Goal: Task Accomplishment & Management: Use online tool/utility

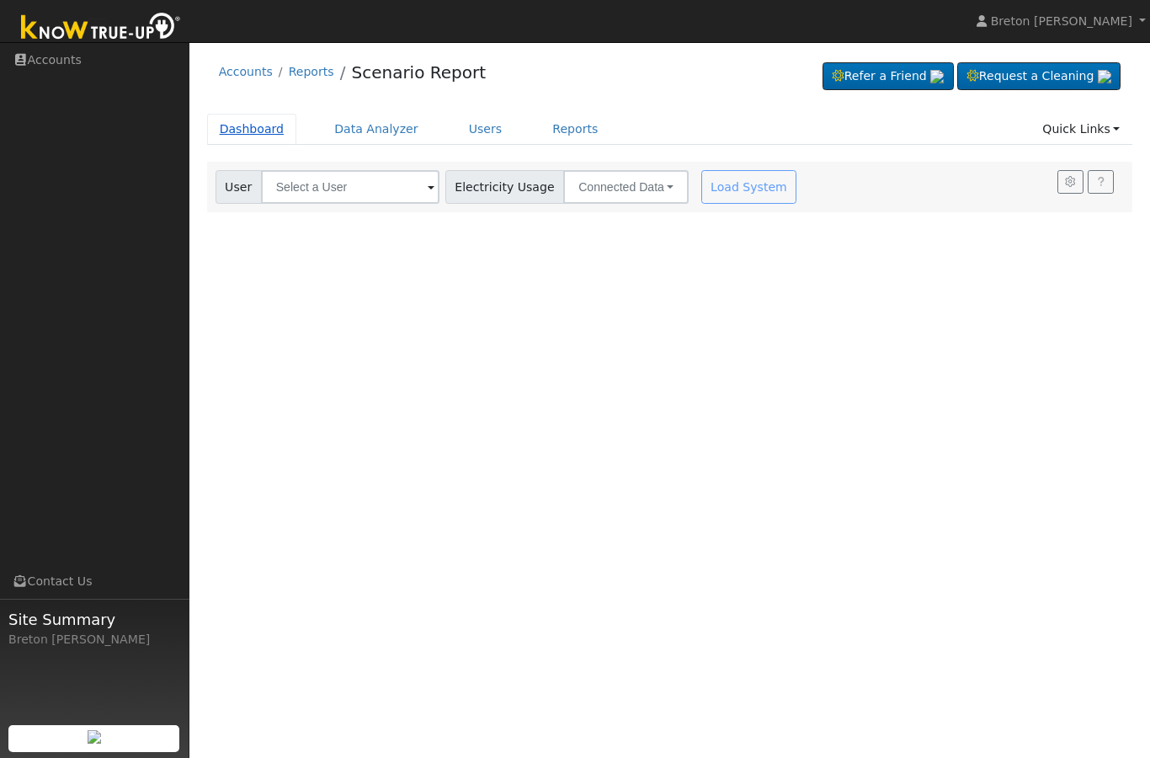
click at [250, 123] on link "Dashboard" at bounding box center [252, 129] width 90 height 31
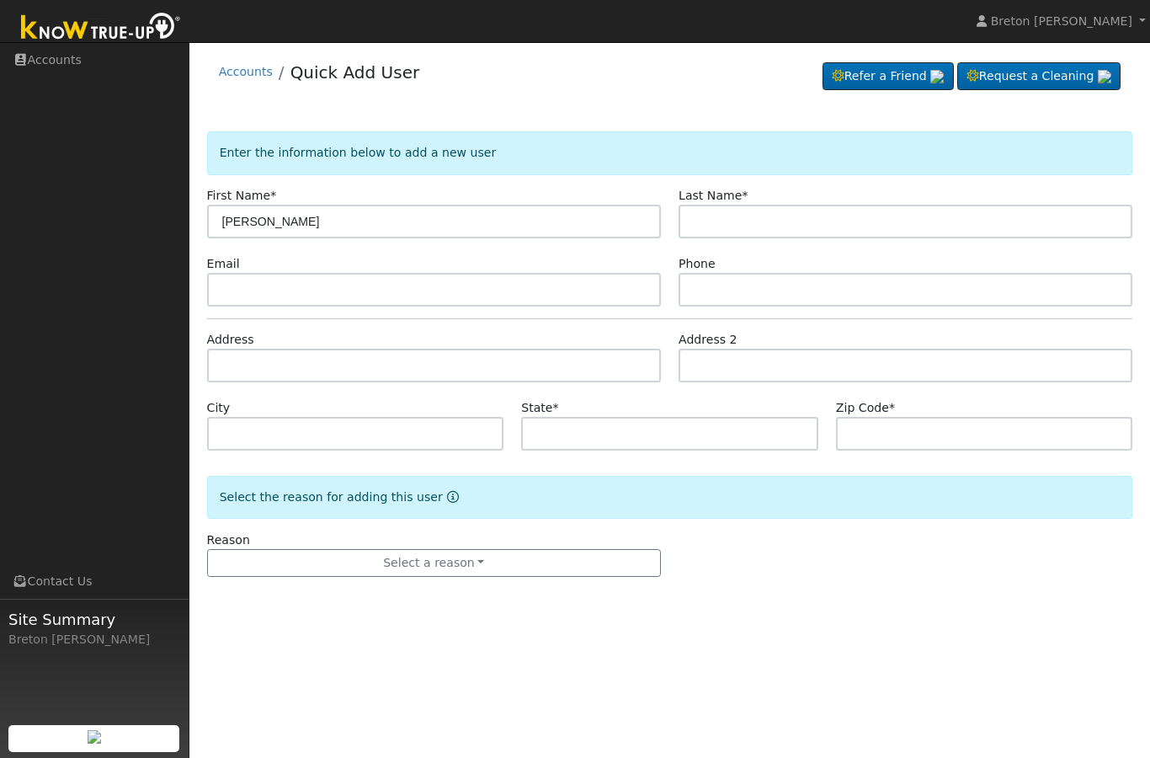
type input "[PERSON_NAME]"
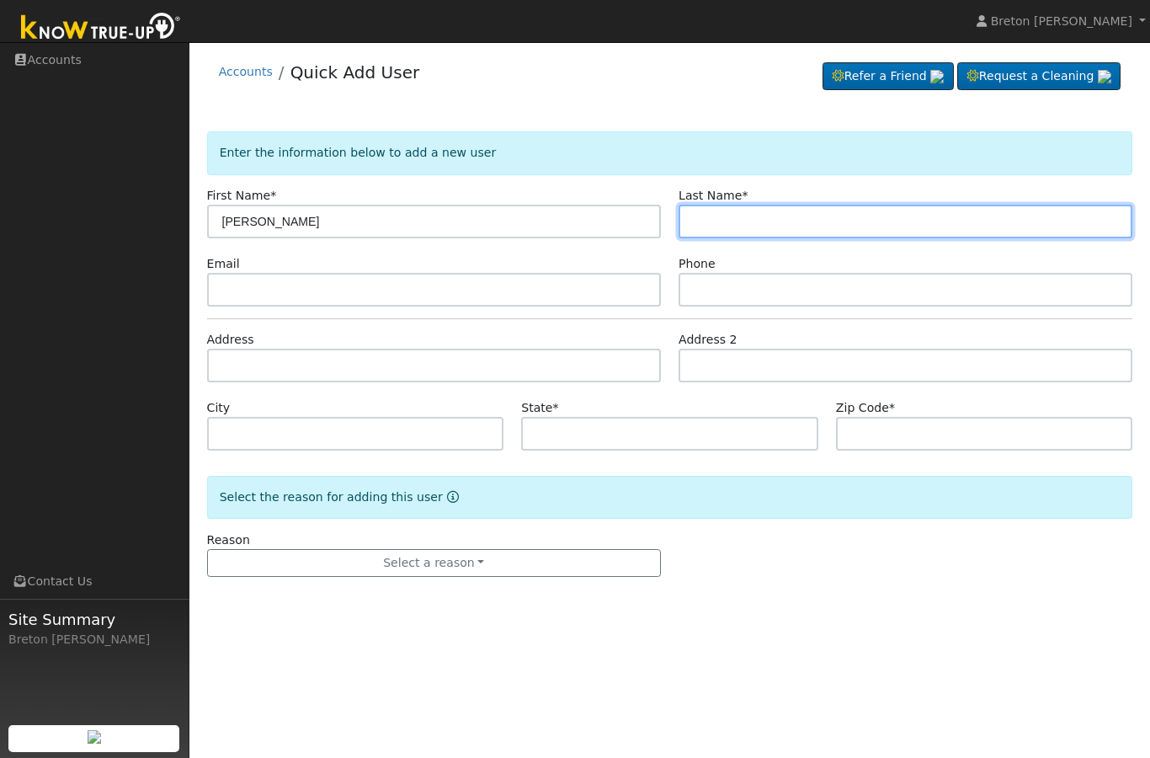
click at [760, 223] on input "text" at bounding box center [906, 222] width 454 height 34
type input "Bhatthal"
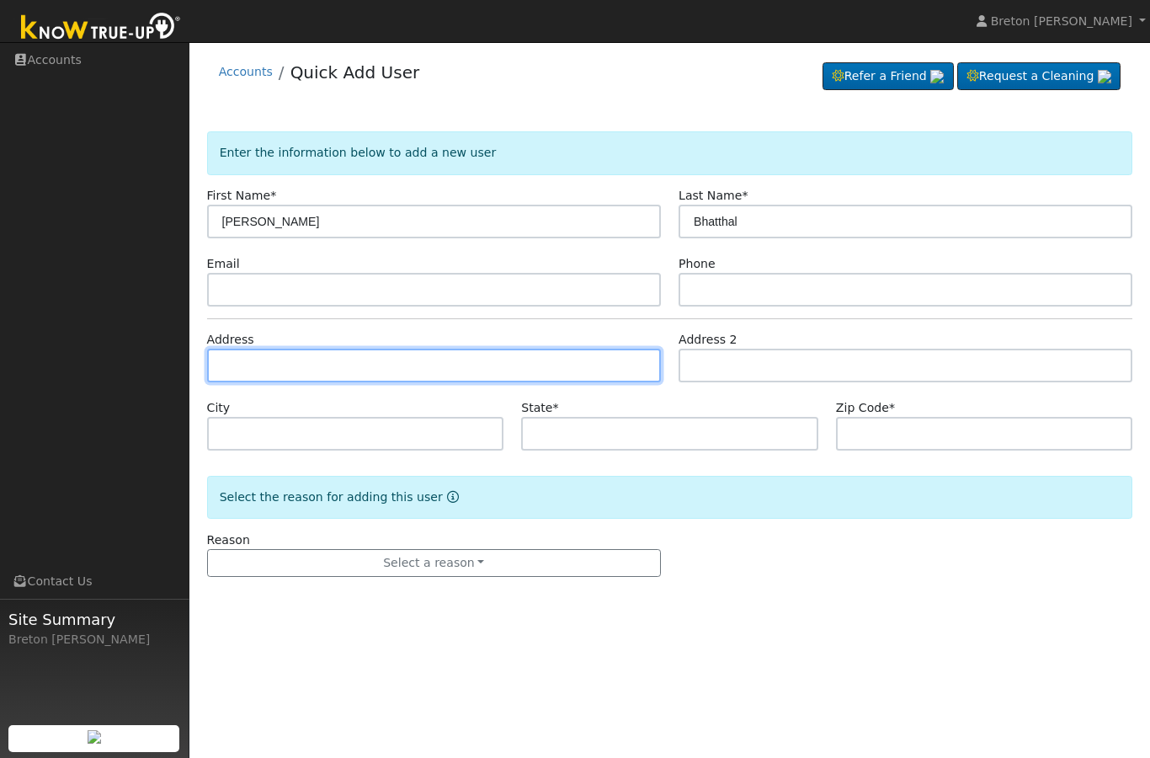
click at [283, 368] on input "text" at bounding box center [434, 366] width 454 height 34
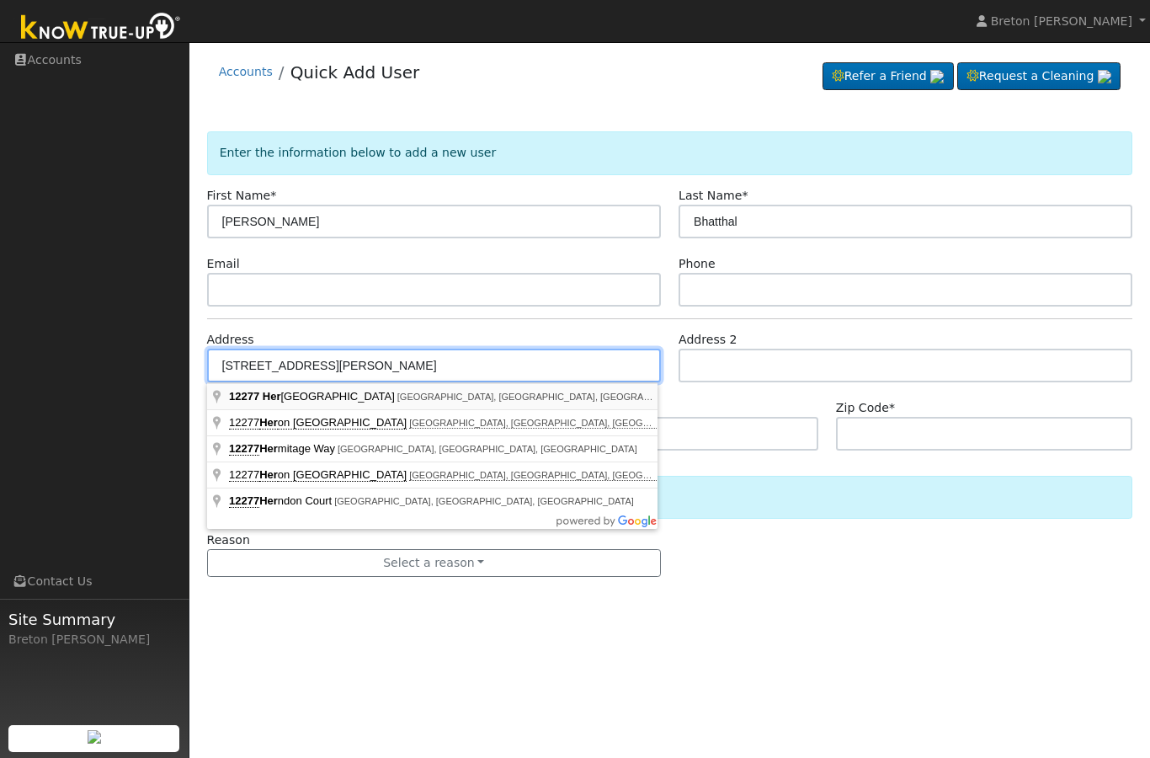
type input "[STREET_ADDRESS][PERSON_NAME]"
type input "Clovis"
type input "CA"
type input "93619"
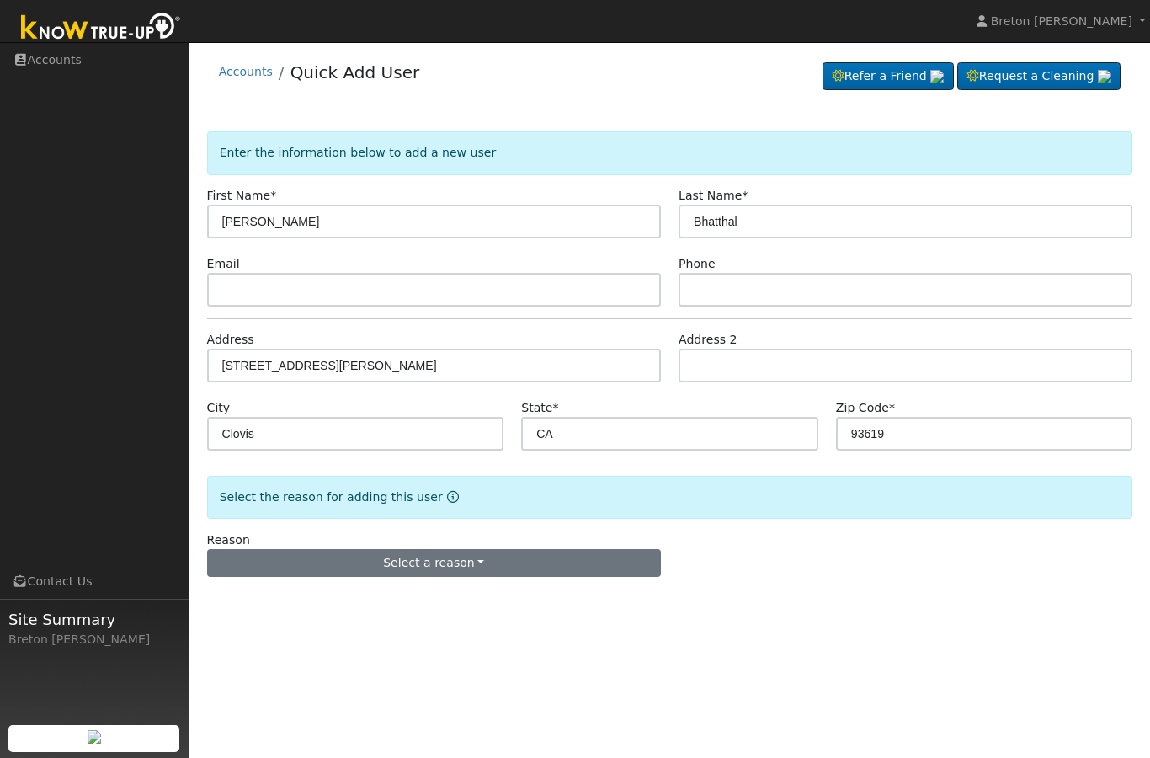
click at [444, 549] on button "Select a reason" at bounding box center [434, 563] width 454 height 29
click at [279, 476] on link "New lead" at bounding box center [301, 481] width 186 height 24
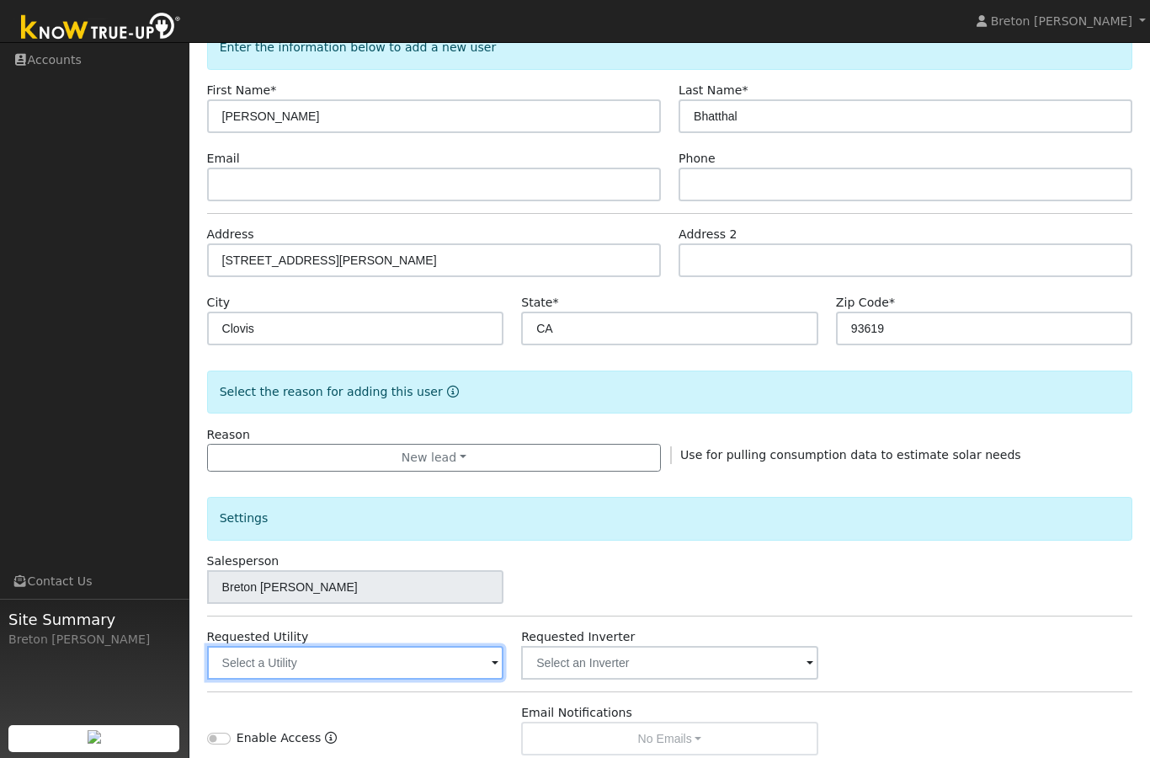
click at [412, 664] on input "text" at bounding box center [355, 663] width 297 height 34
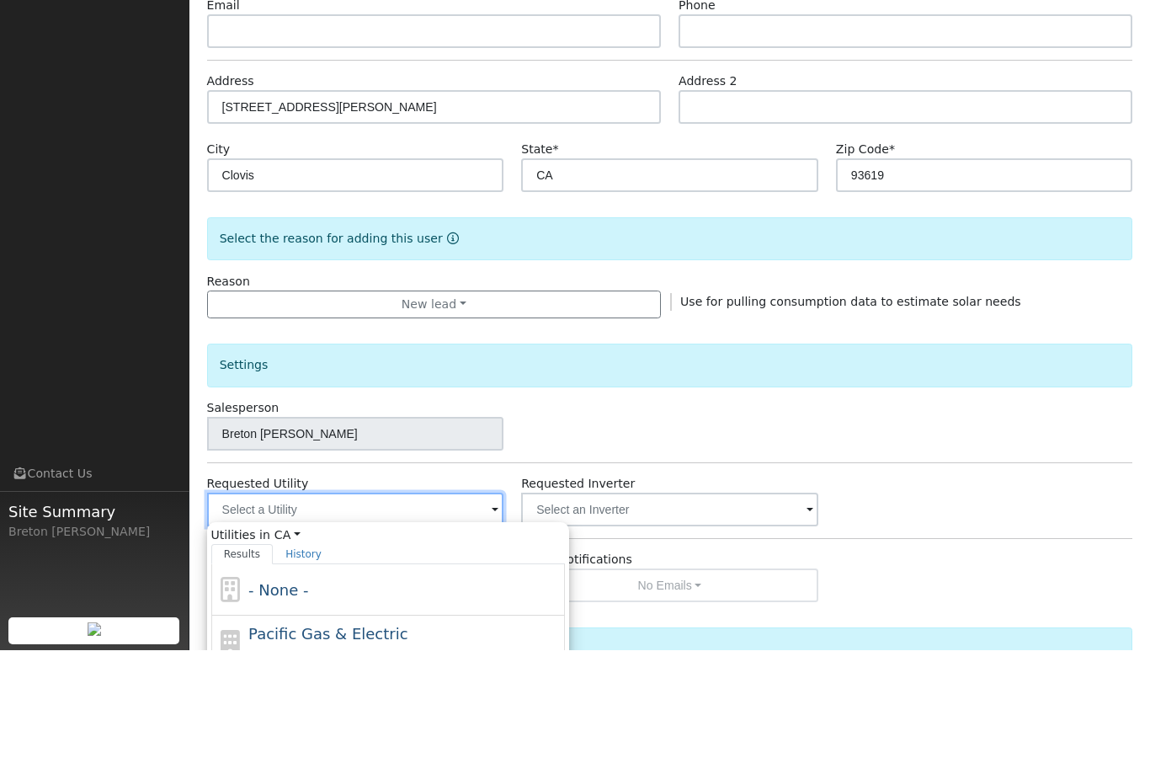
scroll to position [161, 0]
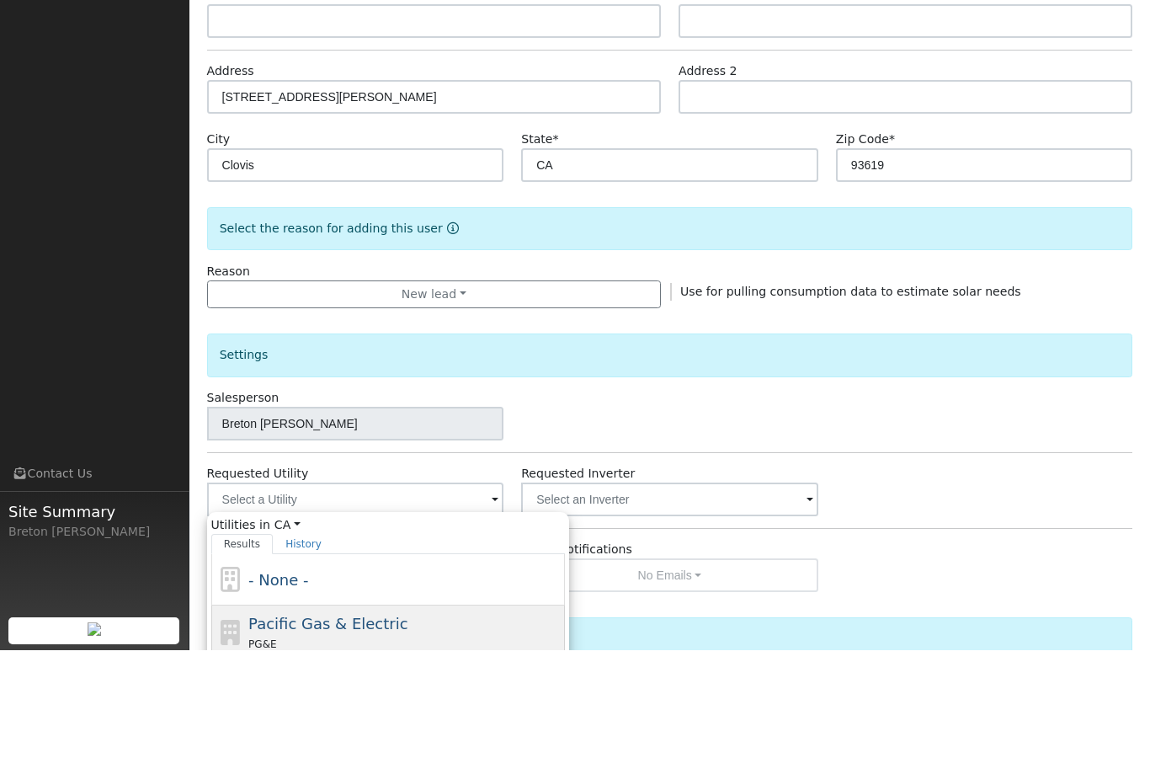
click at [354, 722] on span "Pacific Gas & Electric" at bounding box center [327, 731] width 159 height 18
type input "Pacific Gas & Electric"
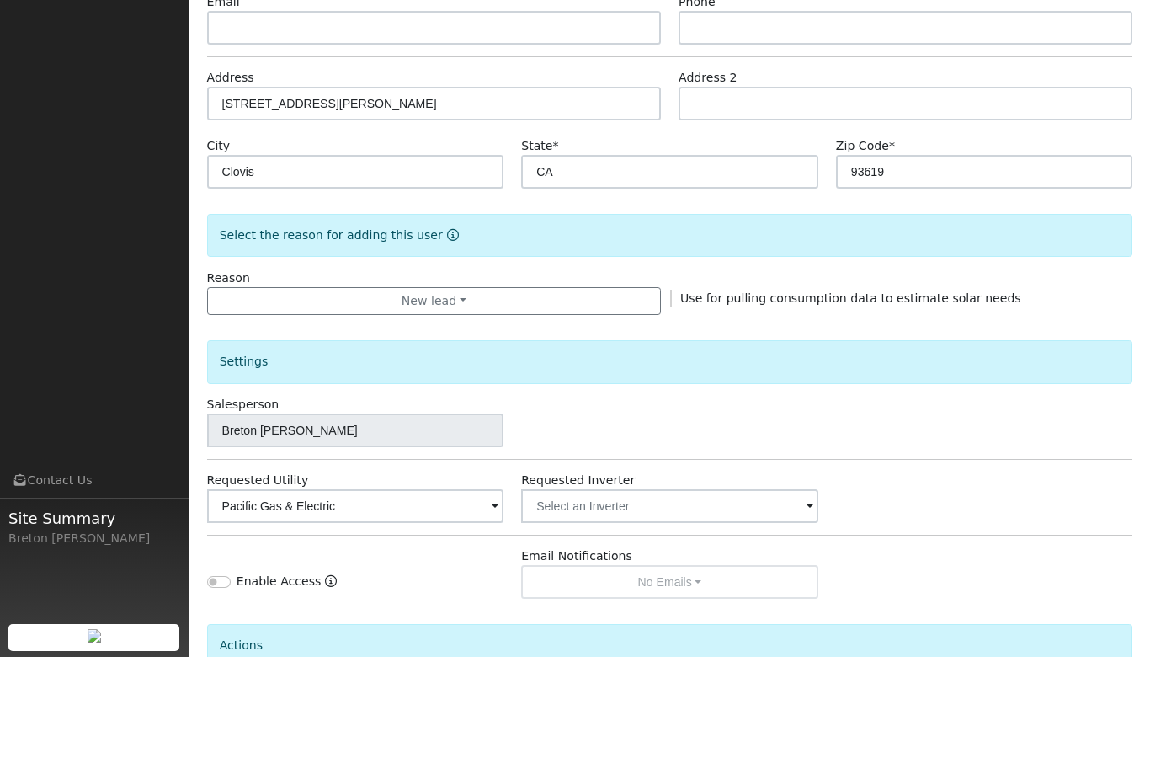
scroll to position [262, 0]
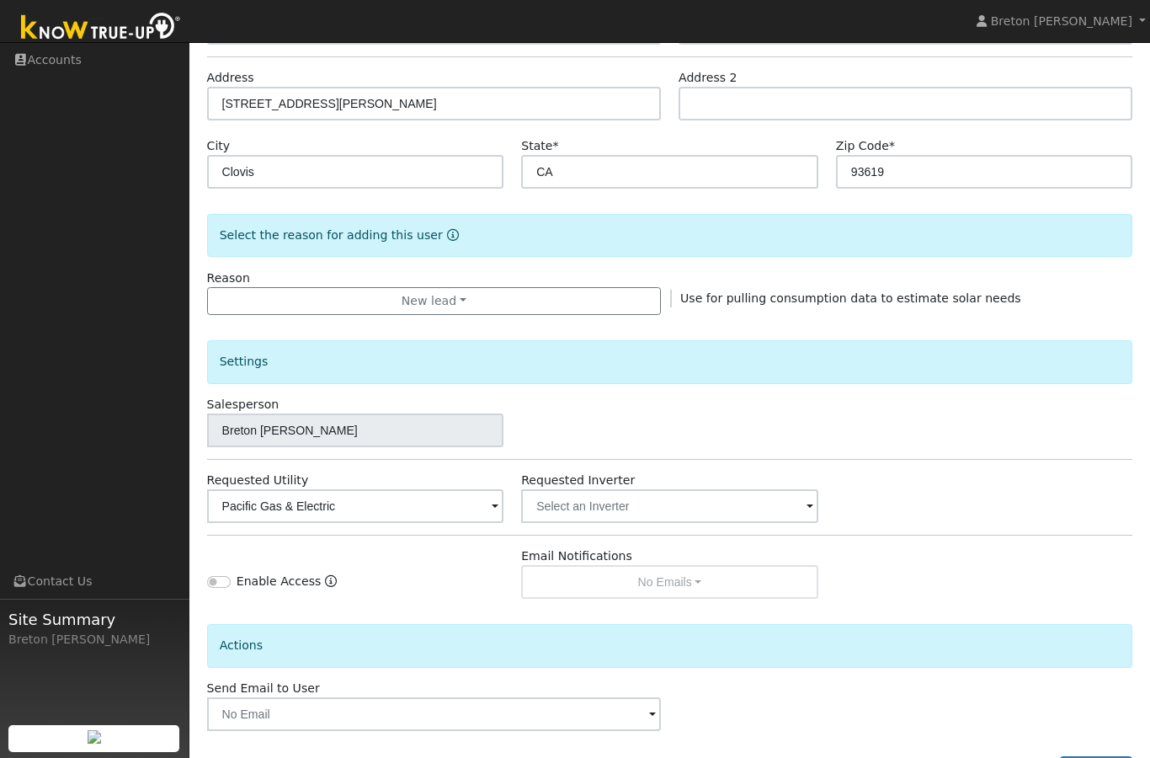
click at [1105, 757] on form "Enter the information below to add a new user First Name * Ranjeet Last Name * …" at bounding box center [670, 344] width 926 height 948
click at [1109, 757] on button "Add User" at bounding box center [1096, 770] width 73 height 29
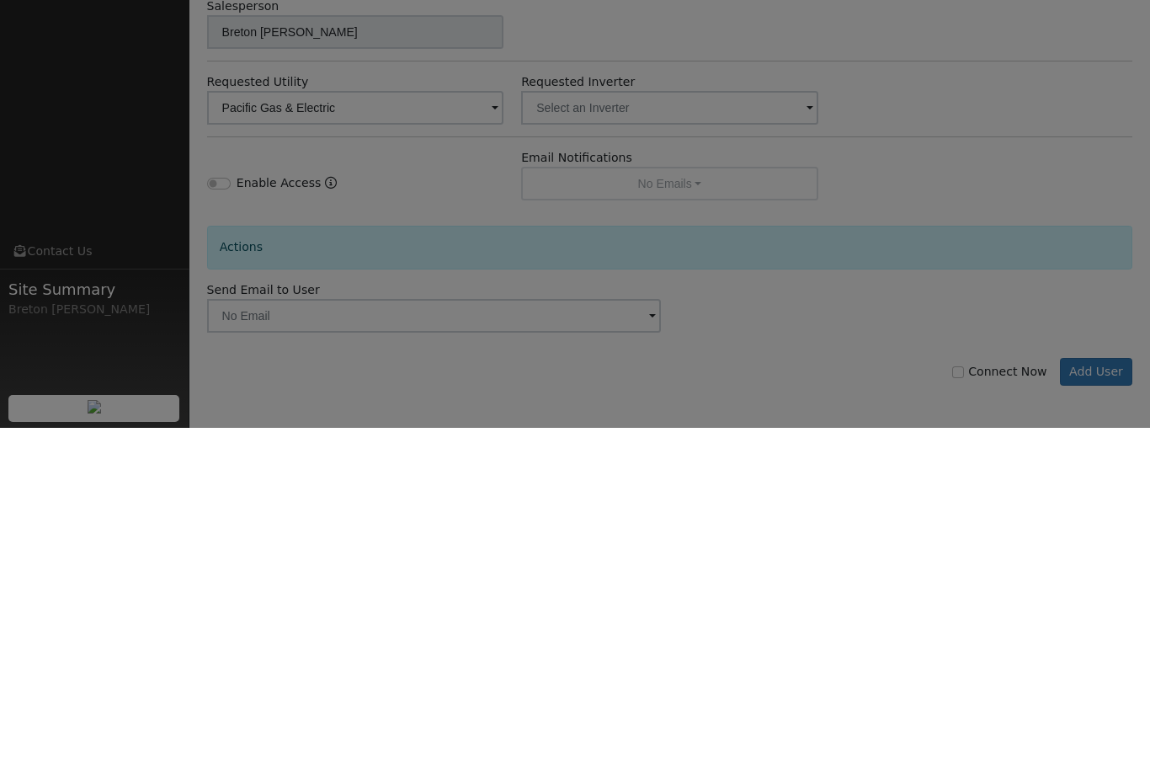
click at [1099, 376] on div "Adding a user with: - no email address Are you sure? No Yes" at bounding box center [575, 379] width 1150 height 758
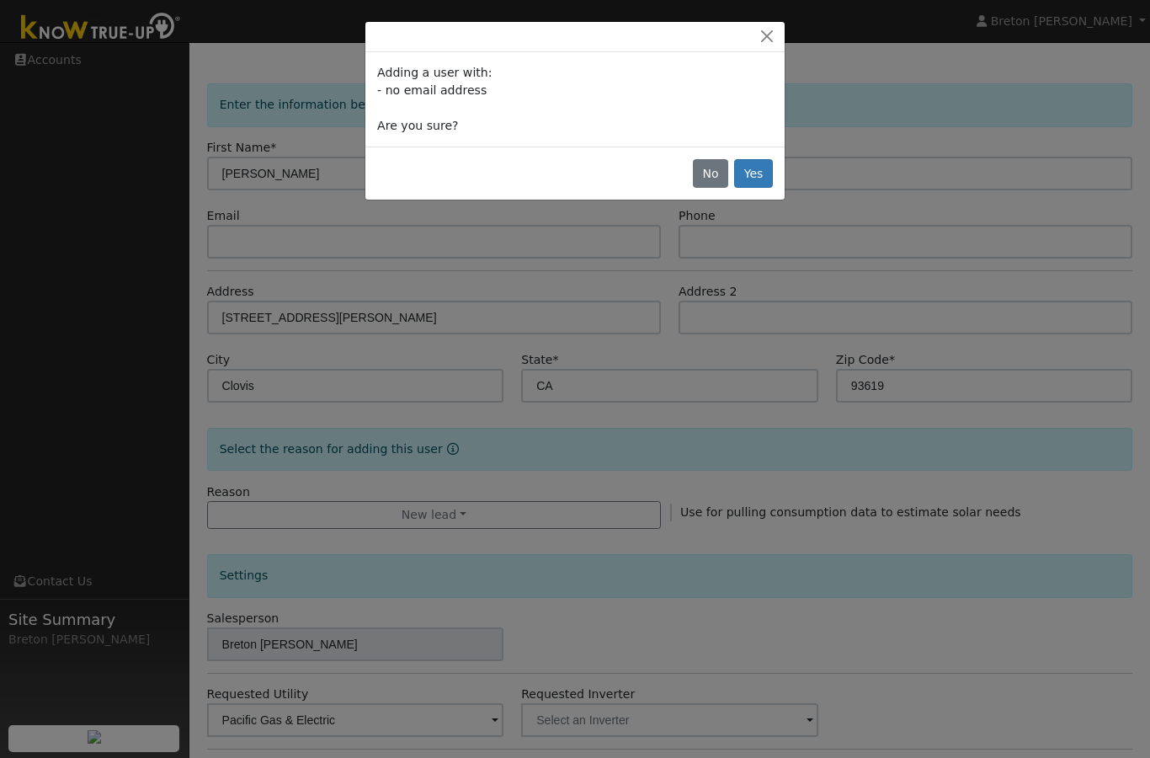
scroll to position [46, 0]
click at [755, 172] on button "Yes" at bounding box center [753, 173] width 39 height 29
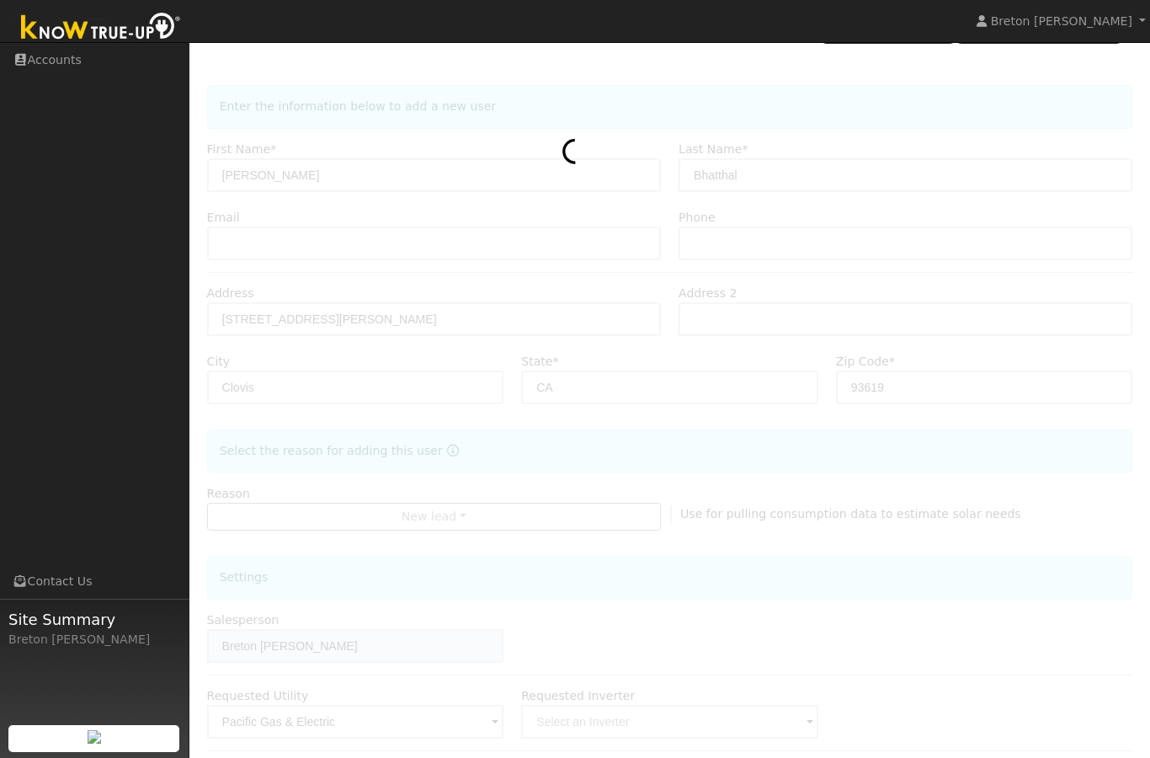
scroll to position [0, 0]
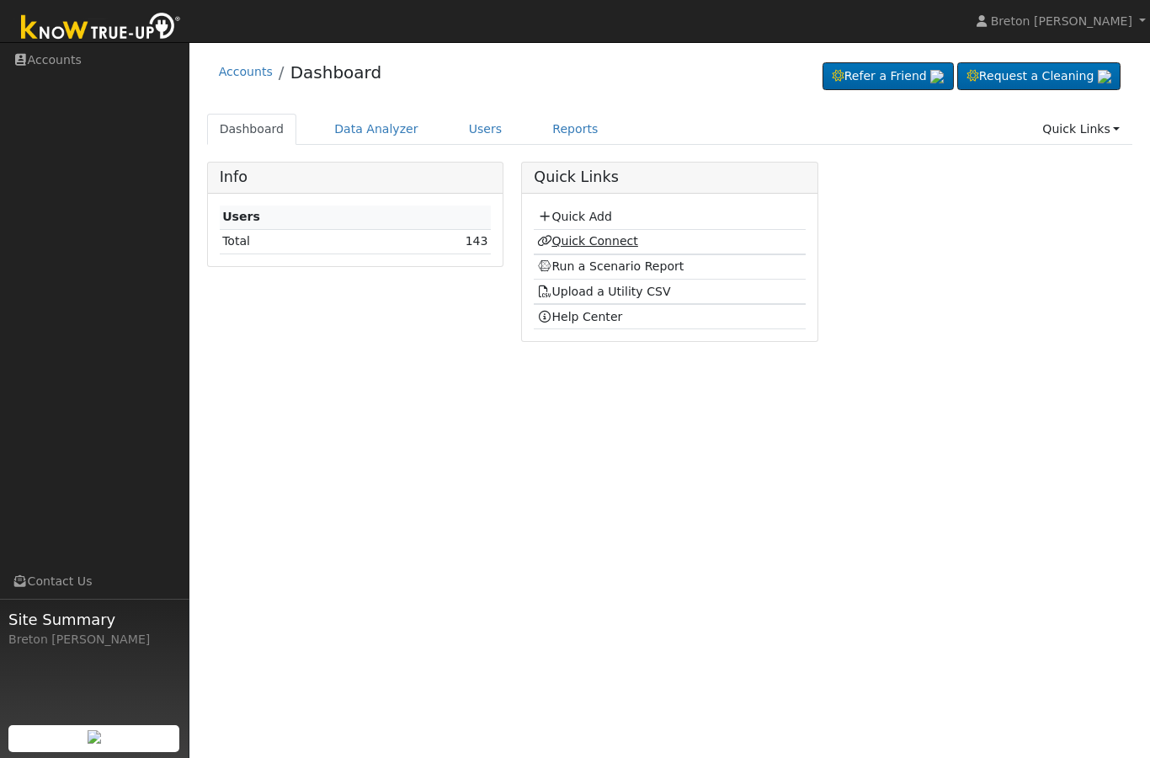
click at [608, 242] on link "Quick Connect" at bounding box center [587, 240] width 101 height 13
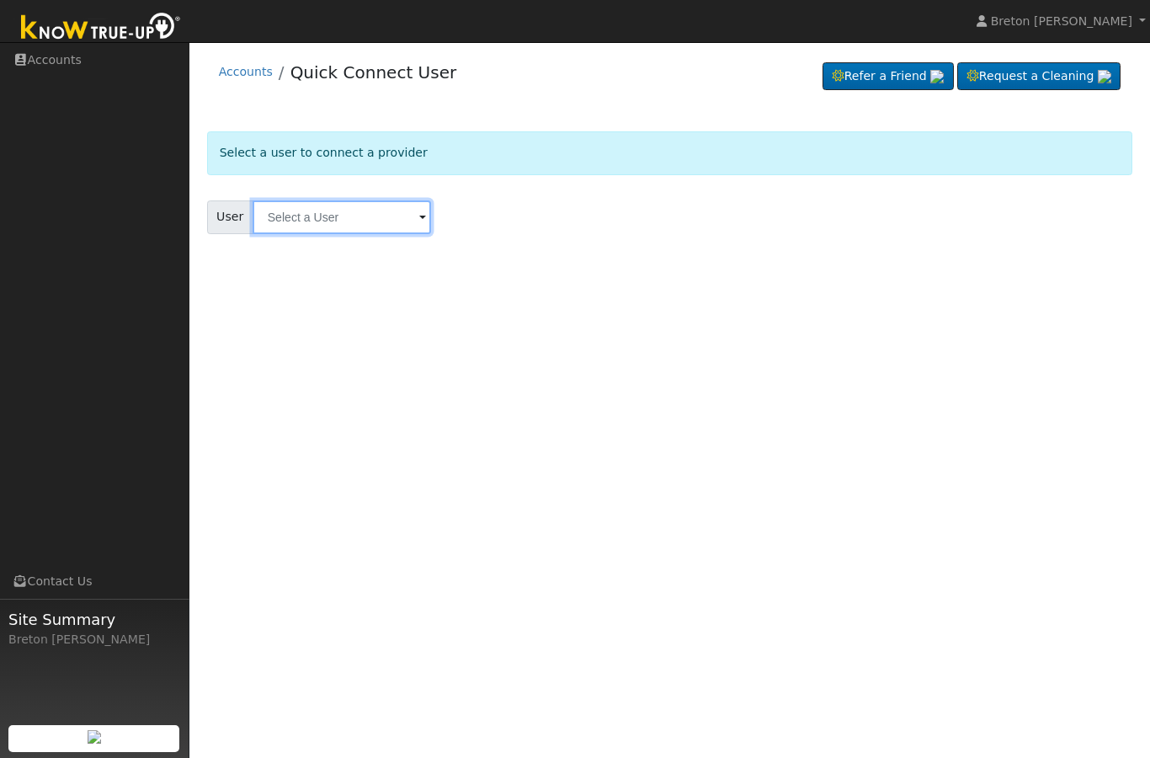
click at [323, 225] on input "text" at bounding box center [342, 217] width 178 height 34
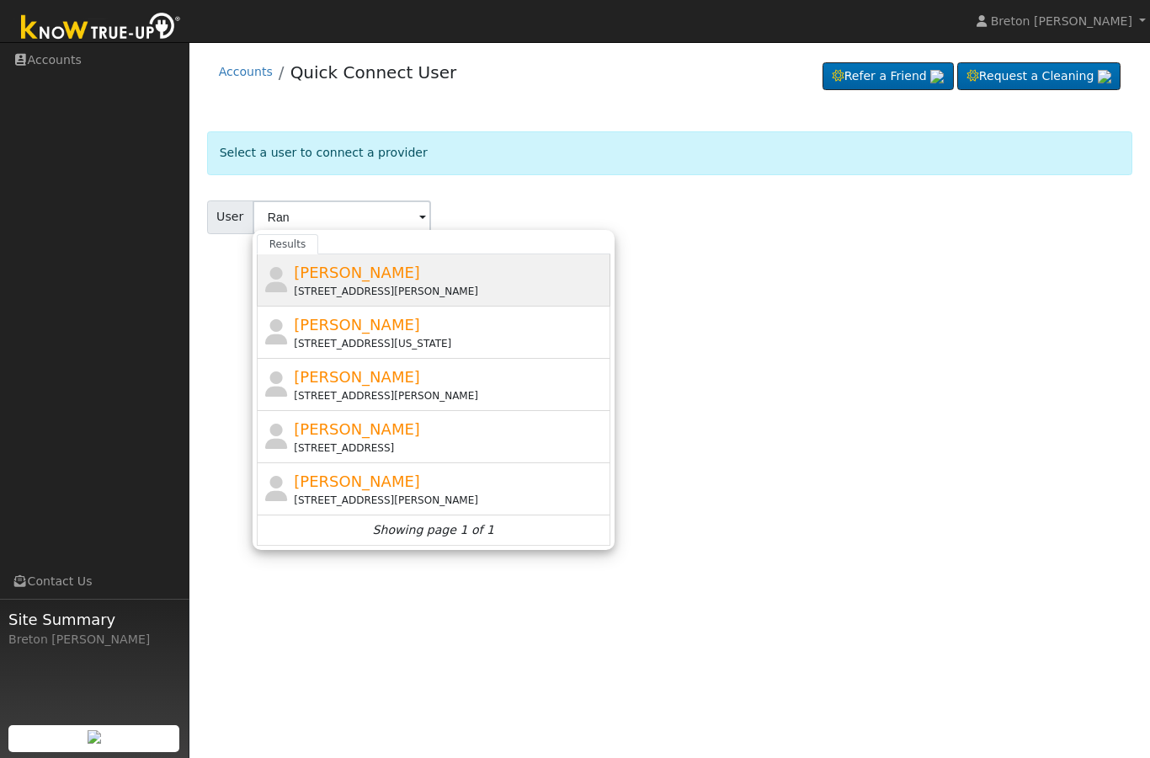
click at [357, 279] on span "[PERSON_NAME]" at bounding box center [357, 272] width 126 height 18
type input "Ranjeet Bhatthal"
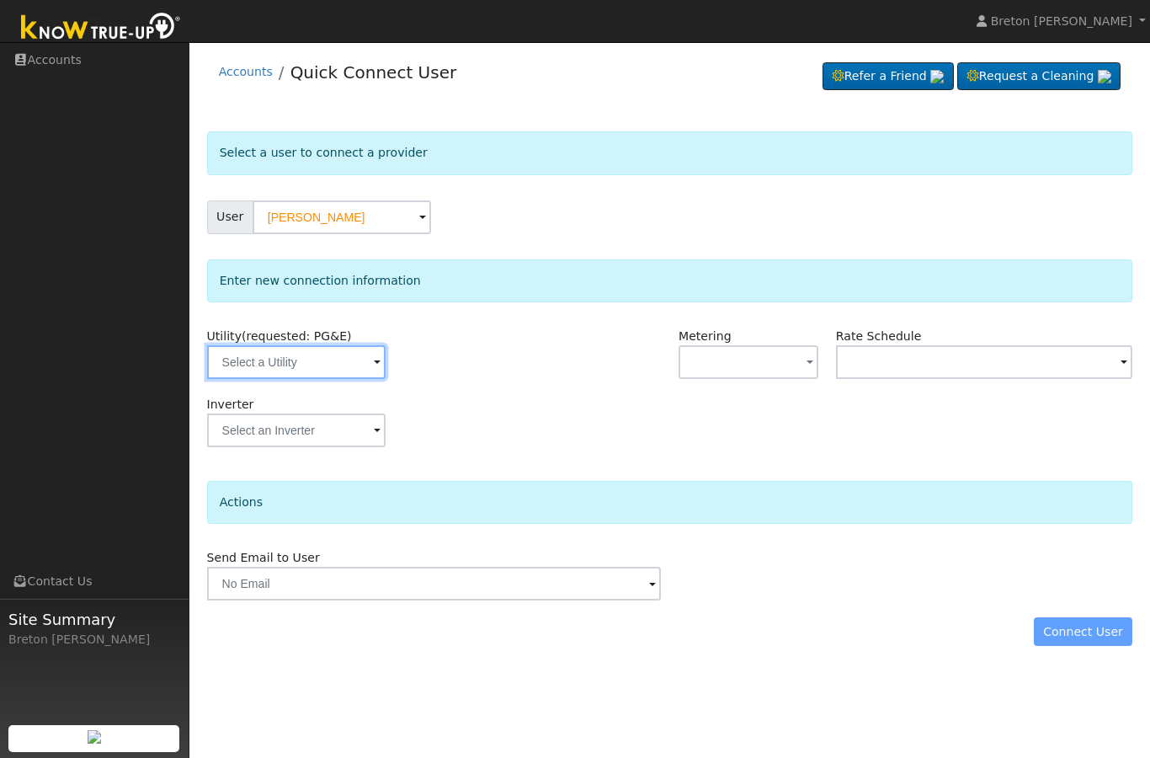
click at [312, 359] on input "text" at bounding box center [296, 362] width 178 height 34
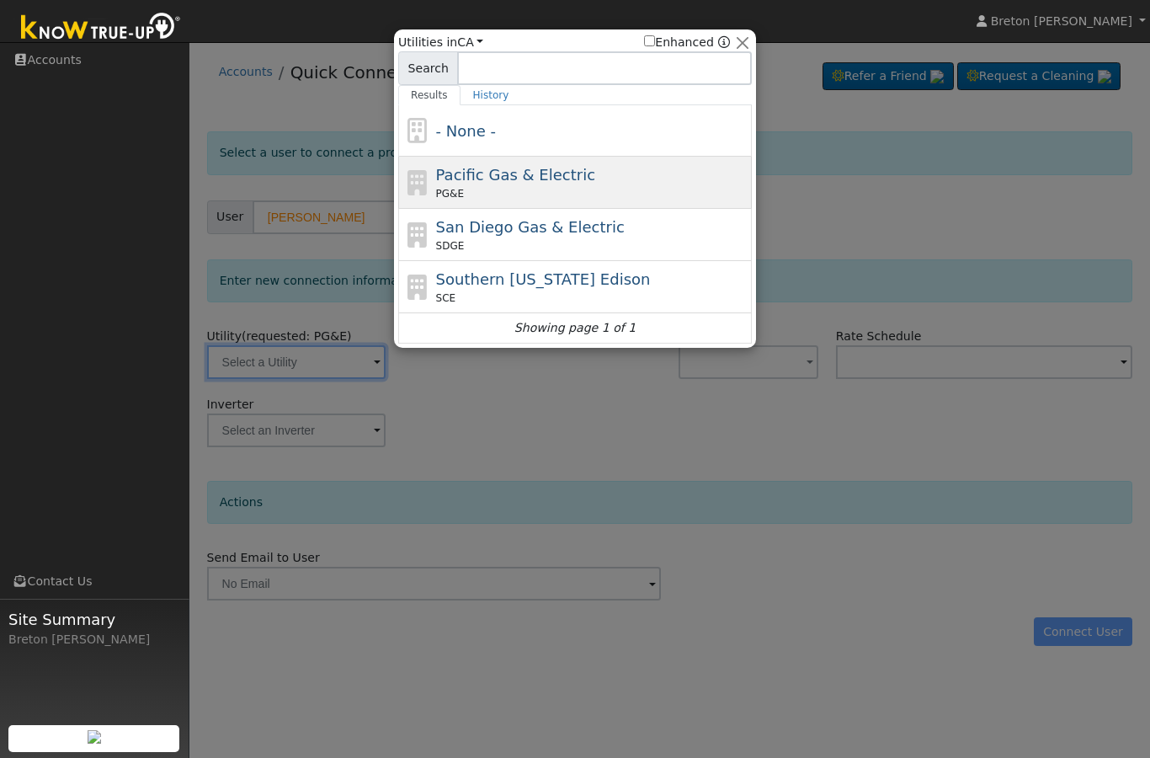
click at [517, 182] on span "Pacific Gas & Electric" at bounding box center [515, 175] width 159 height 18
type input "PG&E"
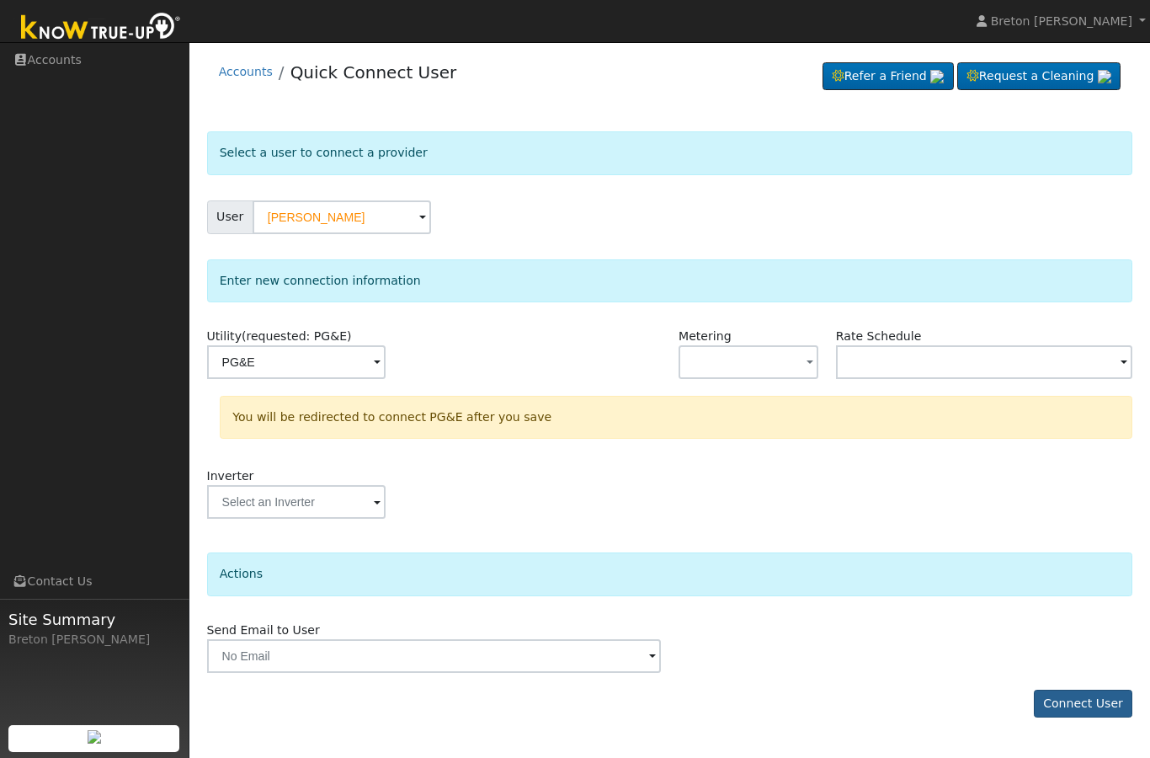
click at [1083, 708] on button "Connect User" at bounding box center [1083, 703] width 99 height 29
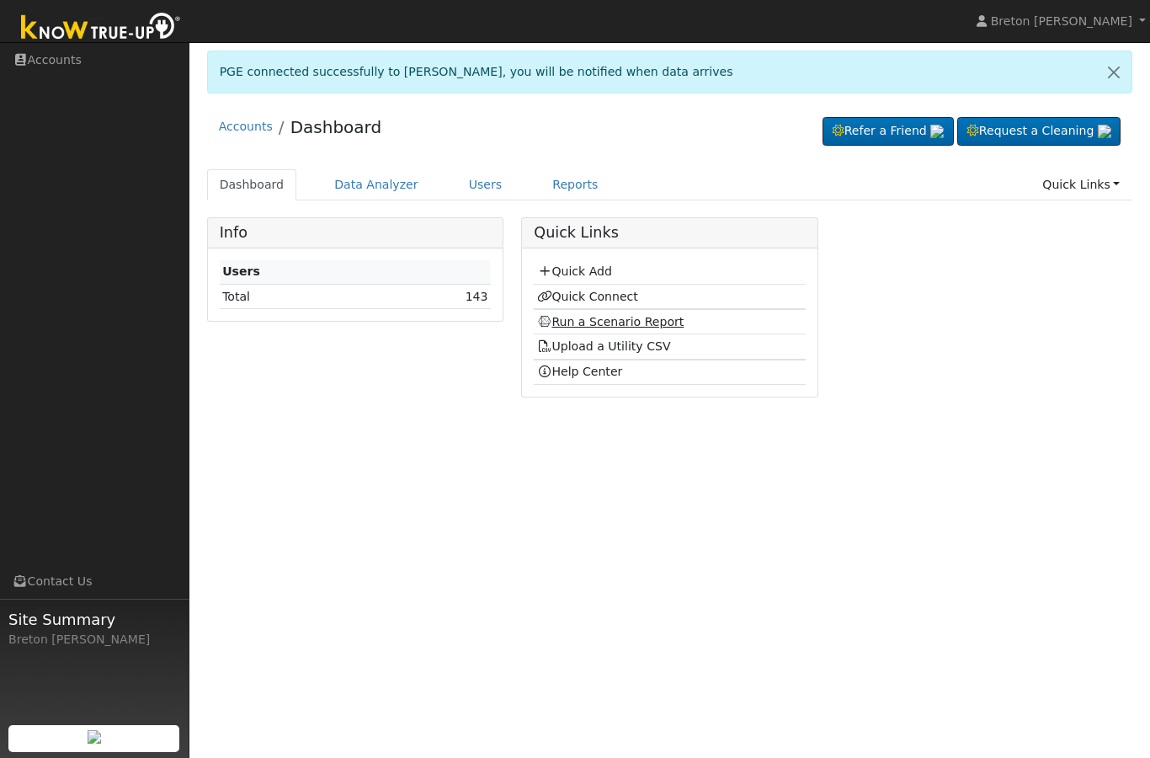
click at [603, 324] on link "Run a Scenario Report" at bounding box center [610, 321] width 147 height 13
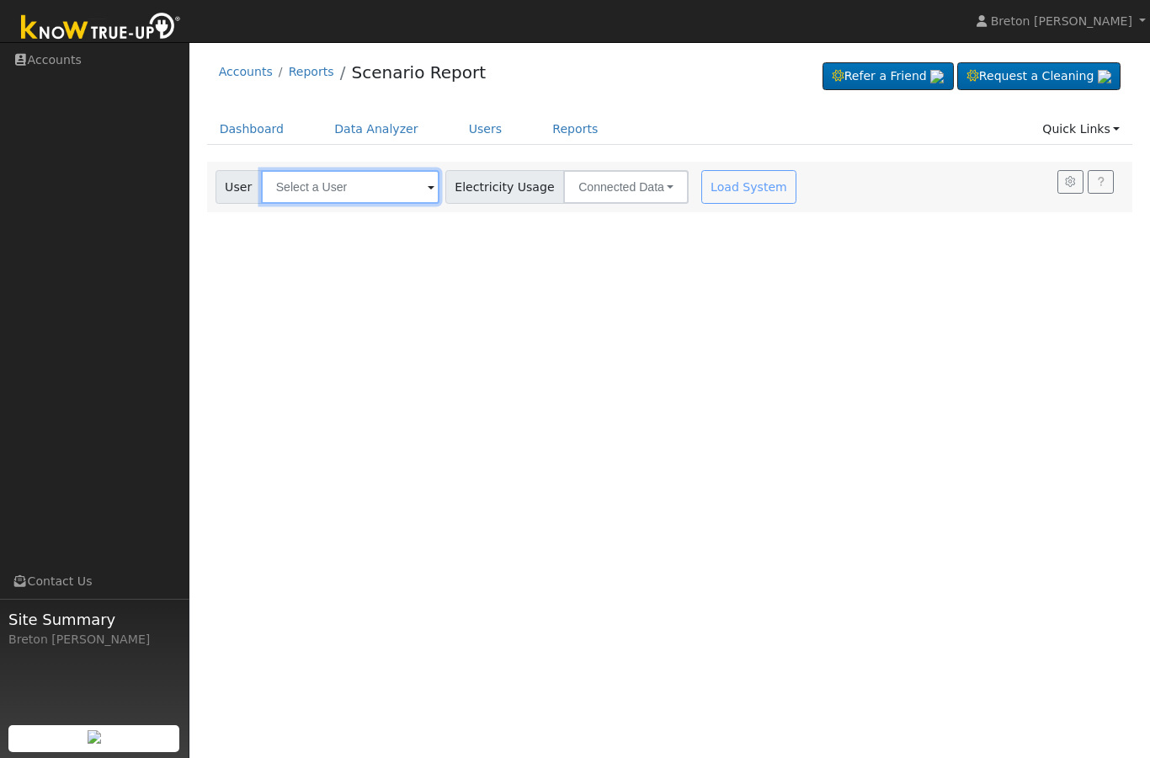
click at [322, 189] on input "text" at bounding box center [350, 187] width 178 height 34
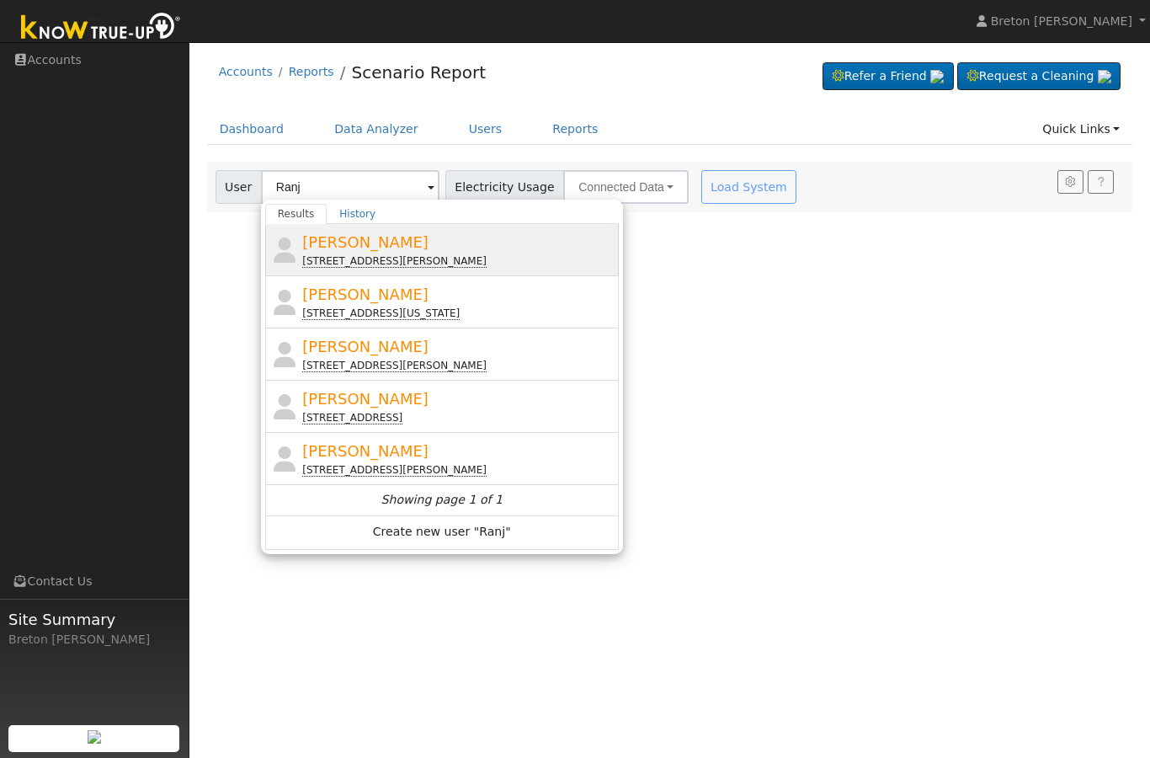
click at [373, 237] on span "[PERSON_NAME]" at bounding box center [365, 242] width 126 height 18
type input "[PERSON_NAME]"
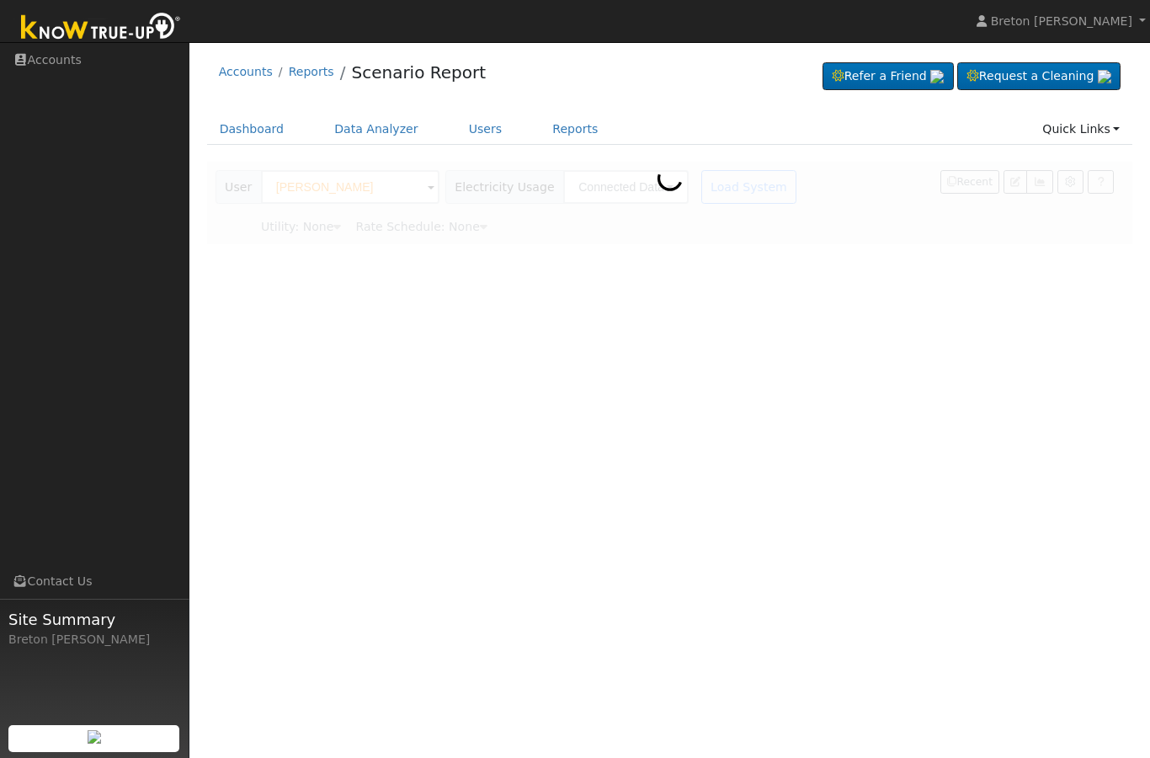
type input "Pacific Gas & Electric"
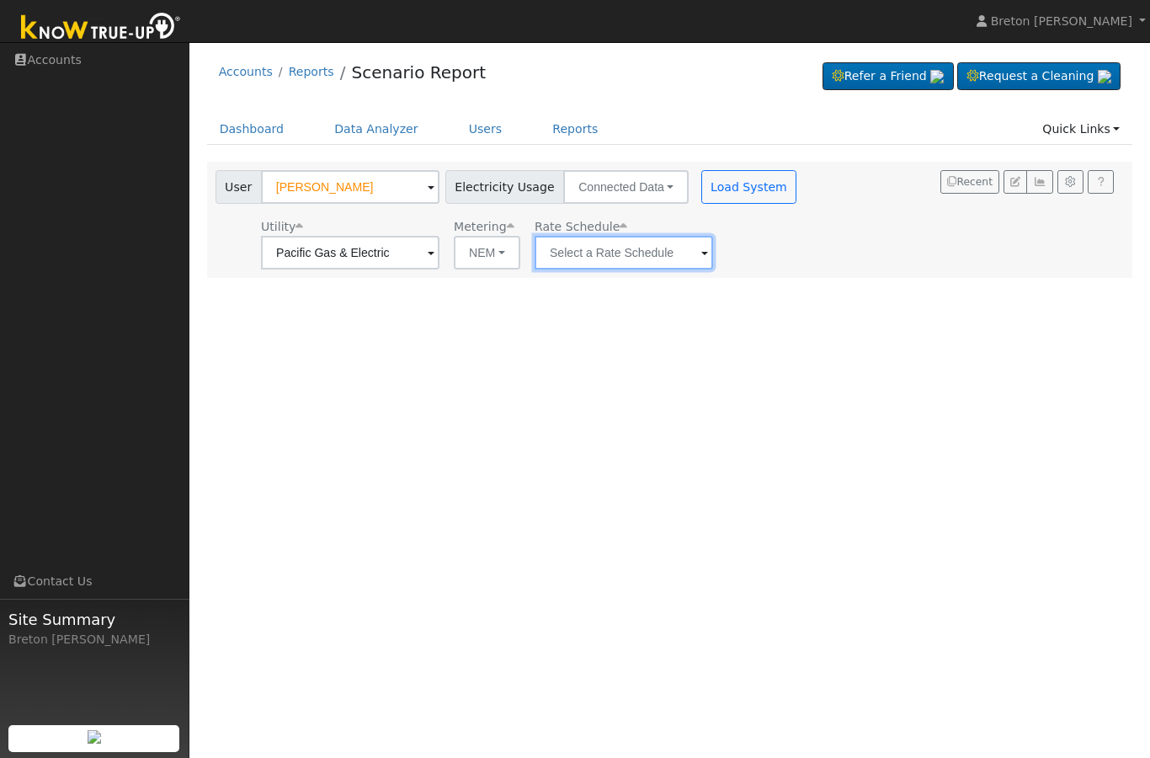
click at [596, 258] on input "text" at bounding box center [624, 253] width 178 height 34
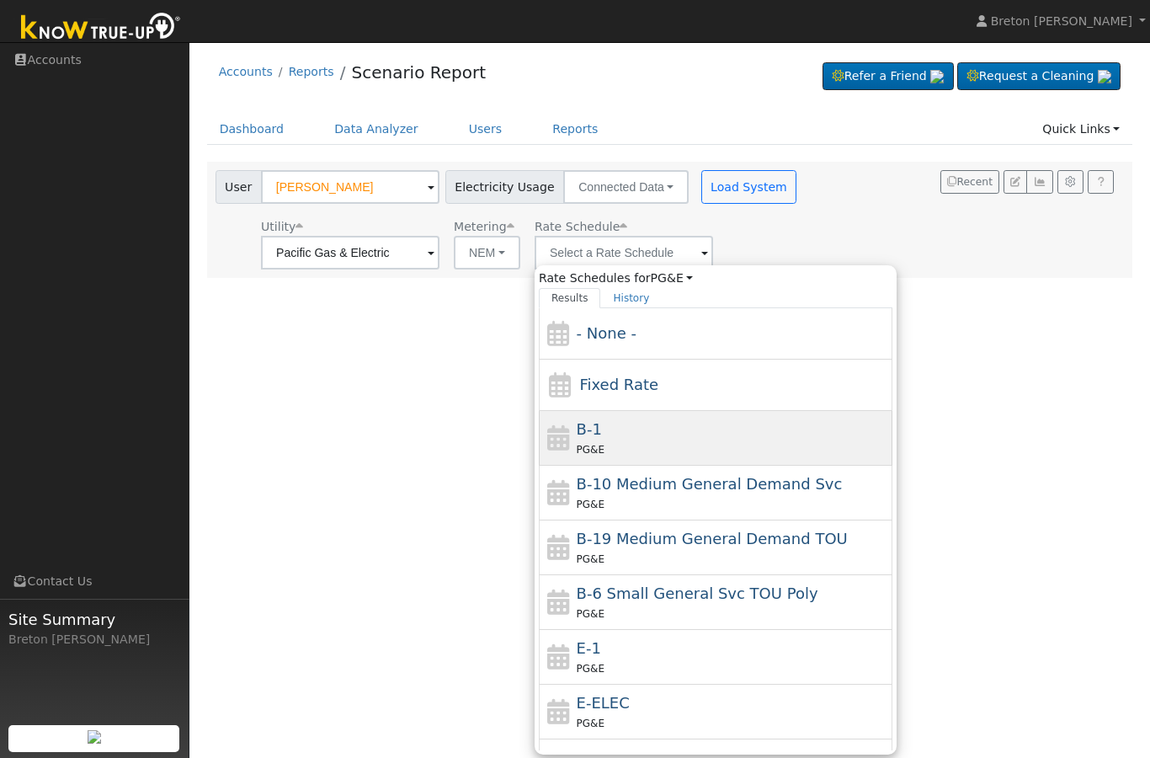
click at [577, 434] on div "B-1 PG&E" at bounding box center [733, 438] width 312 height 40
type input "B-1"
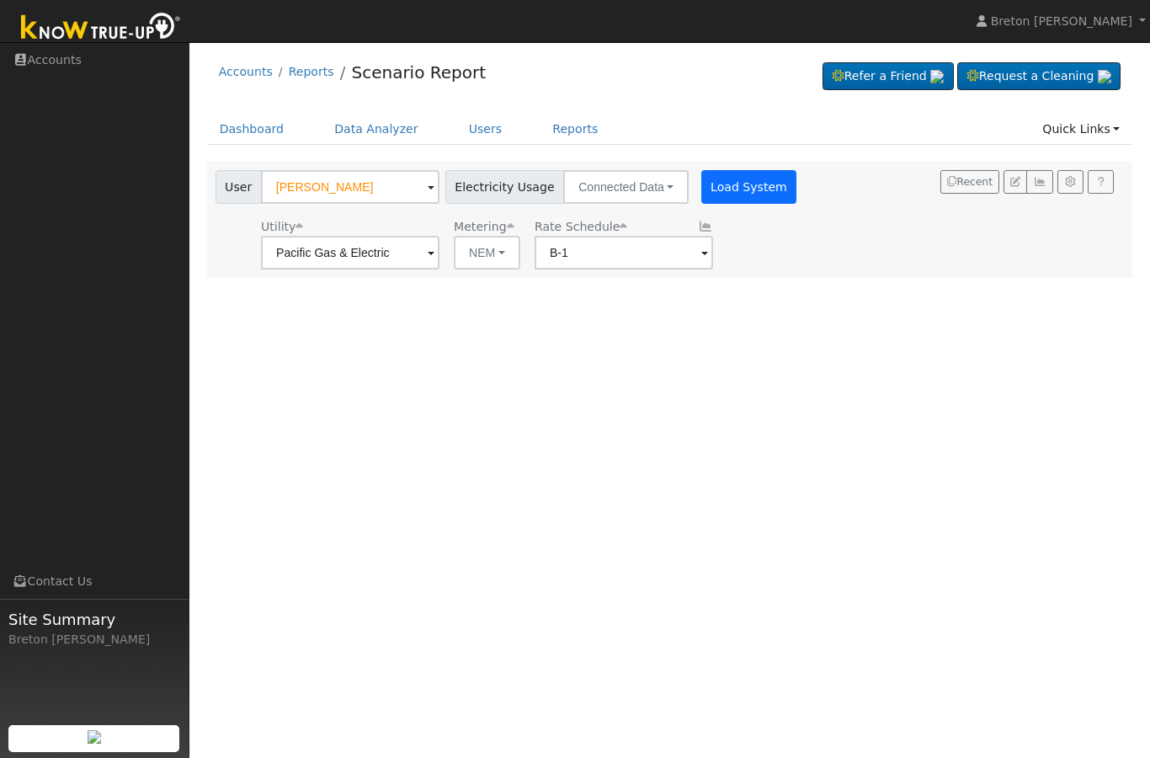
click at [709, 189] on button "Load System" at bounding box center [749, 187] width 96 height 34
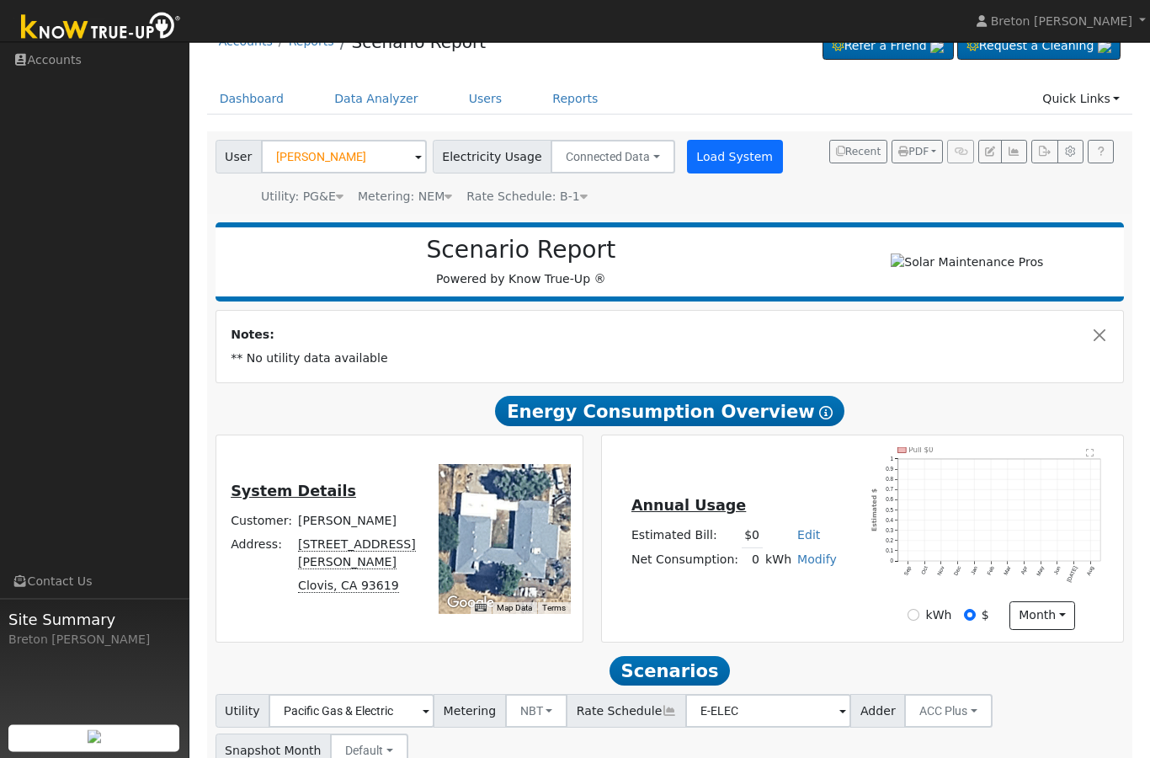
scroll to position [30, 0]
click at [700, 169] on button "Load System" at bounding box center [735, 157] width 96 height 34
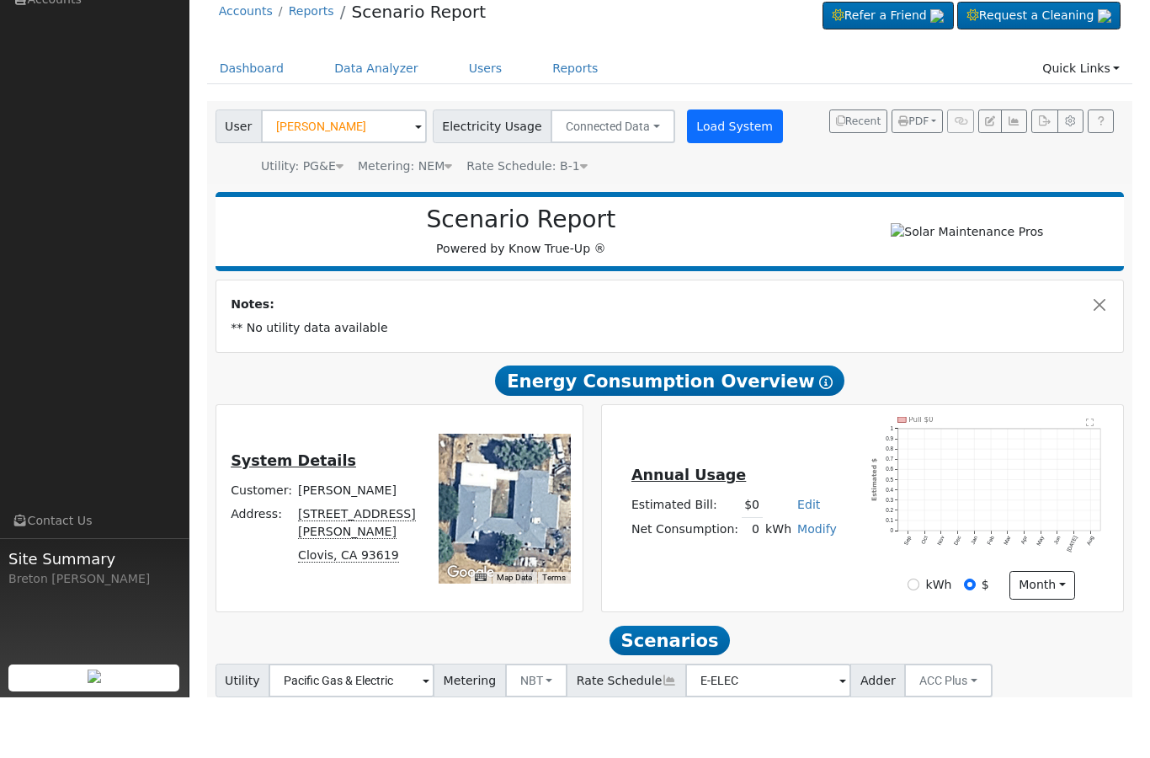
scroll to position [61, 0]
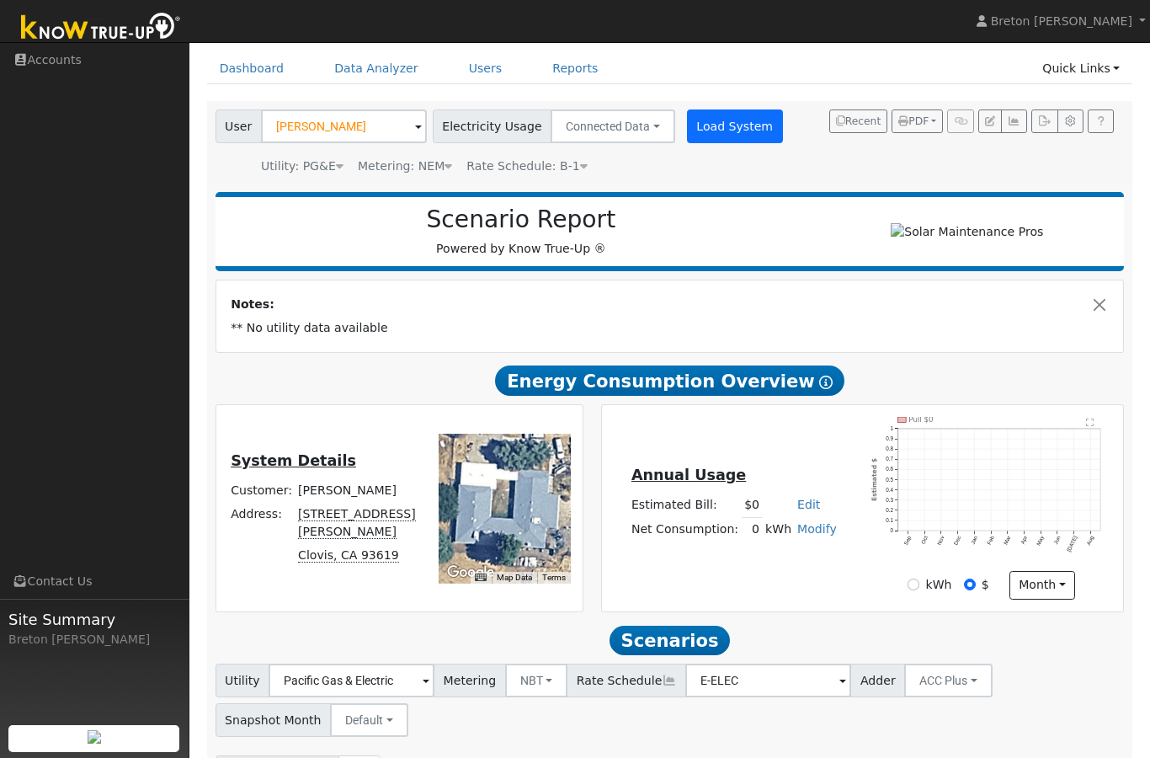
click at [718, 121] on button "Load System" at bounding box center [735, 126] width 96 height 34
click at [1019, 122] on icon "button" at bounding box center [1014, 121] width 13 height 10
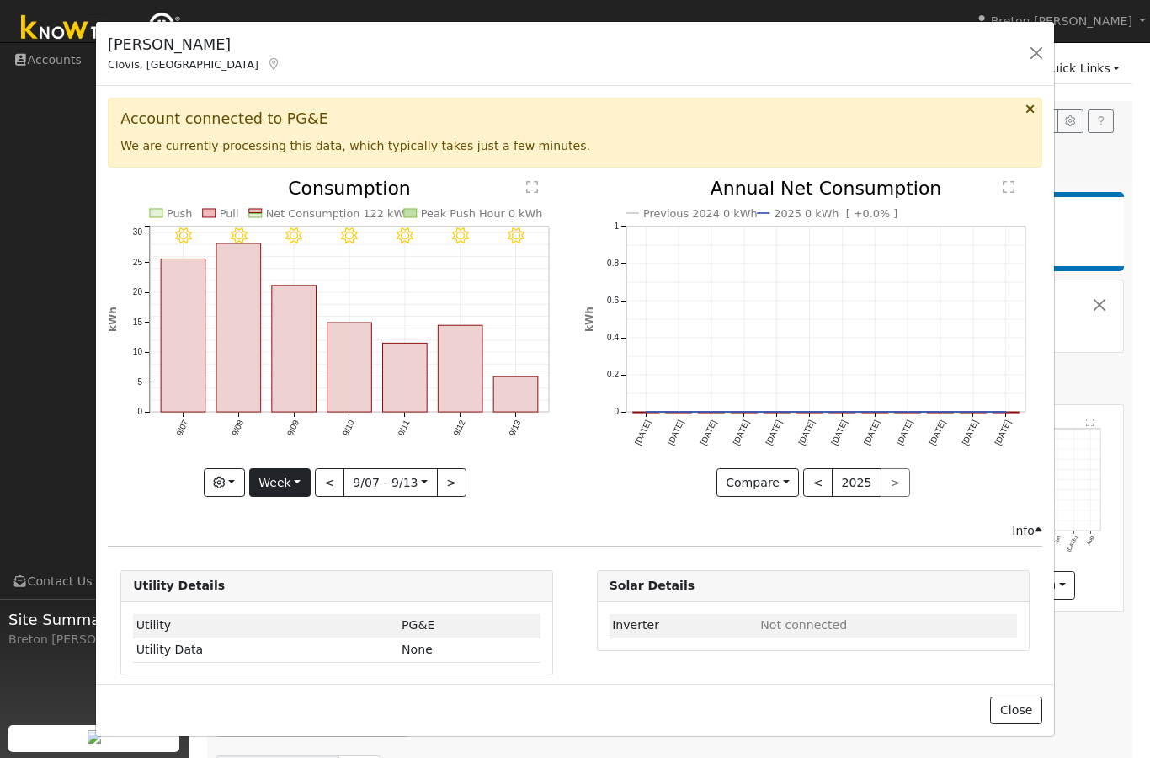
click at [300, 475] on button "Week" at bounding box center [279, 482] width 61 height 29
click at [301, 588] on link "Year" at bounding box center [308, 589] width 117 height 24
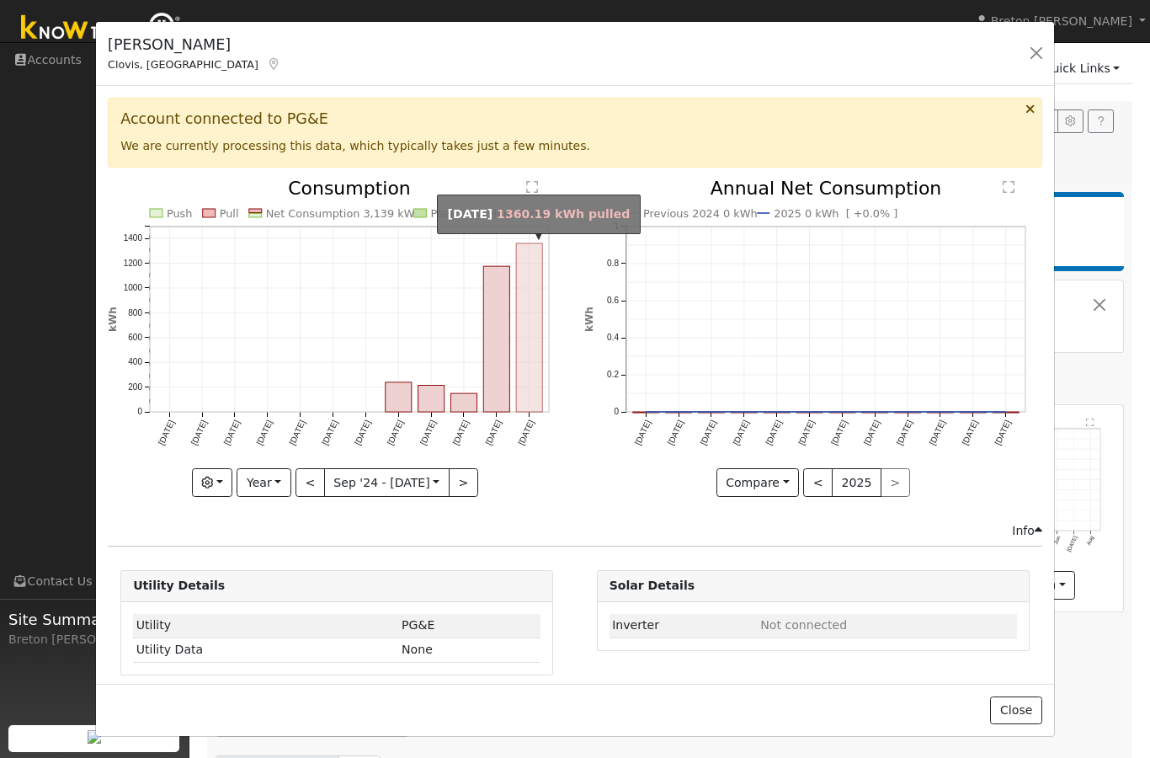
click at [535, 348] on rect "onclick=""" at bounding box center [530, 327] width 26 height 168
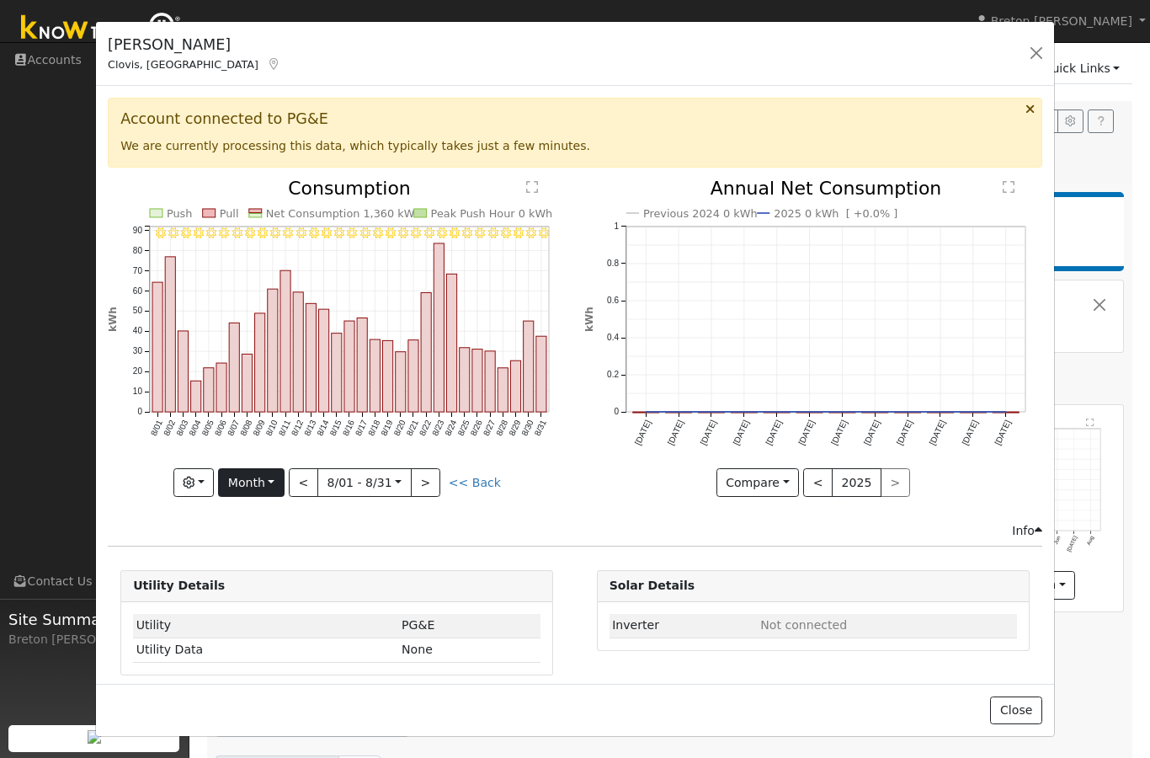
click at [274, 487] on button "Month" at bounding box center [251, 482] width 67 height 29
click at [253, 520] on link "Day" at bounding box center [277, 517] width 117 height 24
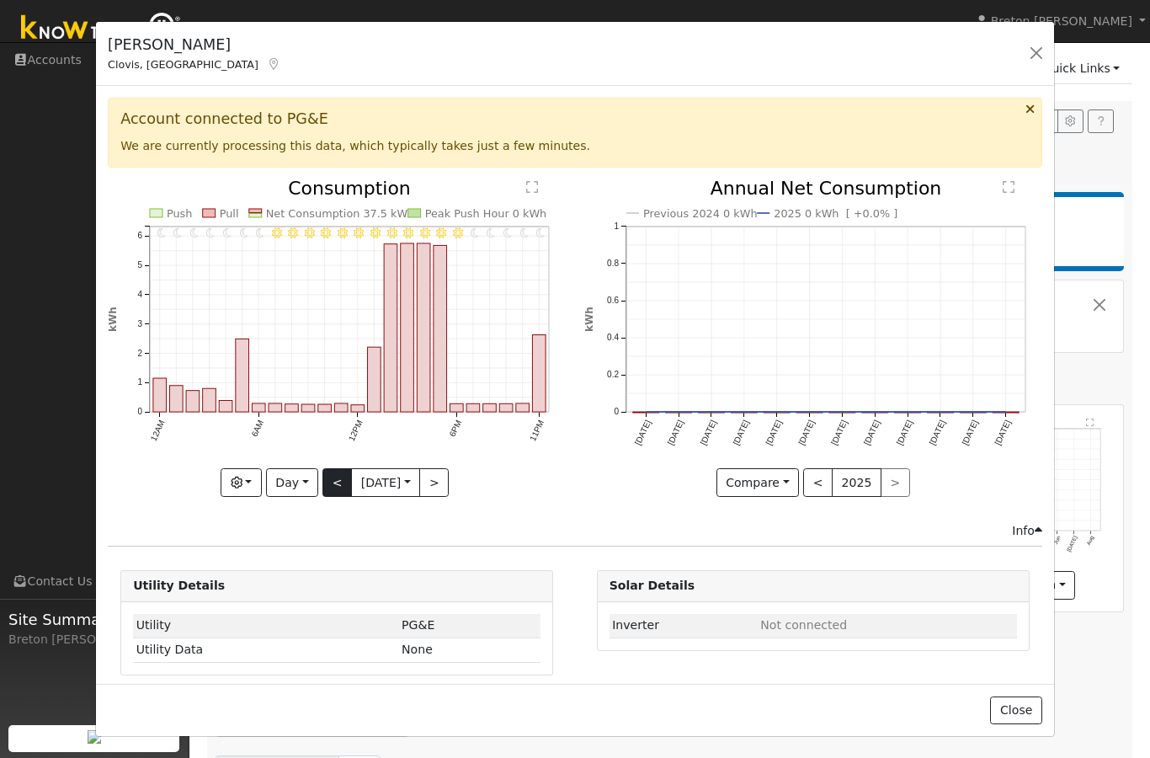
click at [337, 487] on button "<" at bounding box center [336, 482] width 29 height 29
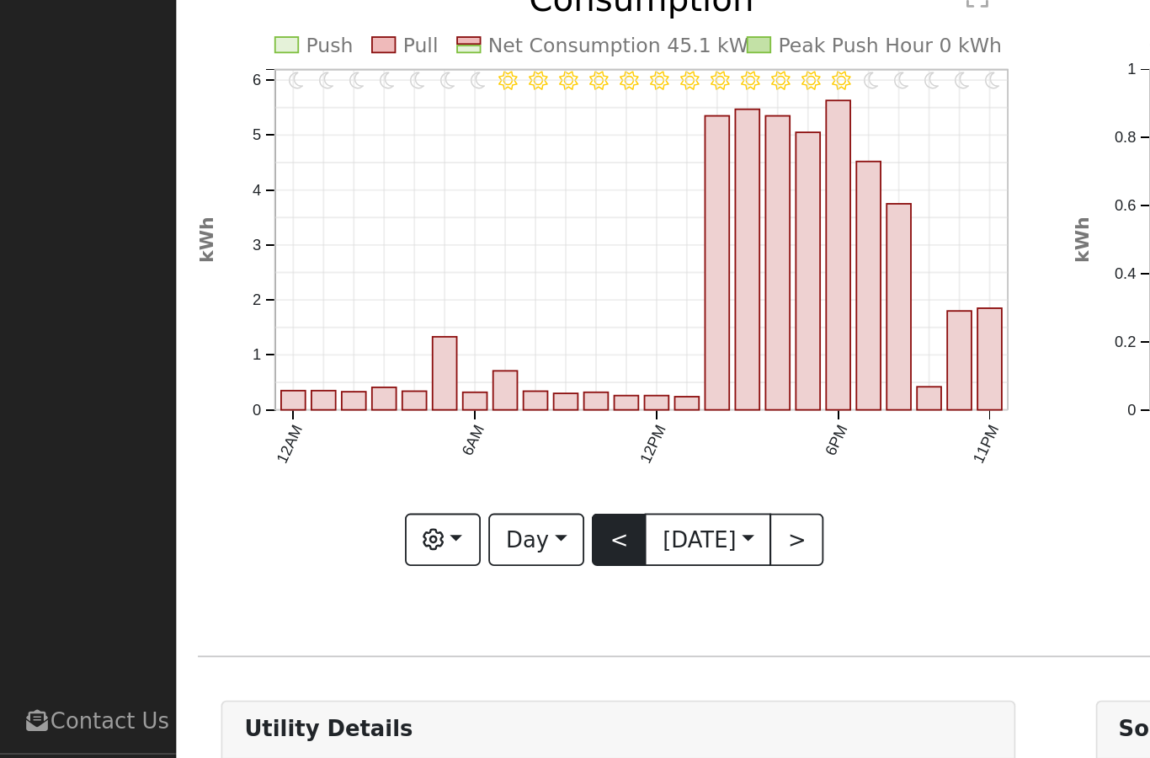
click at [333, 468] on button "<" at bounding box center [336, 482] width 29 height 29
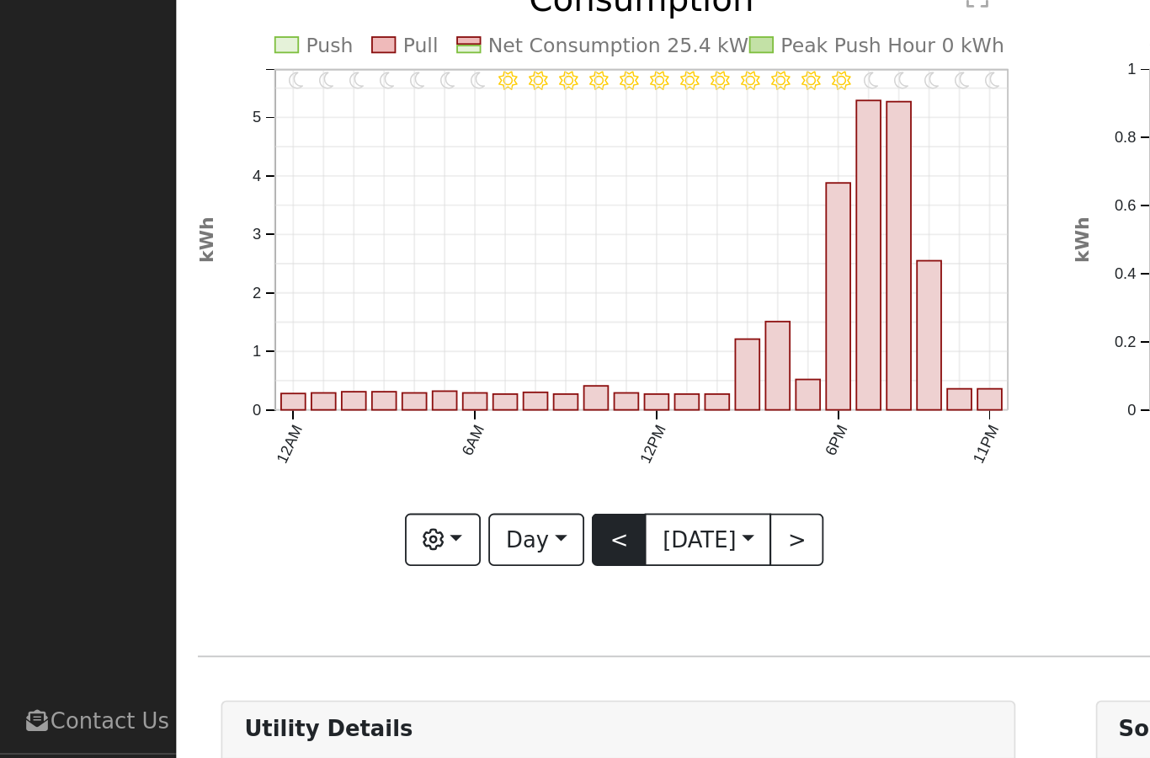
click at [330, 468] on button "<" at bounding box center [336, 482] width 29 height 29
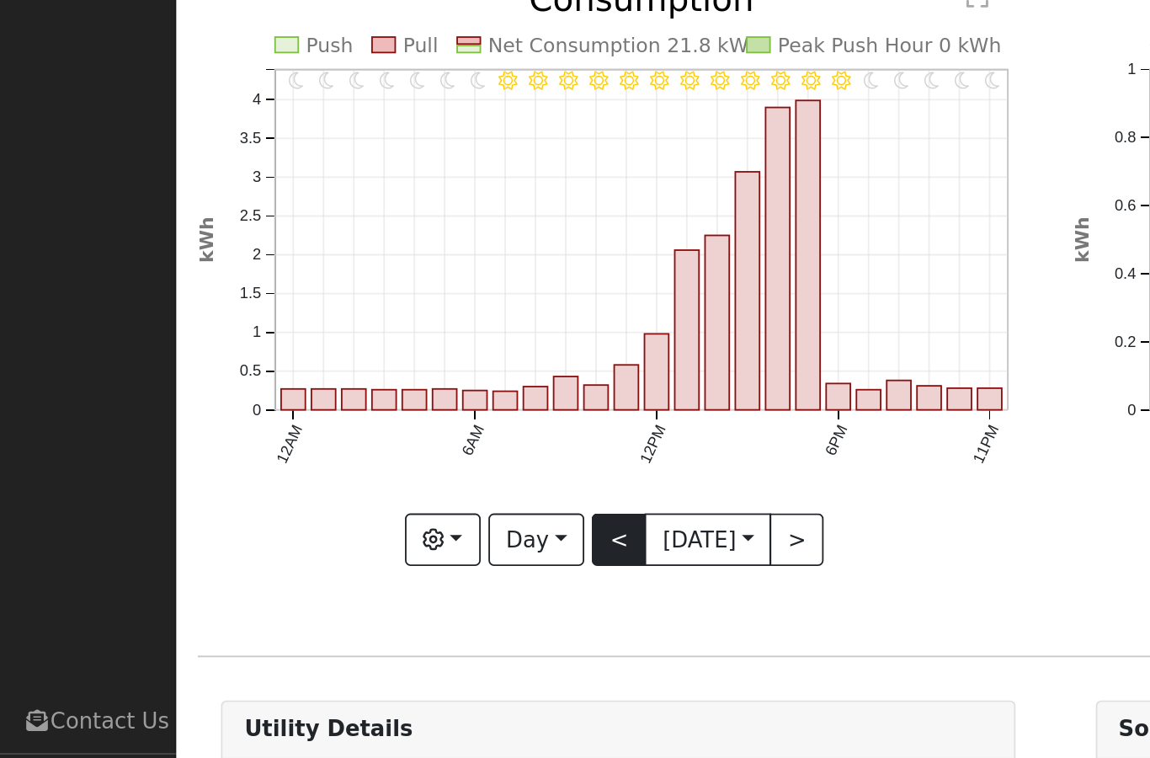
click at [323, 468] on button "<" at bounding box center [336, 482] width 29 height 29
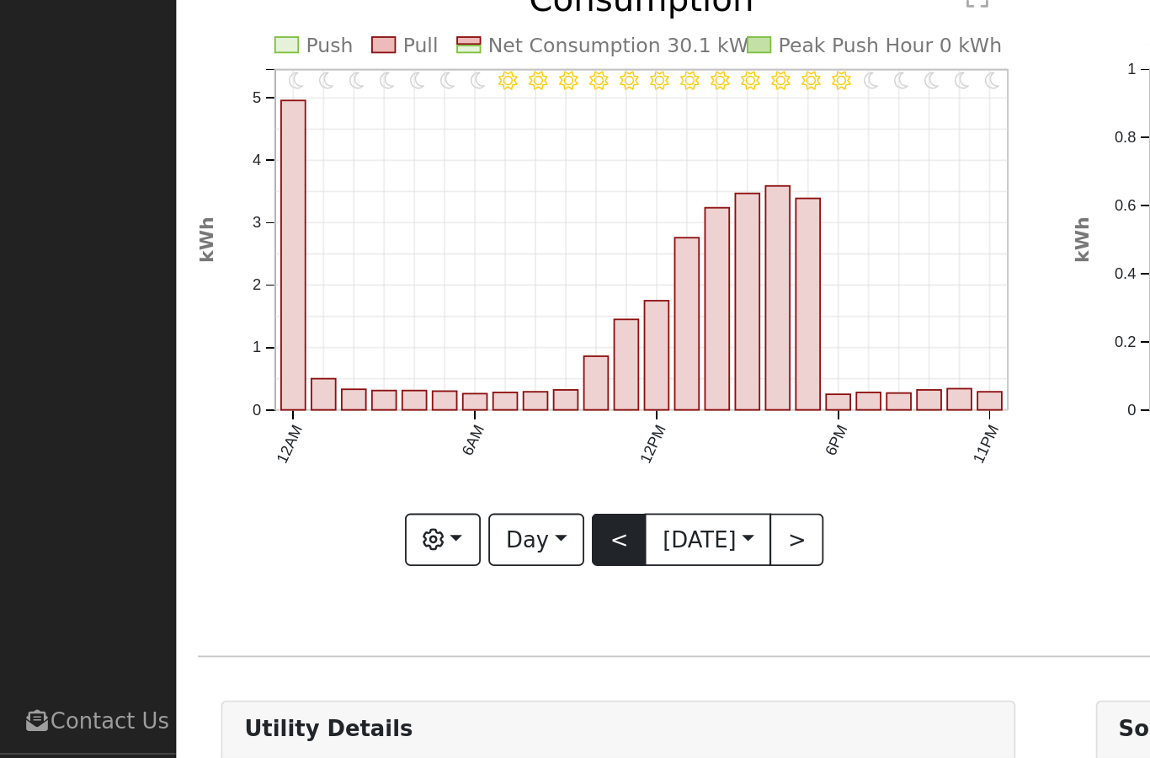
click at [328, 468] on button "<" at bounding box center [336, 482] width 29 height 29
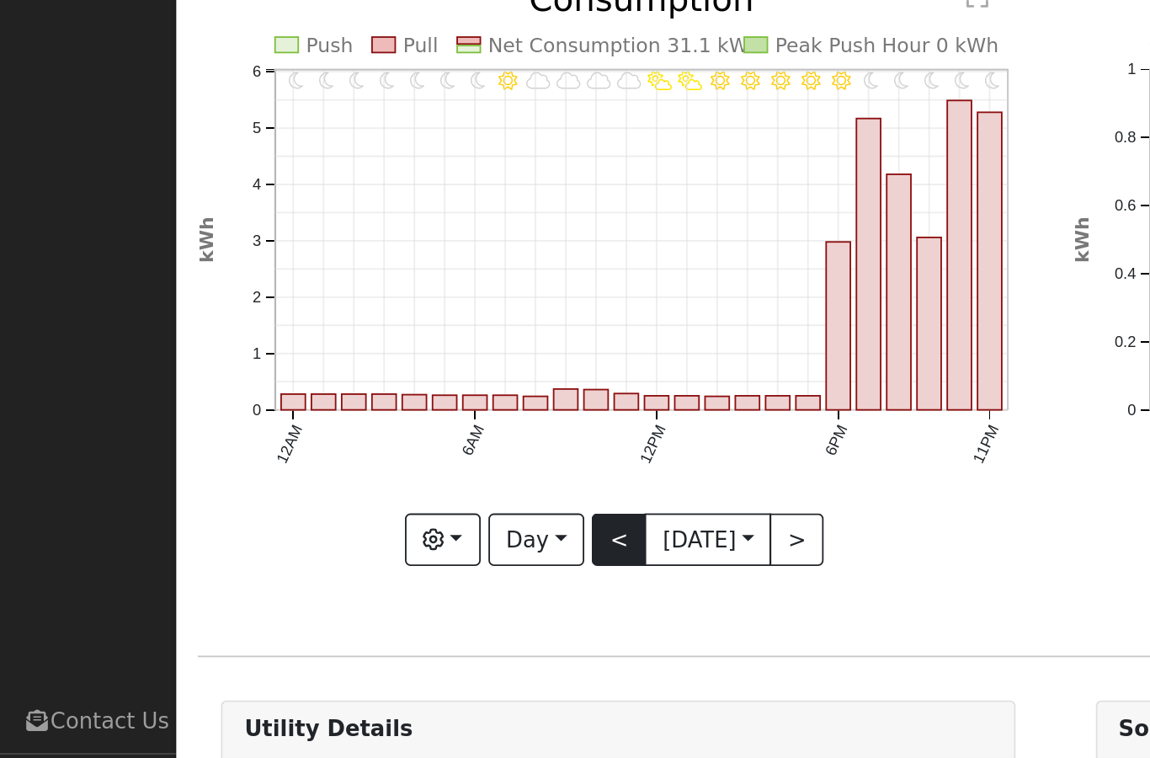
click at [327, 468] on button "<" at bounding box center [336, 482] width 29 height 29
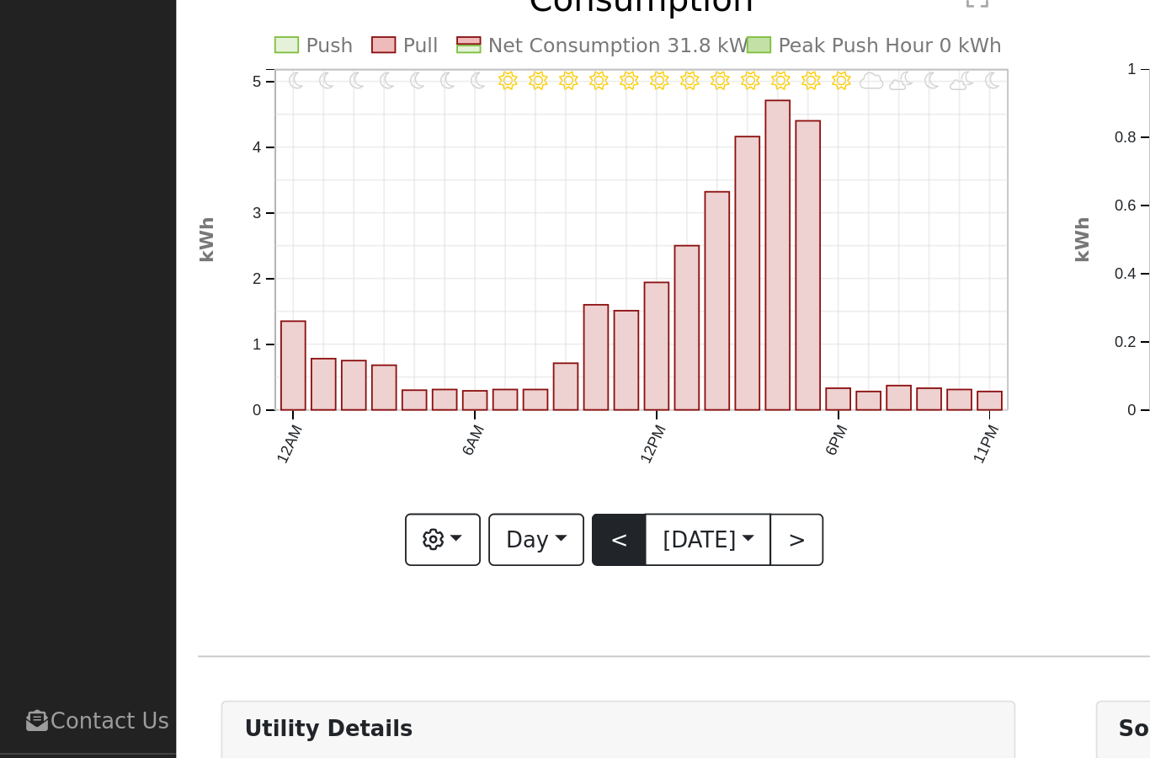
click at [337, 468] on button "<" at bounding box center [336, 482] width 29 height 29
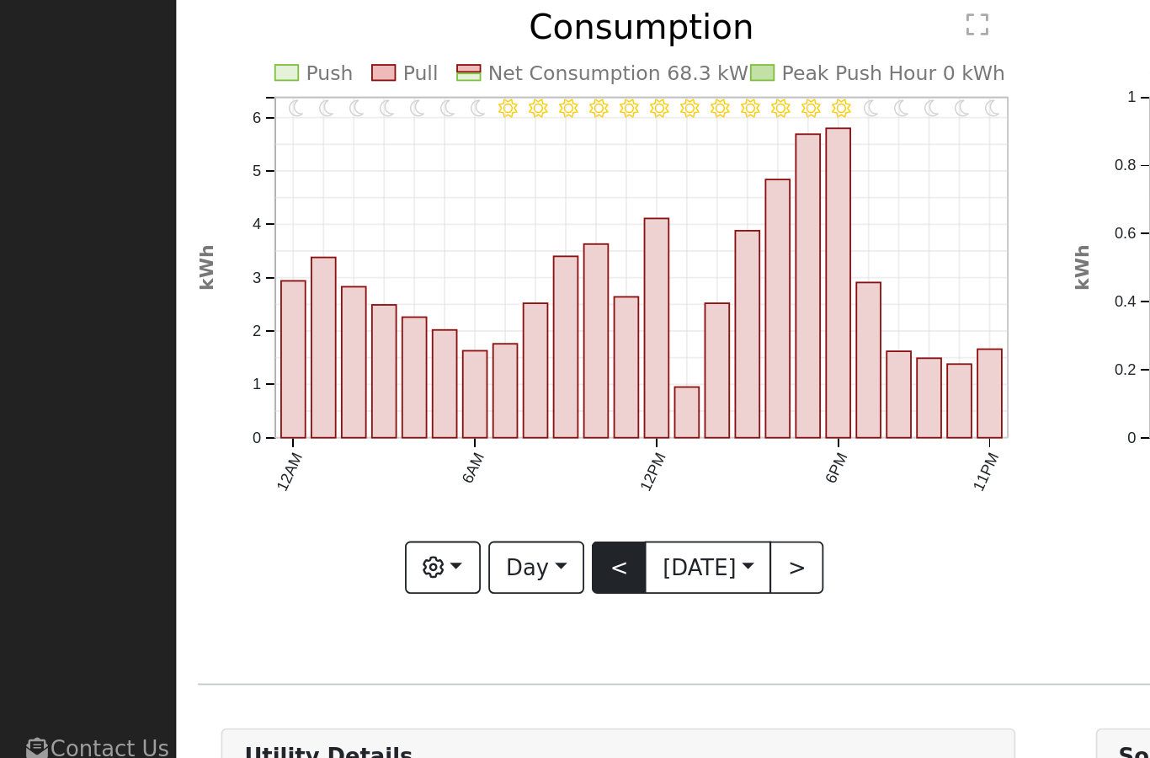
click at [334, 468] on button "<" at bounding box center [336, 482] width 29 height 29
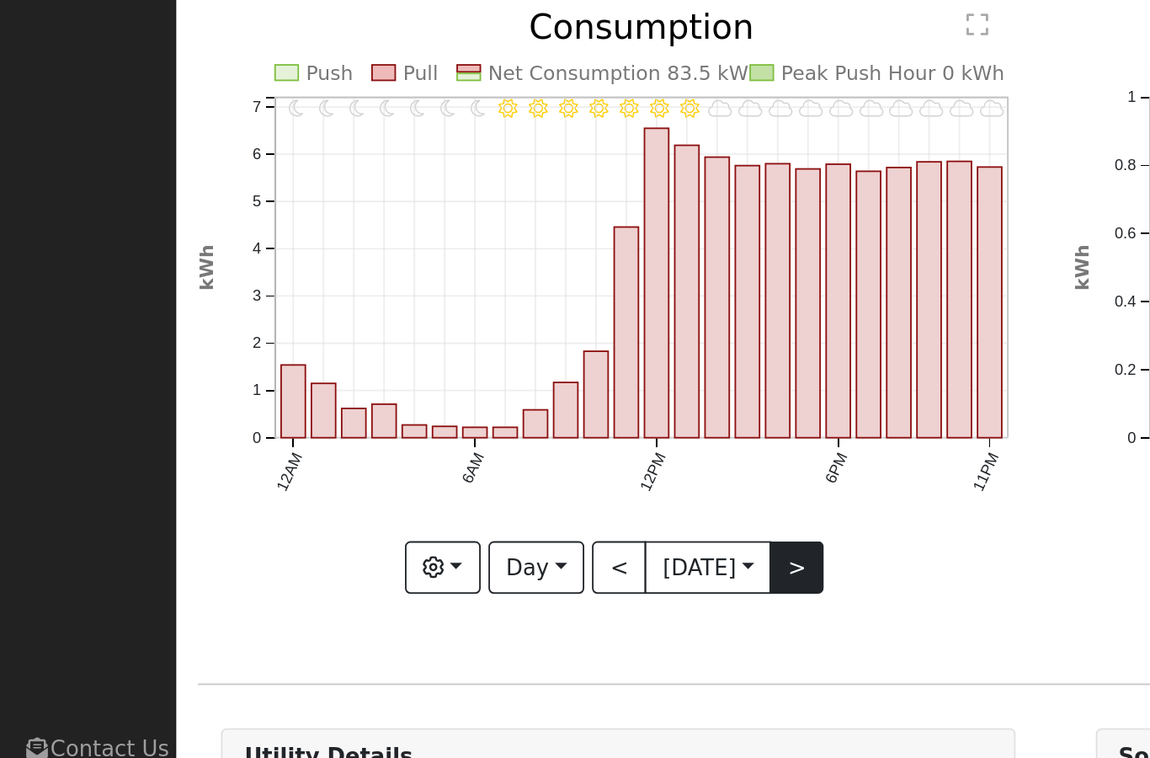
click at [443, 468] on button ">" at bounding box center [433, 482] width 29 height 29
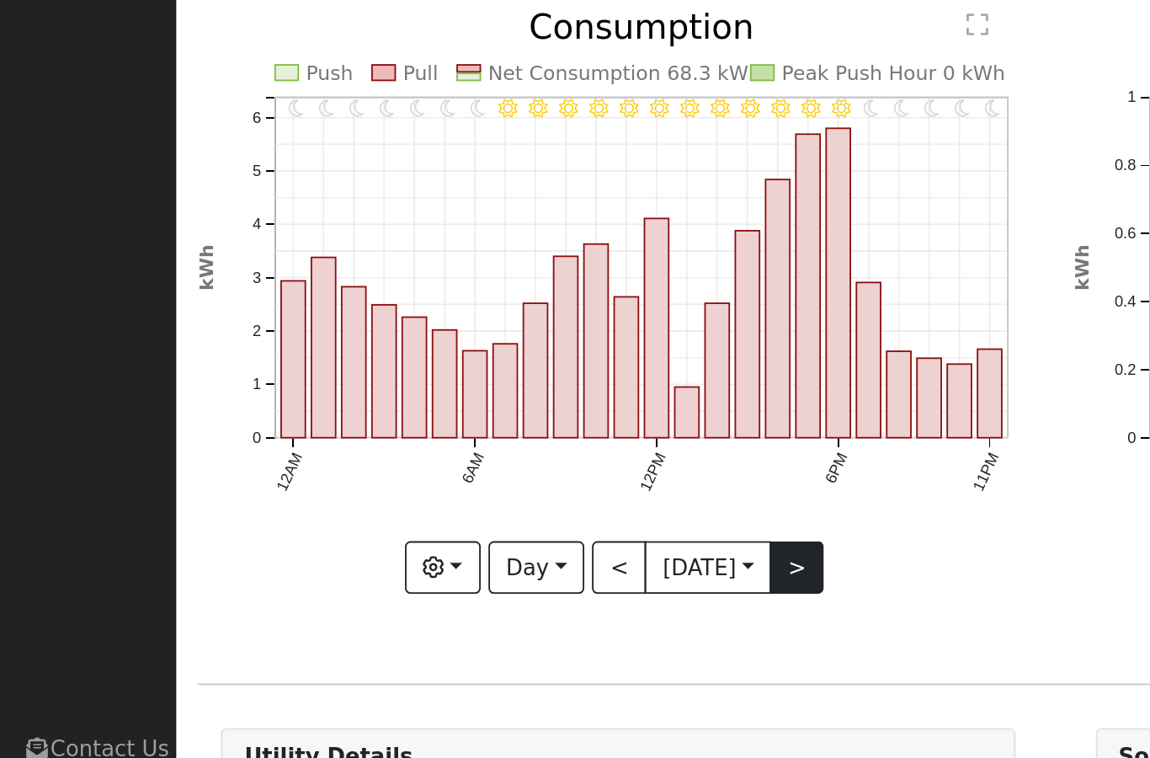
click at [438, 468] on button ">" at bounding box center [433, 482] width 29 height 29
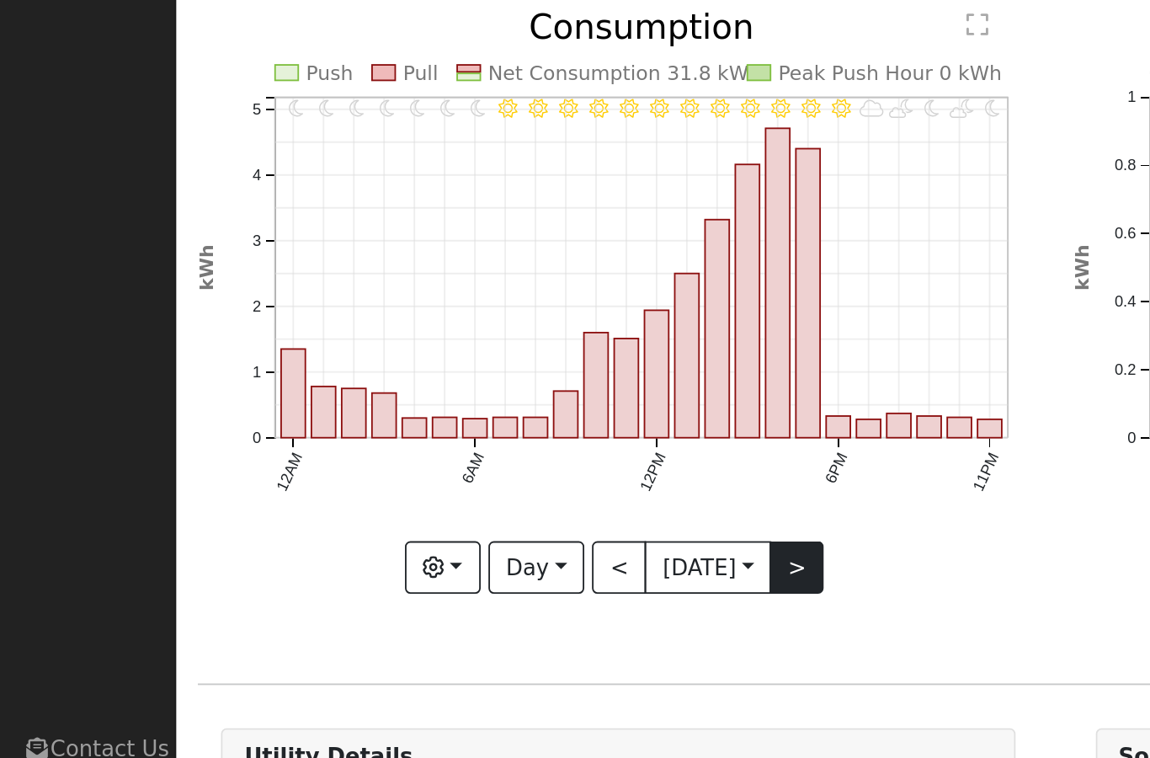
click at [444, 468] on button ">" at bounding box center [433, 482] width 29 height 29
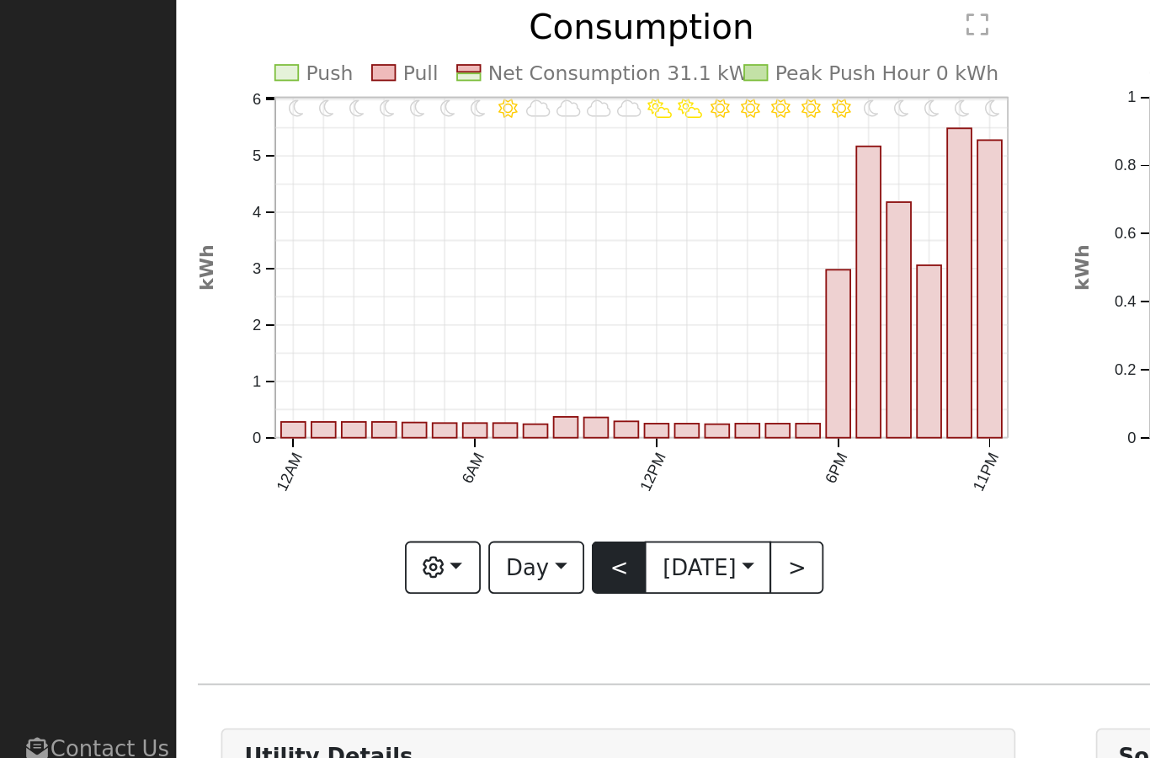
click at [327, 468] on button "<" at bounding box center [336, 482] width 29 height 29
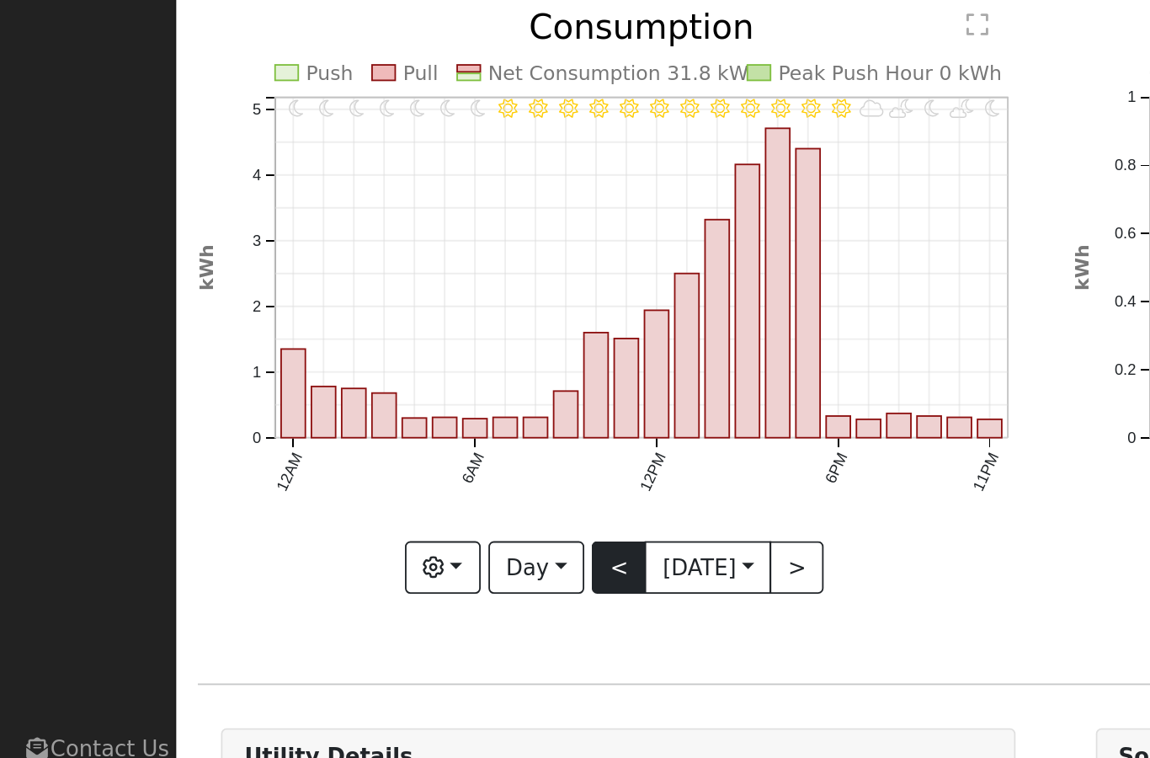
click at [333, 468] on button "<" at bounding box center [336, 482] width 29 height 29
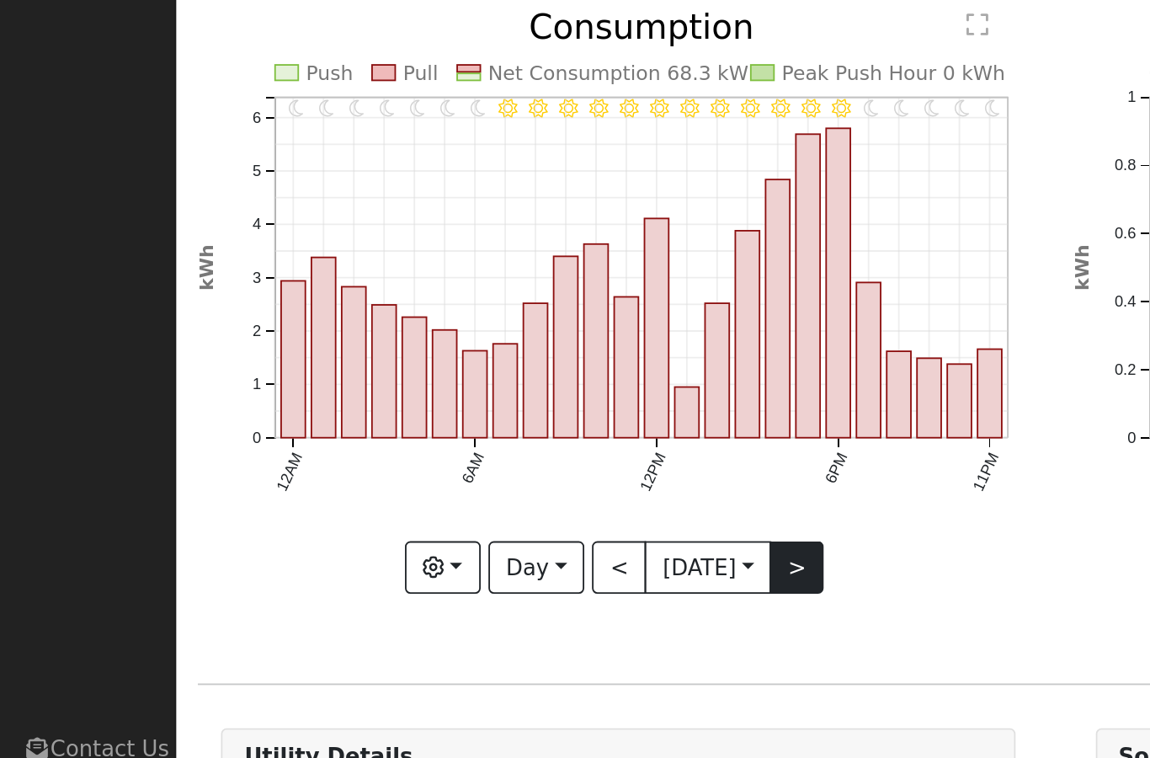
click at [436, 468] on button ">" at bounding box center [433, 482] width 29 height 29
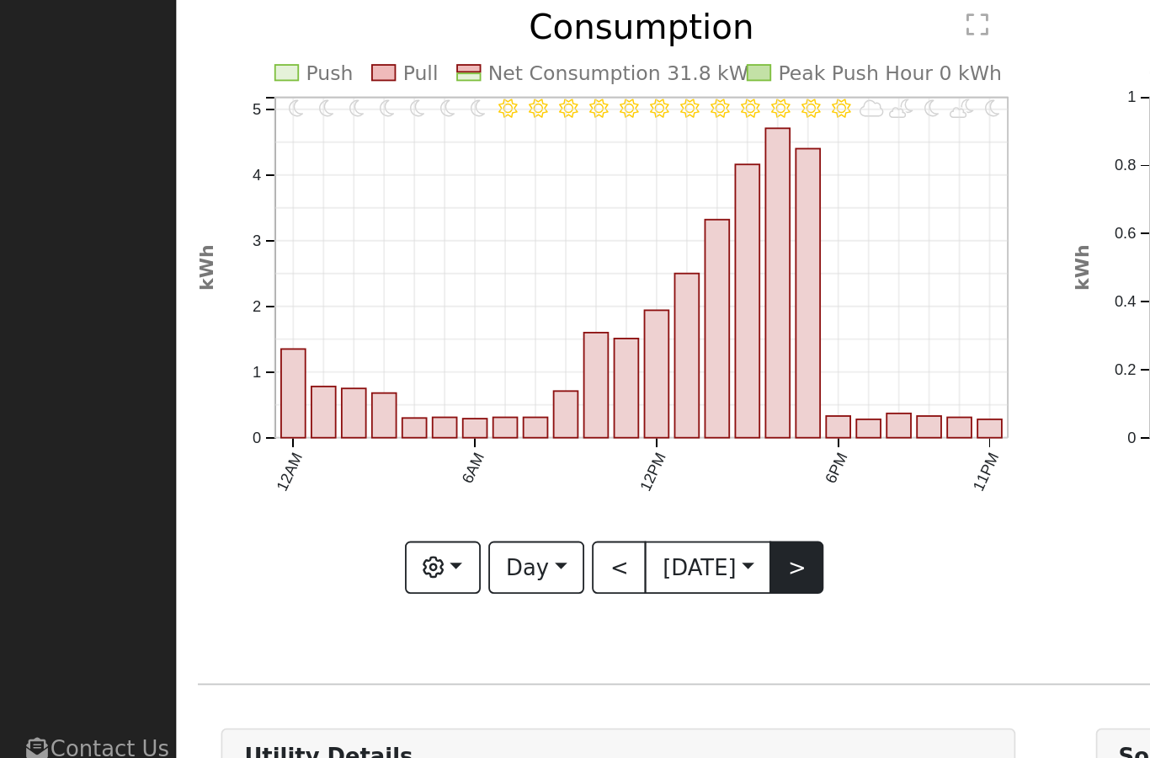
click at [444, 468] on button ">" at bounding box center [433, 482] width 29 height 29
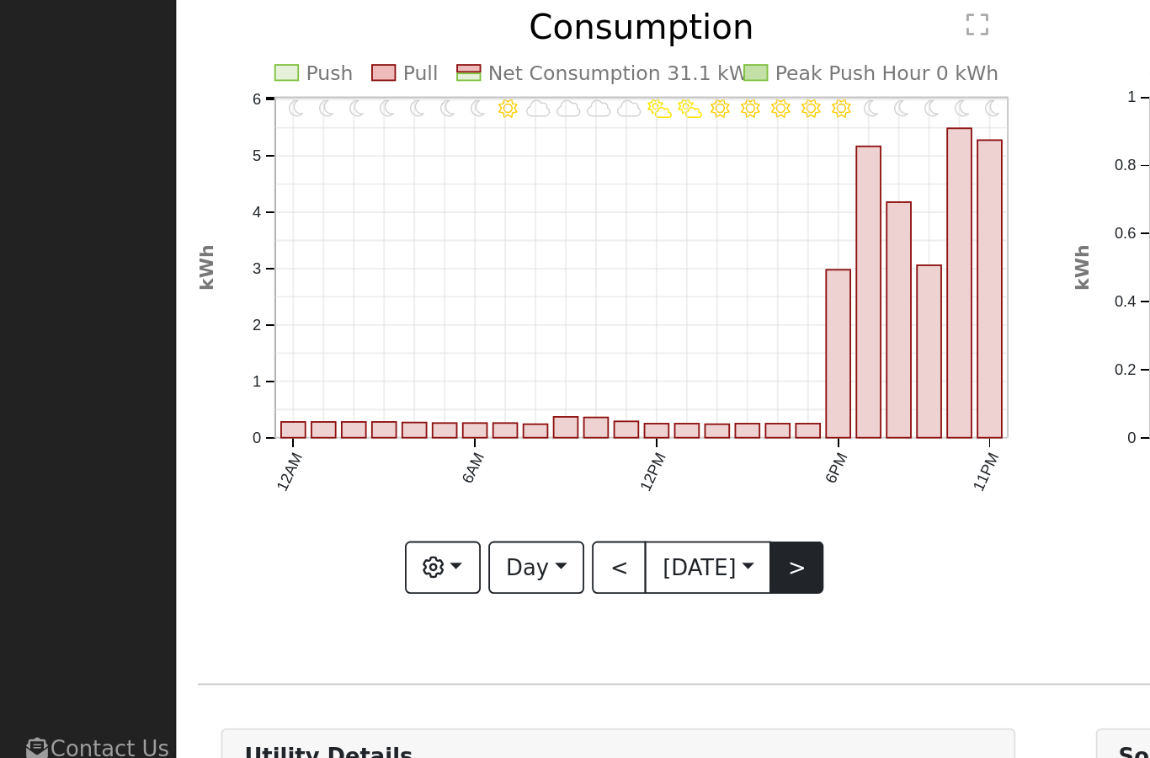
click at [439, 468] on button ">" at bounding box center [433, 482] width 29 height 29
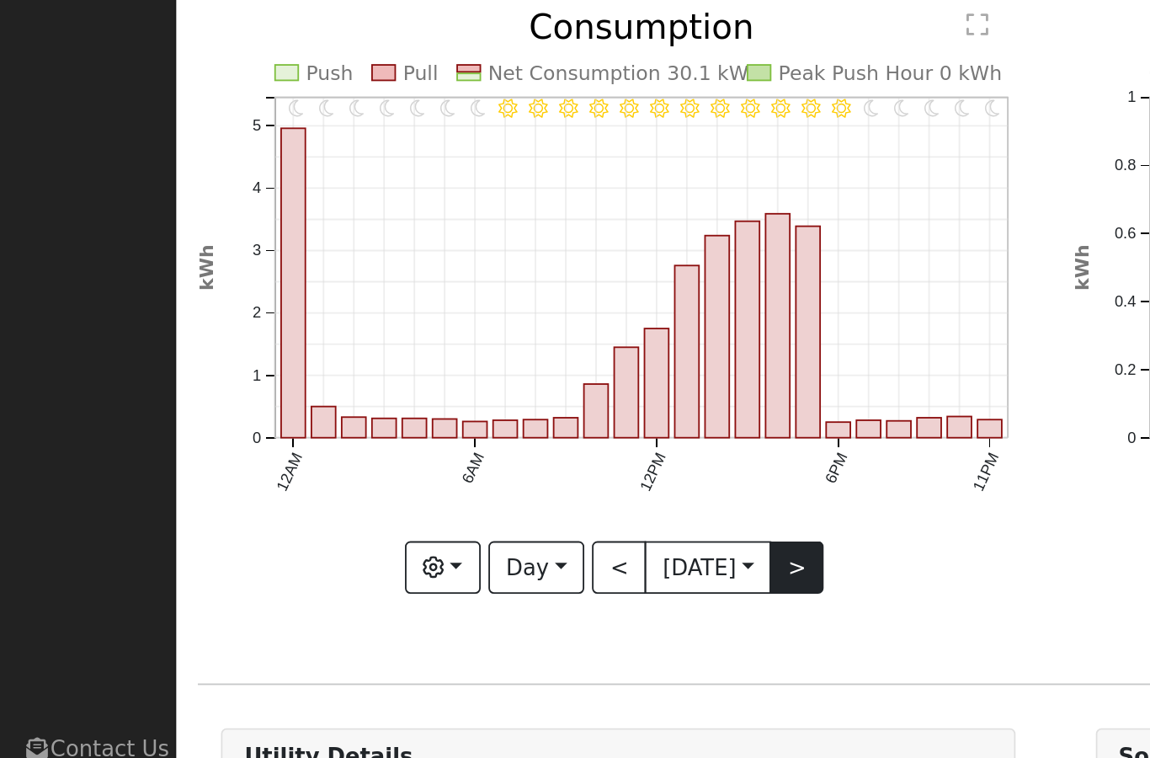
click at [439, 468] on button ">" at bounding box center [433, 482] width 29 height 29
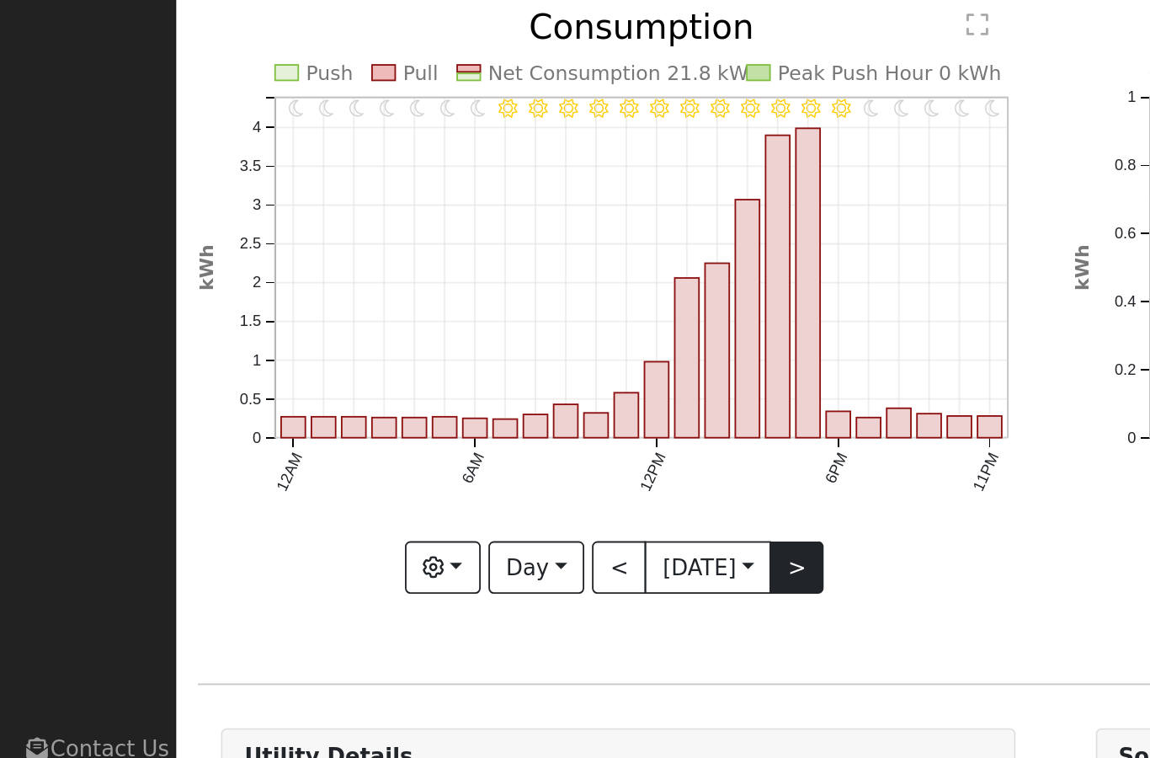
click at [440, 468] on button ">" at bounding box center [433, 482] width 29 height 29
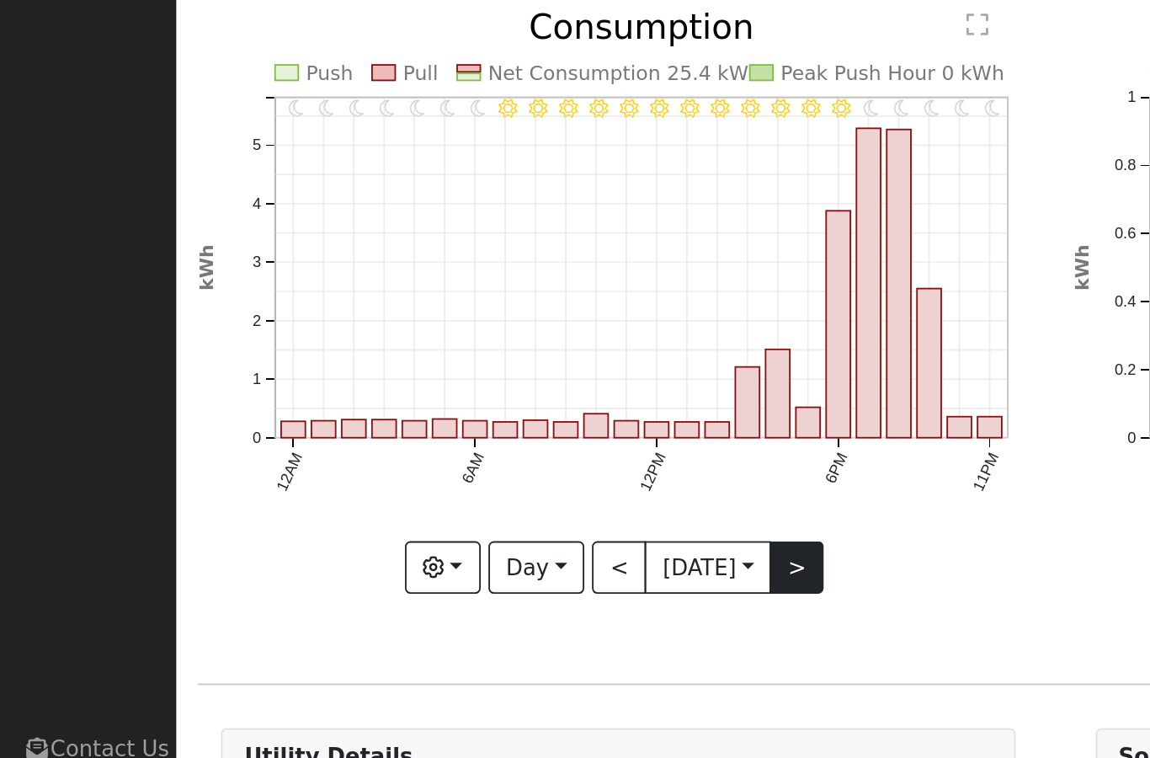
click at [436, 468] on button ">" at bounding box center [433, 482] width 29 height 29
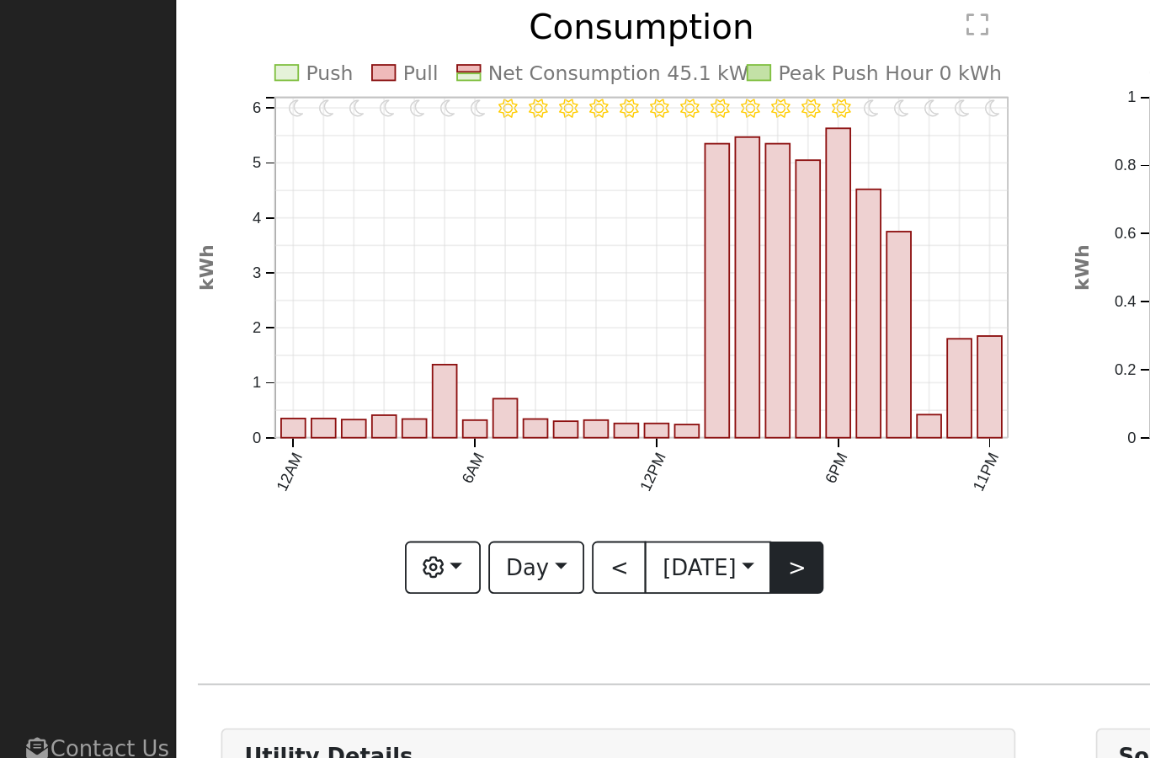
click at [439, 468] on button ">" at bounding box center [433, 482] width 29 height 29
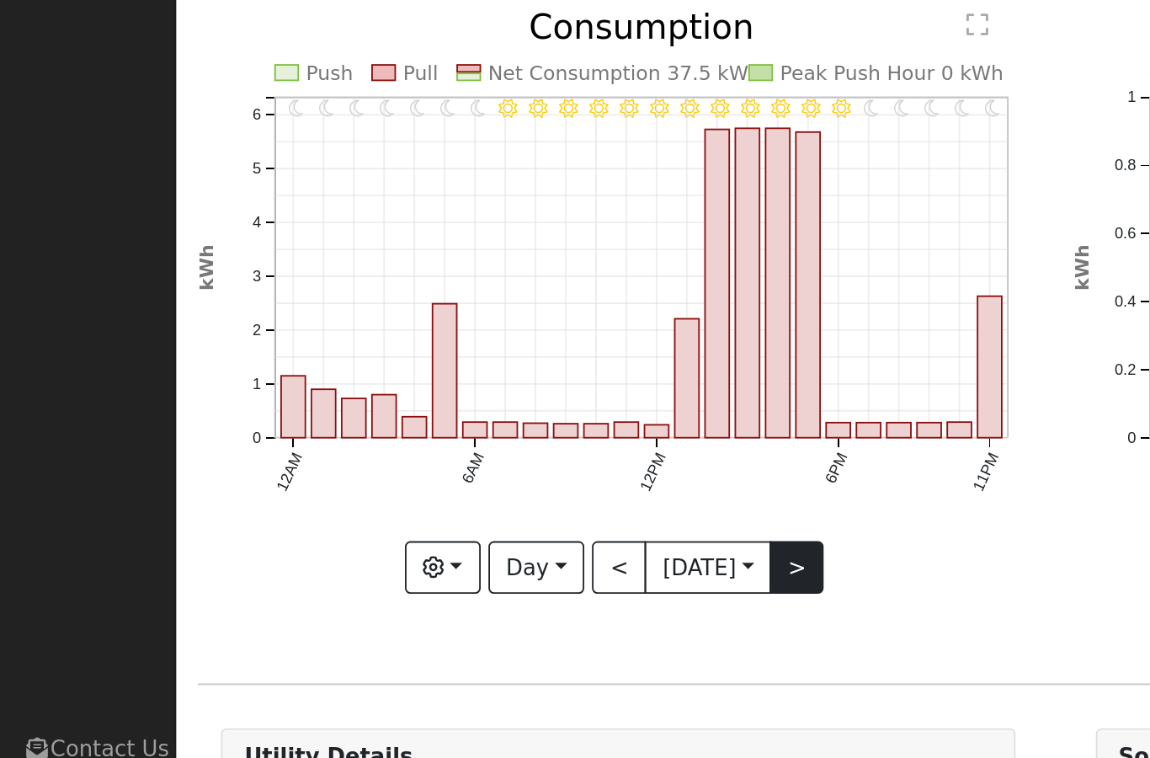
click at [438, 468] on button ">" at bounding box center [433, 482] width 29 height 29
type input "2025-09-01"
select select "8"
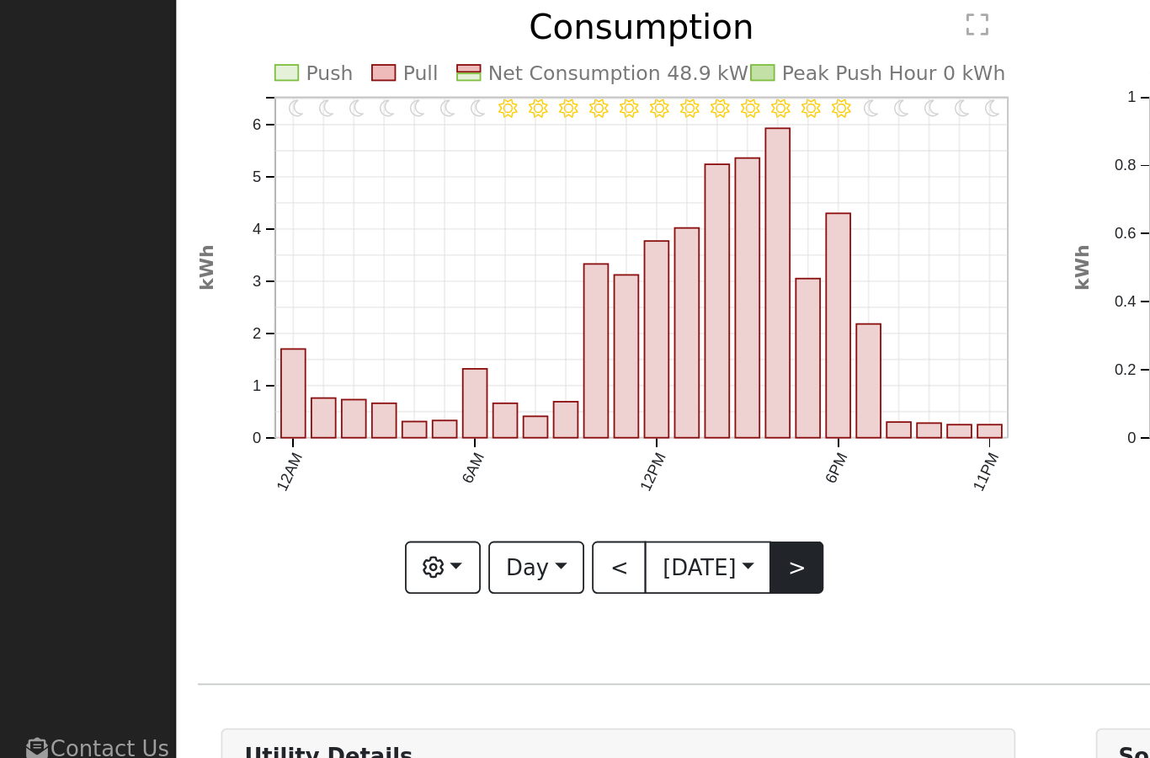
click at [442, 468] on button ">" at bounding box center [433, 482] width 29 height 29
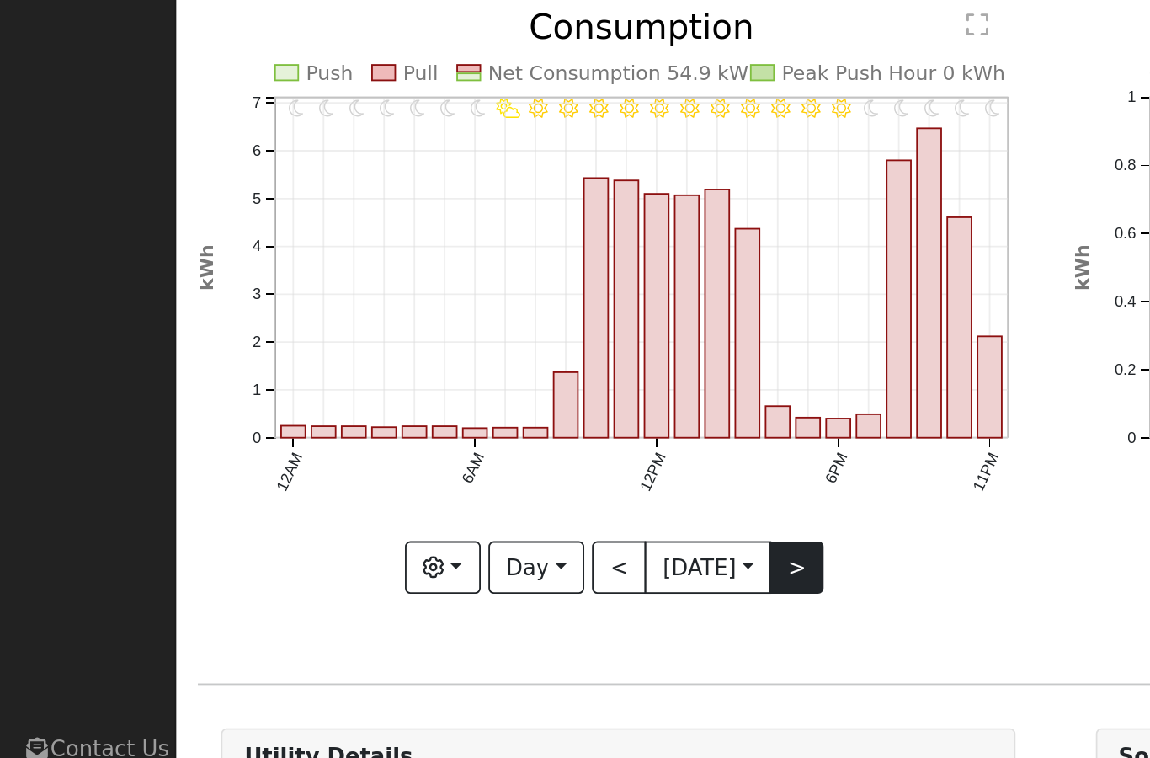
click at [439, 468] on button ">" at bounding box center [433, 482] width 29 height 29
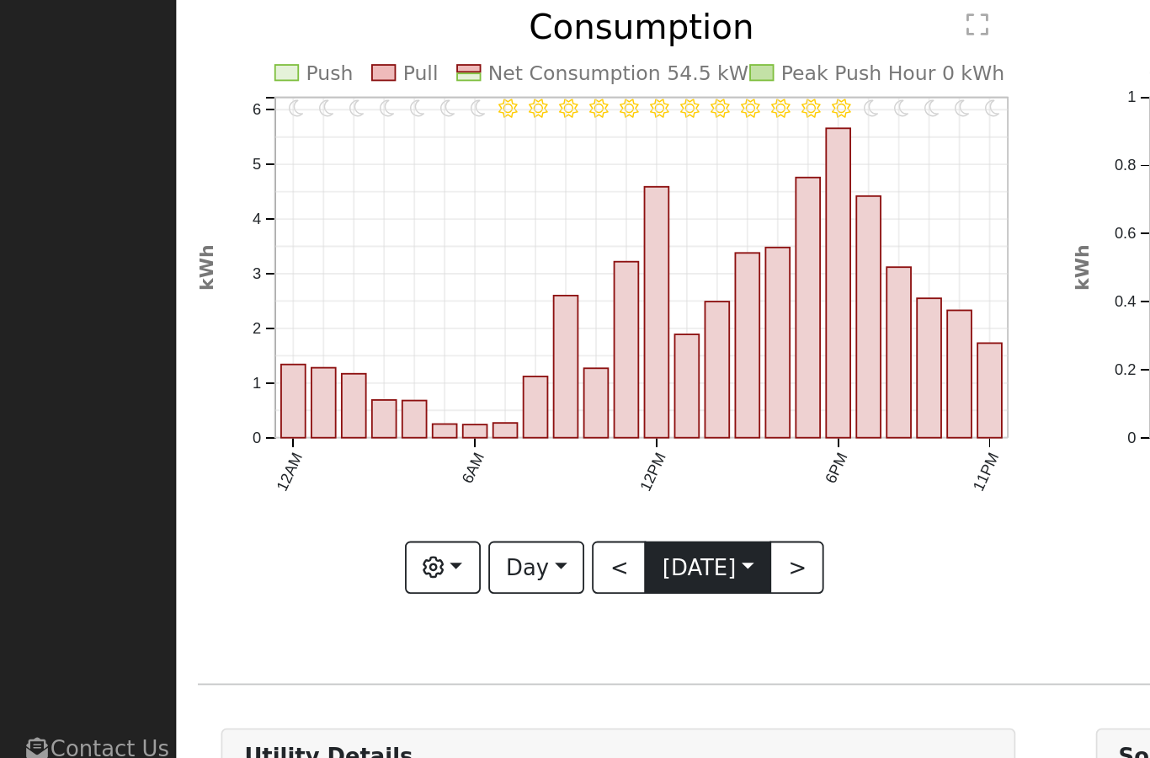
click at [411, 469] on input "2025-09-03" at bounding box center [385, 482] width 67 height 27
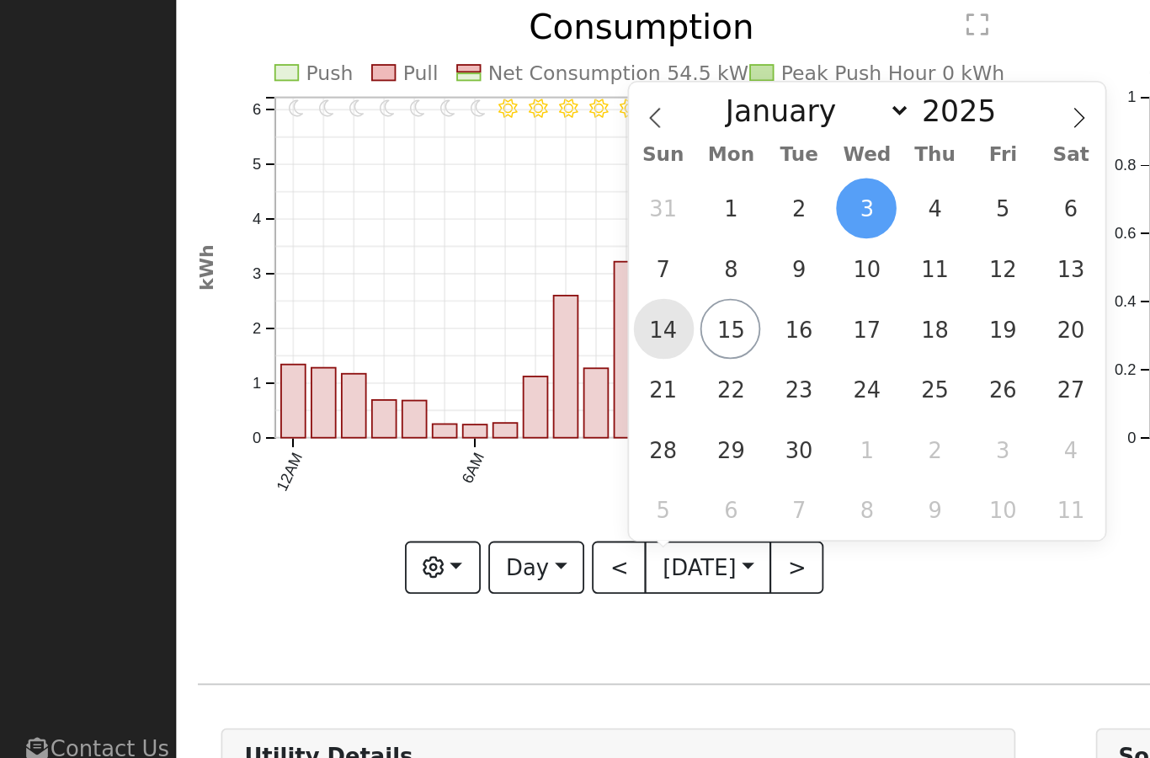
click at [354, 336] on span "14" at bounding box center [361, 352] width 33 height 33
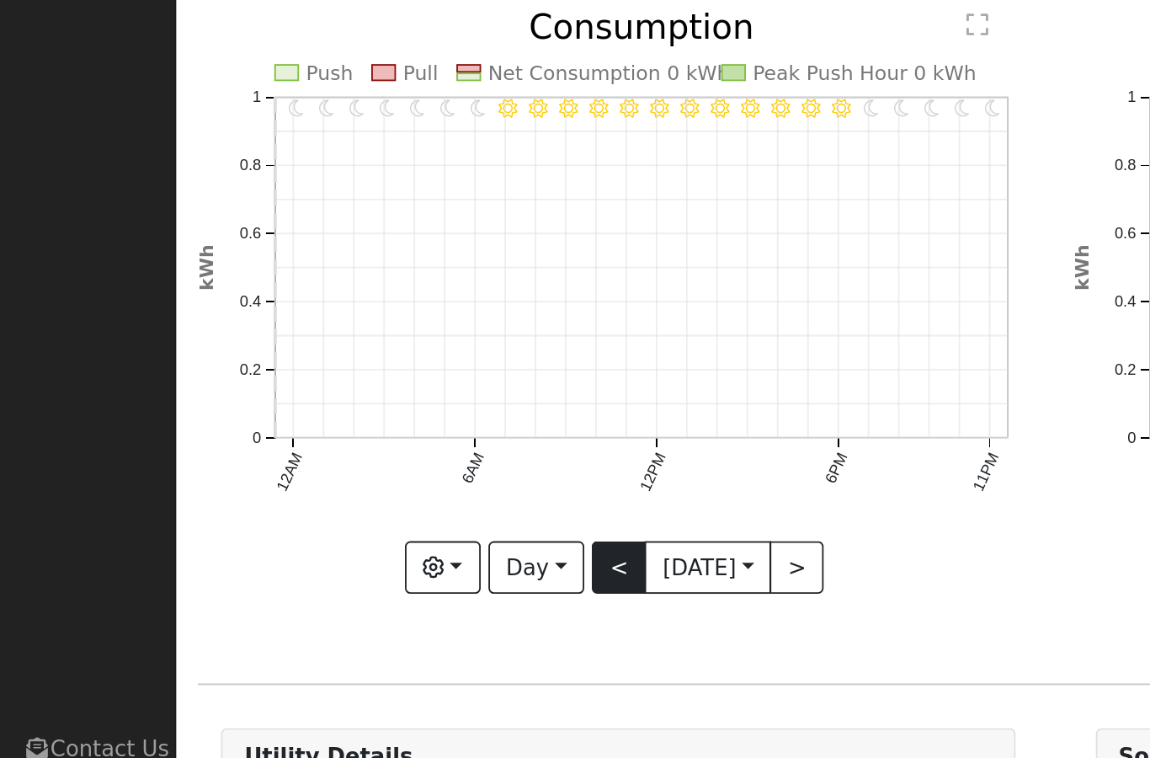
click at [329, 468] on button "<" at bounding box center [336, 482] width 29 height 29
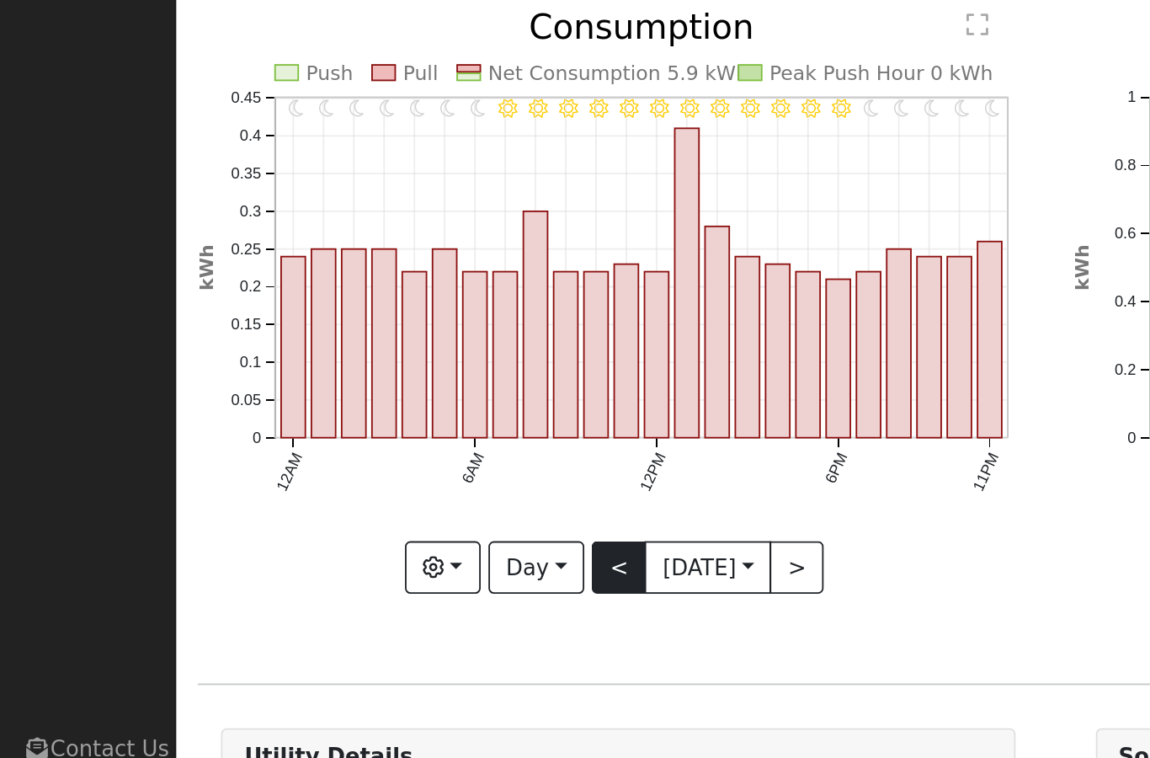
click at [333, 468] on button "<" at bounding box center [336, 482] width 29 height 29
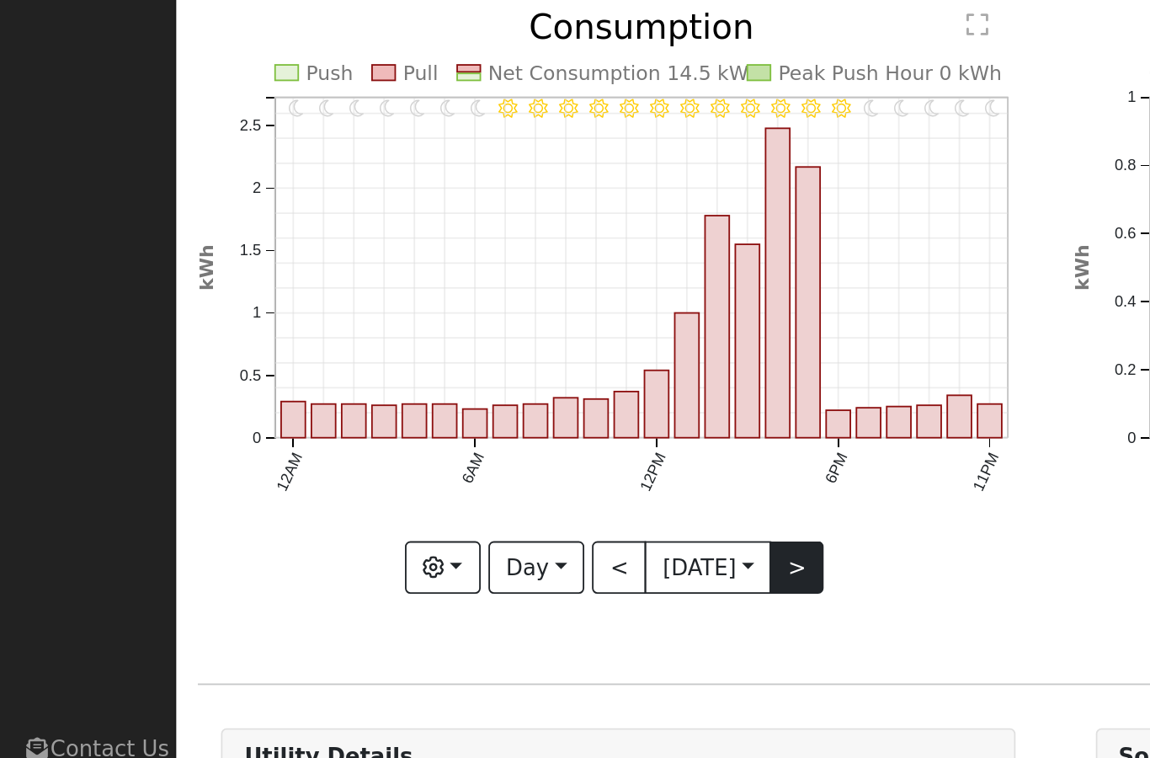
click at [446, 468] on button ">" at bounding box center [433, 482] width 29 height 29
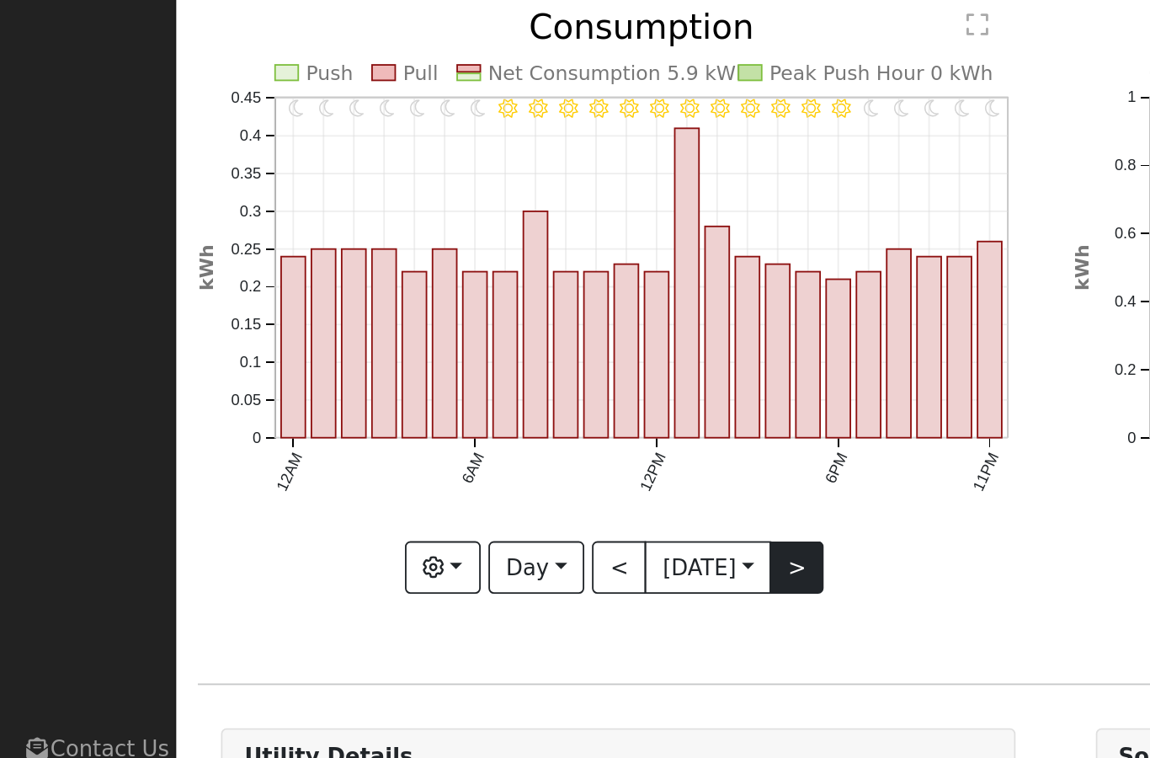
click at [436, 468] on button ">" at bounding box center [433, 482] width 29 height 29
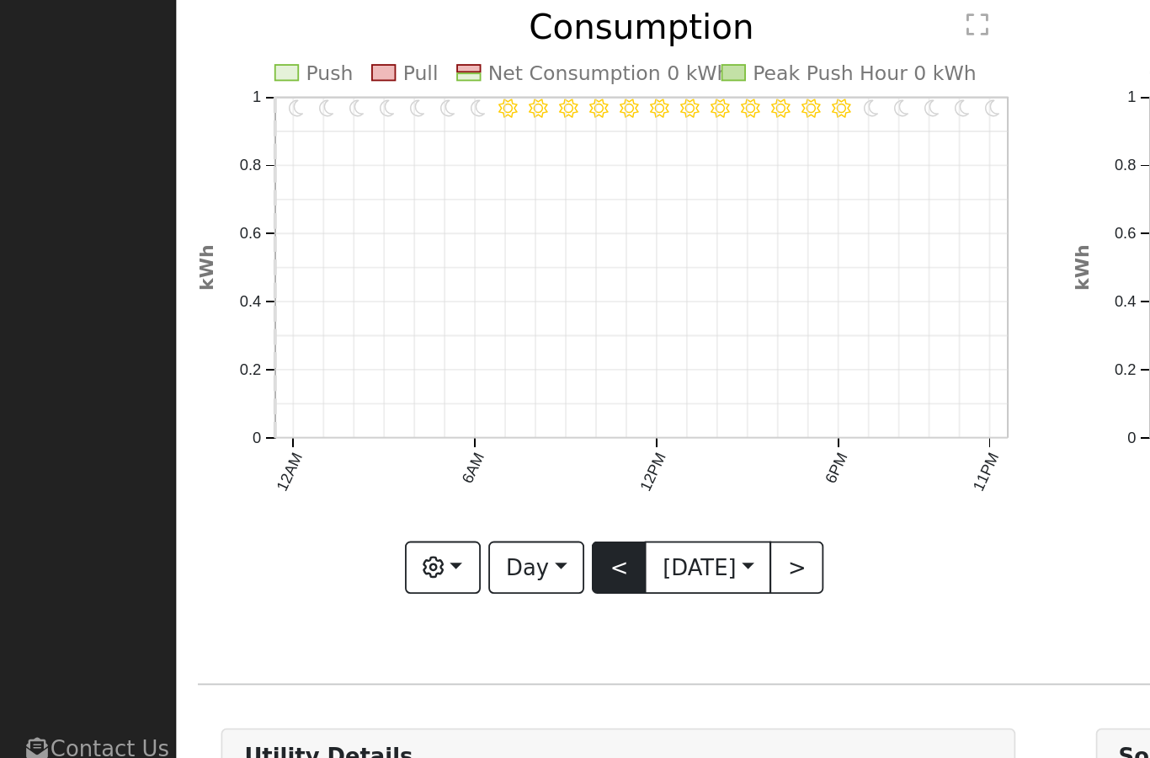
click at [334, 468] on button "<" at bounding box center [336, 482] width 29 height 29
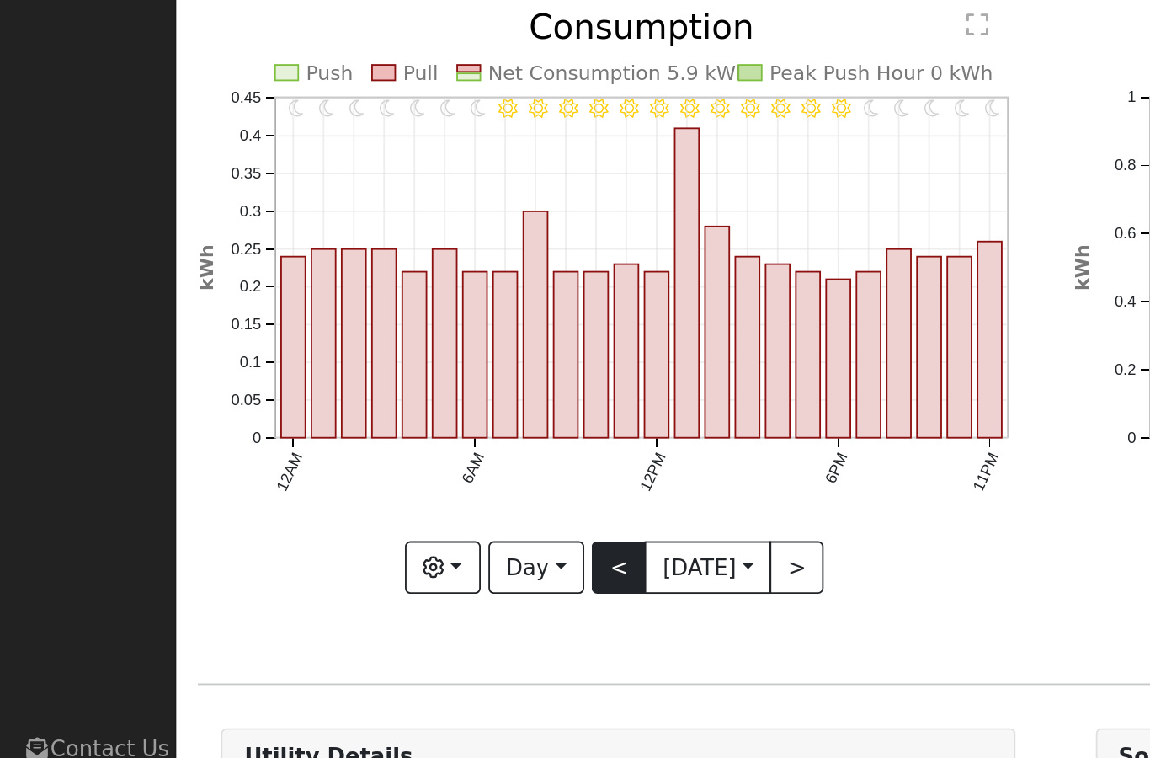
click at [327, 468] on button "<" at bounding box center [336, 482] width 29 height 29
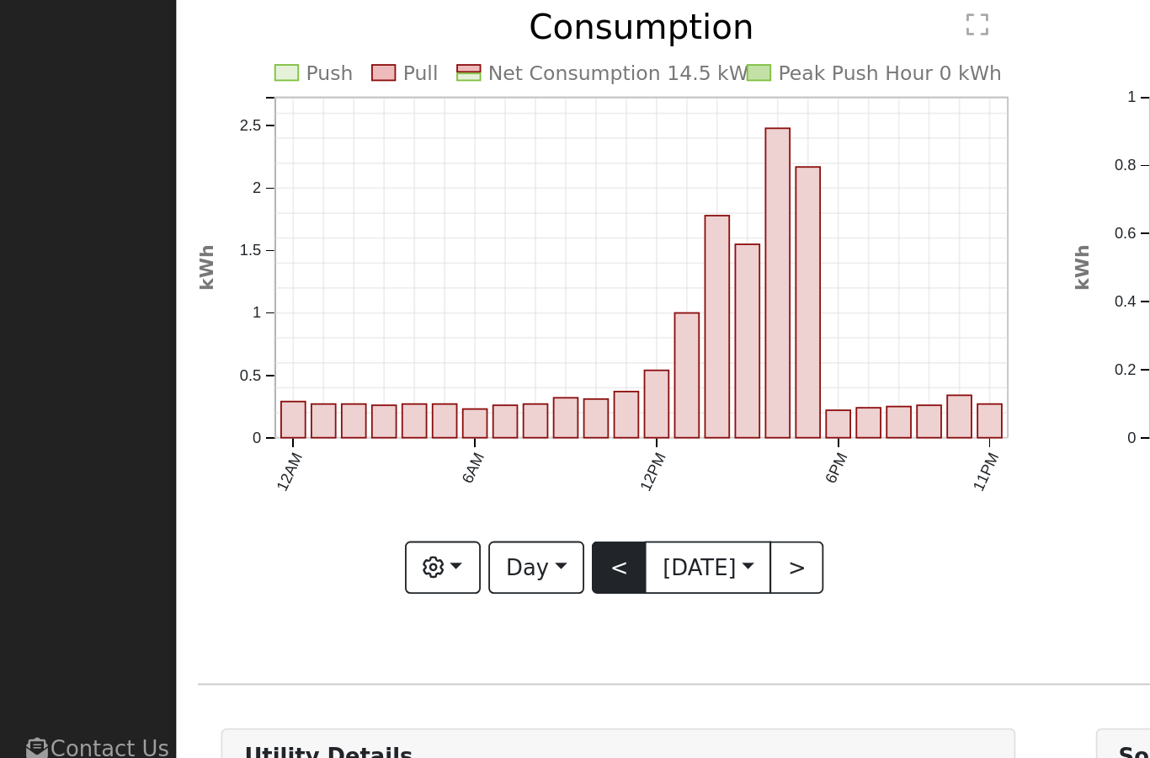
click at [333, 468] on button "<" at bounding box center [336, 482] width 29 height 29
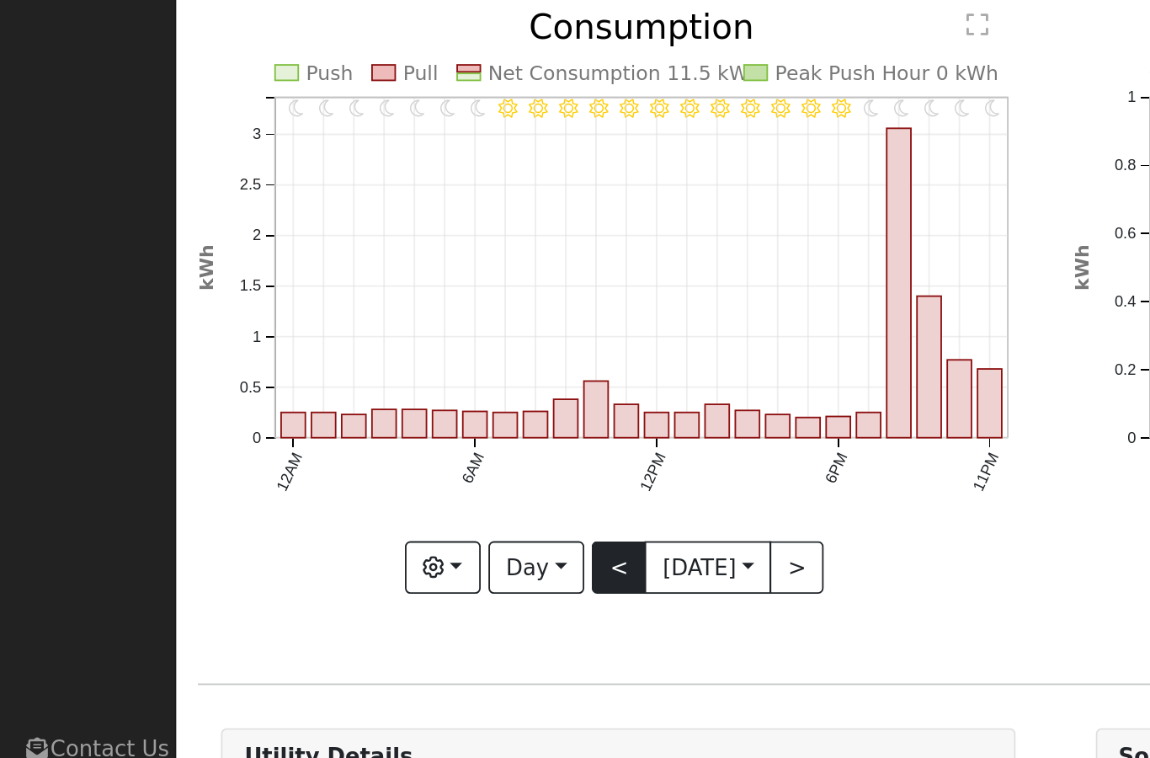
click at [333, 468] on button "<" at bounding box center [336, 482] width 29 height 29
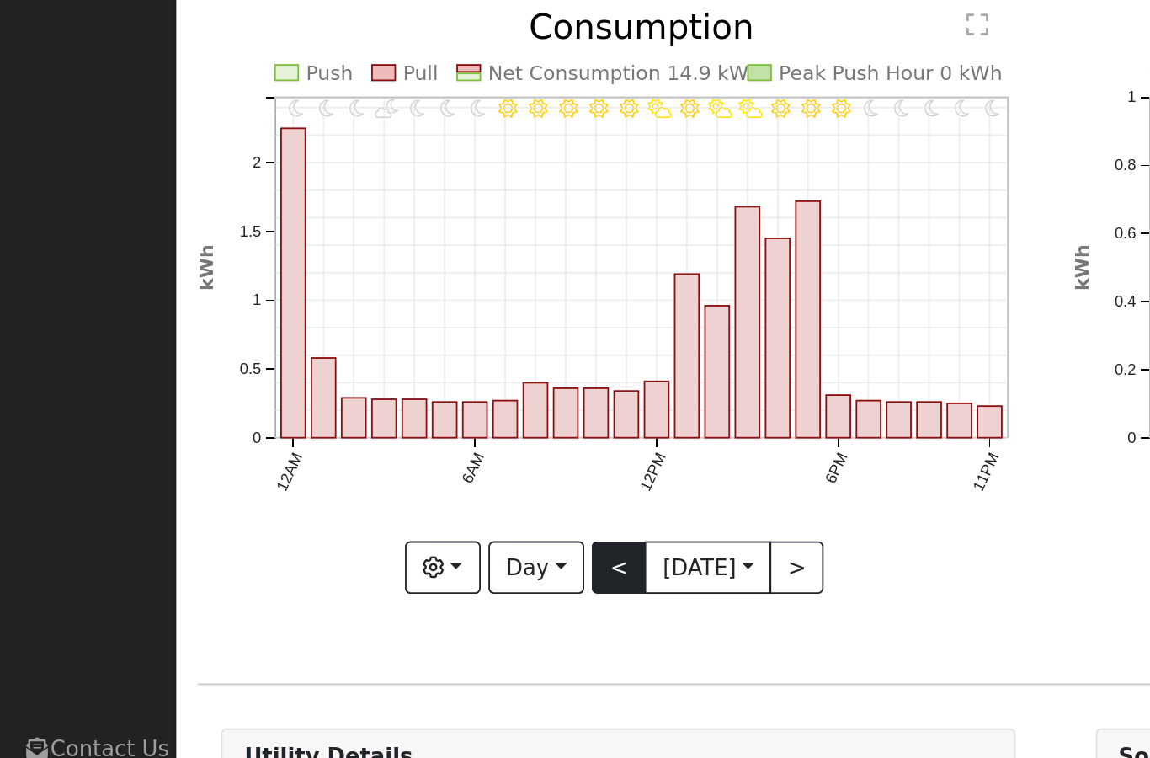
click at [336, 468] on button "<" at bounding box center [336, 482] width 29 height 29
type input "2025-09-09"
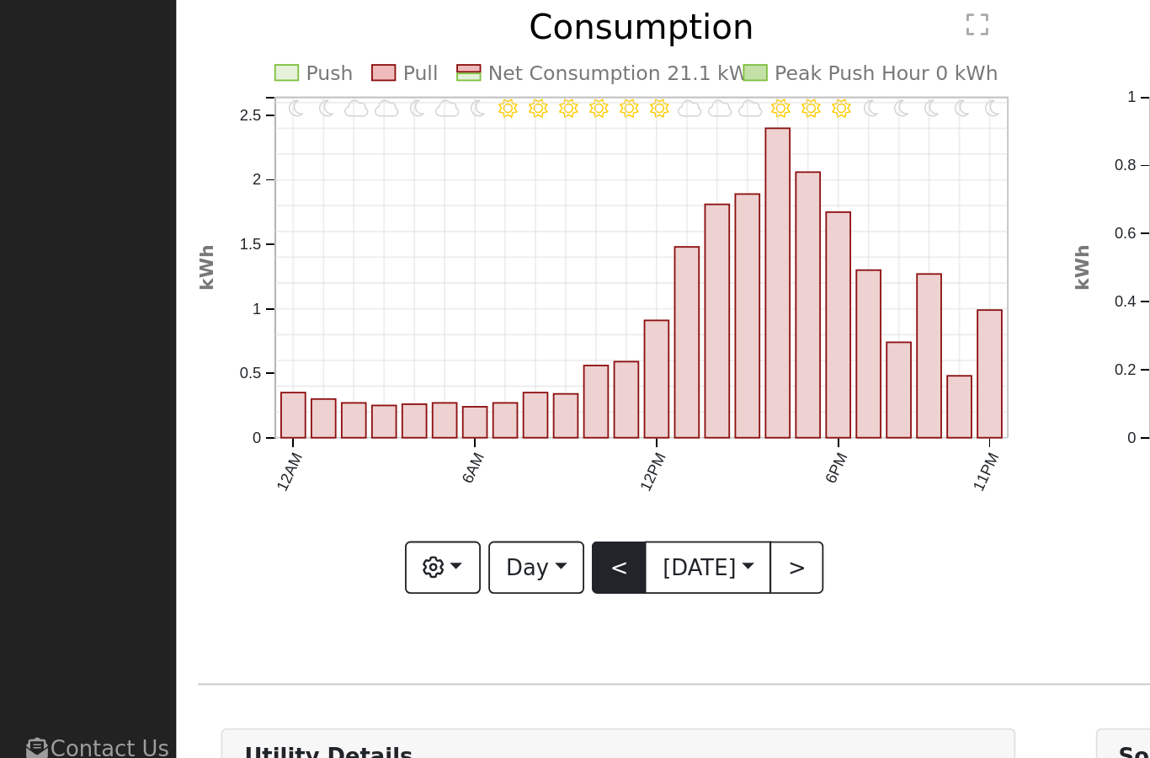
scroll to position [44, 0]
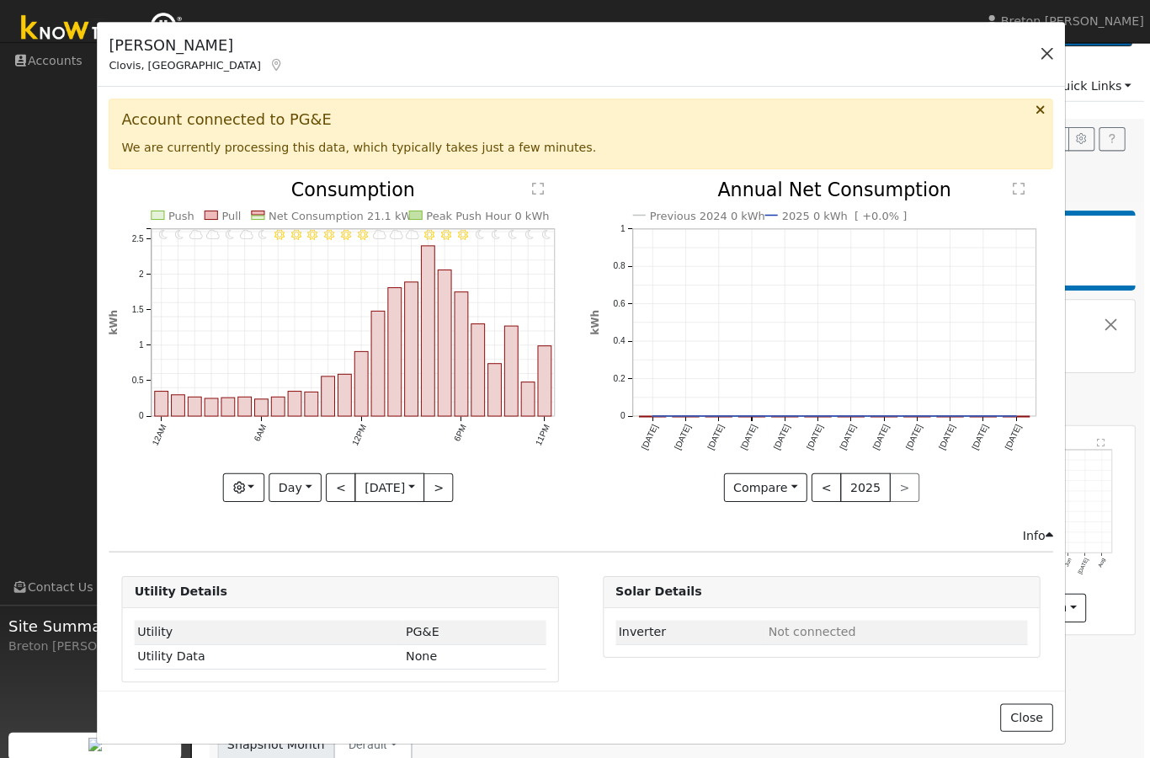
click at [1043, 55] on button "button" at bounding box center [1037, 53] width 24 height 24
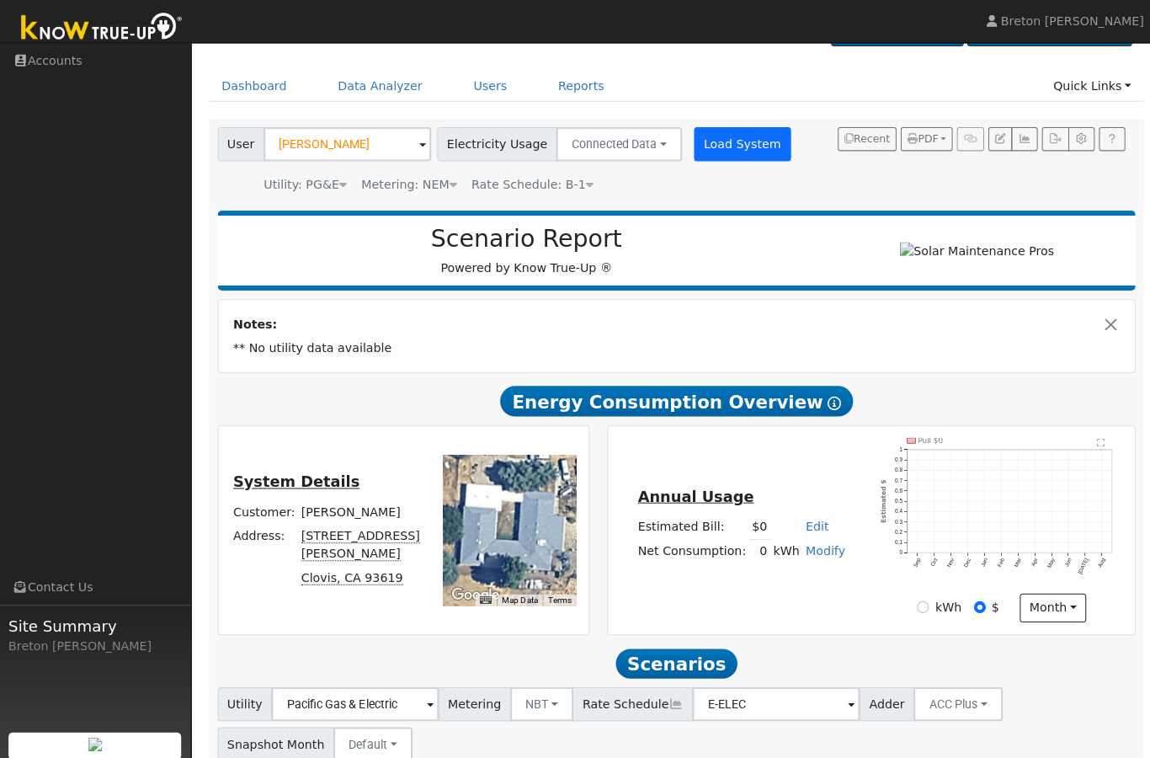
click at [716, 149] on button "Load System" at bounding box center [735, 143] width 96 height 34
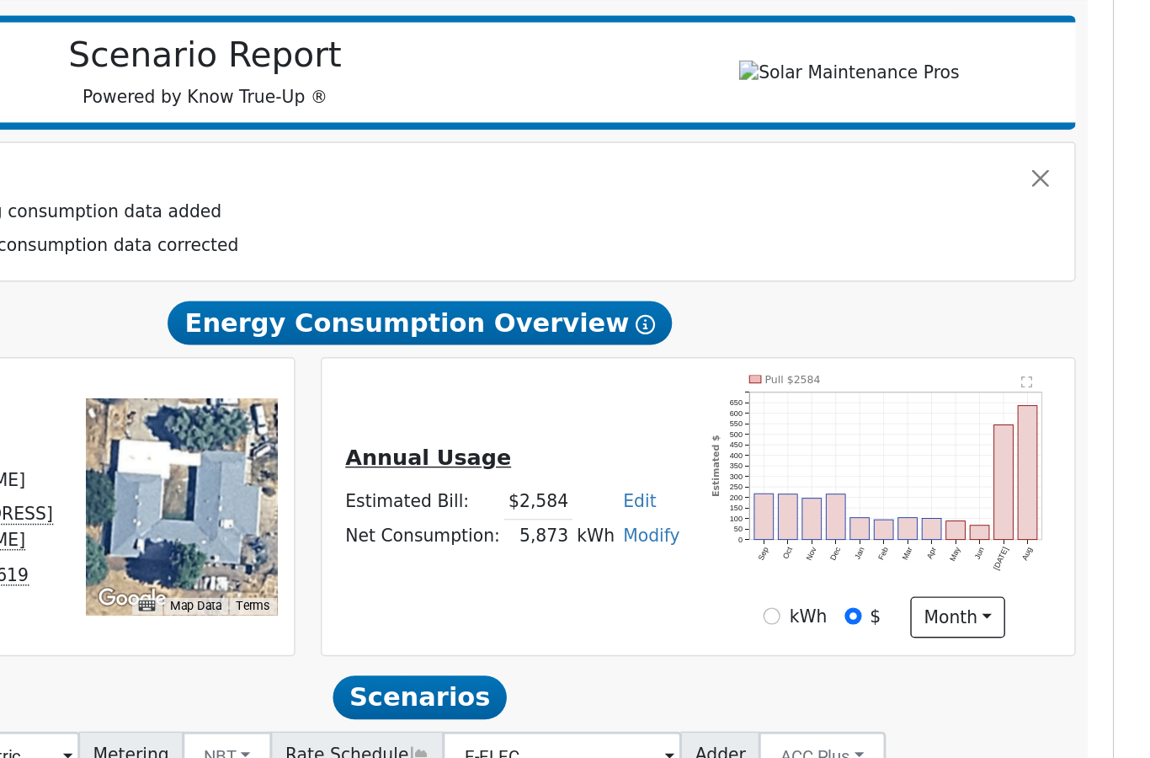
scroll to position [60, 0]
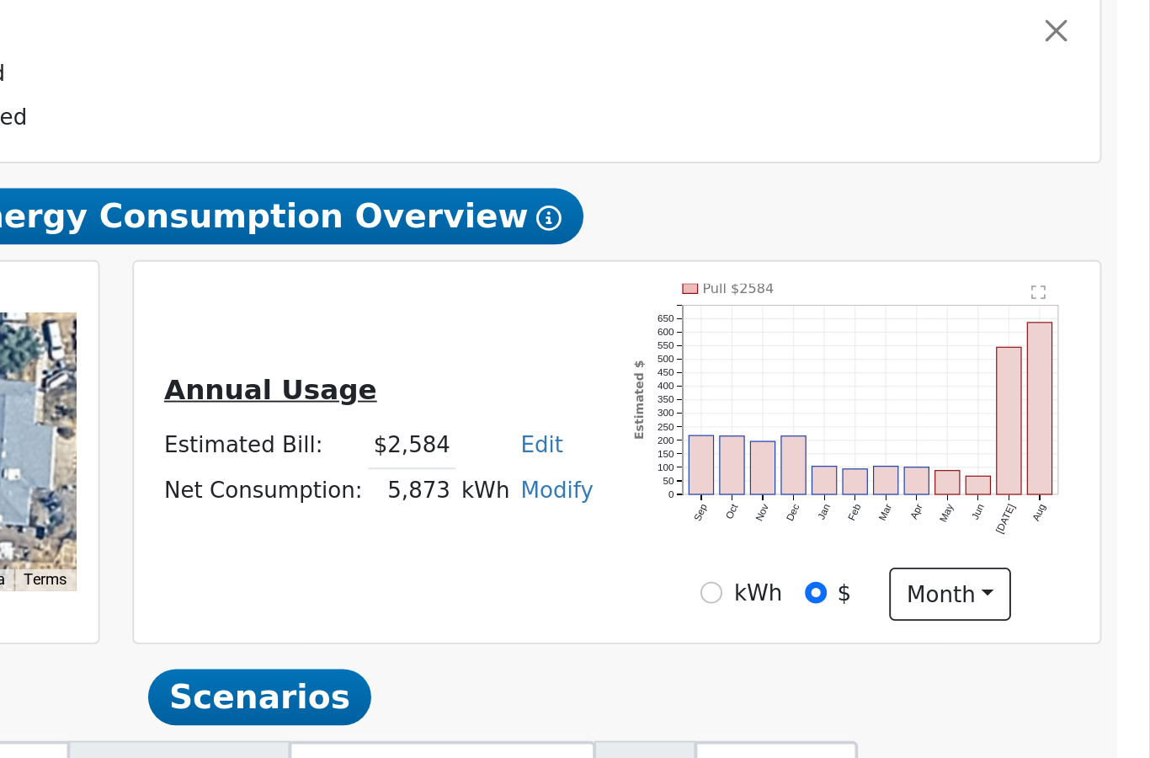
click at [1067, 476] on rect "onclick=""" at bounding box center [1073, 515] width 13 height 79
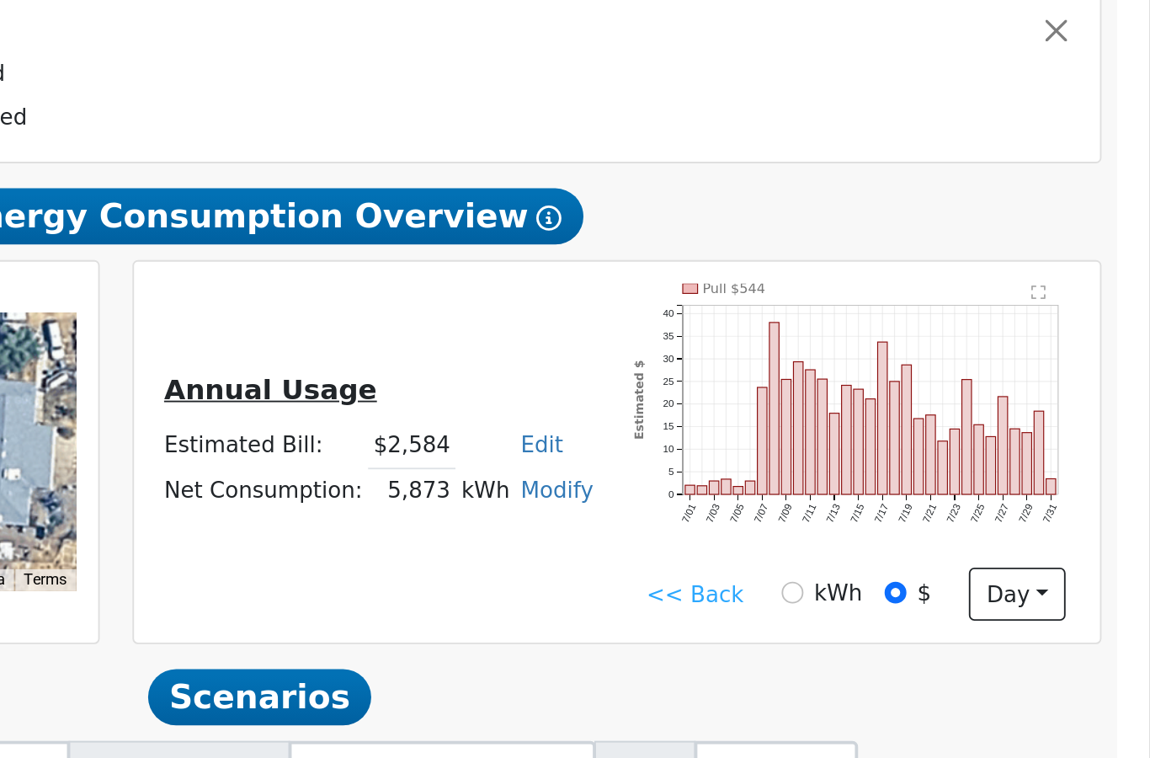
click at [878, 601] on link "<< Back" at bounding box center [904, 610] width 52 height 18
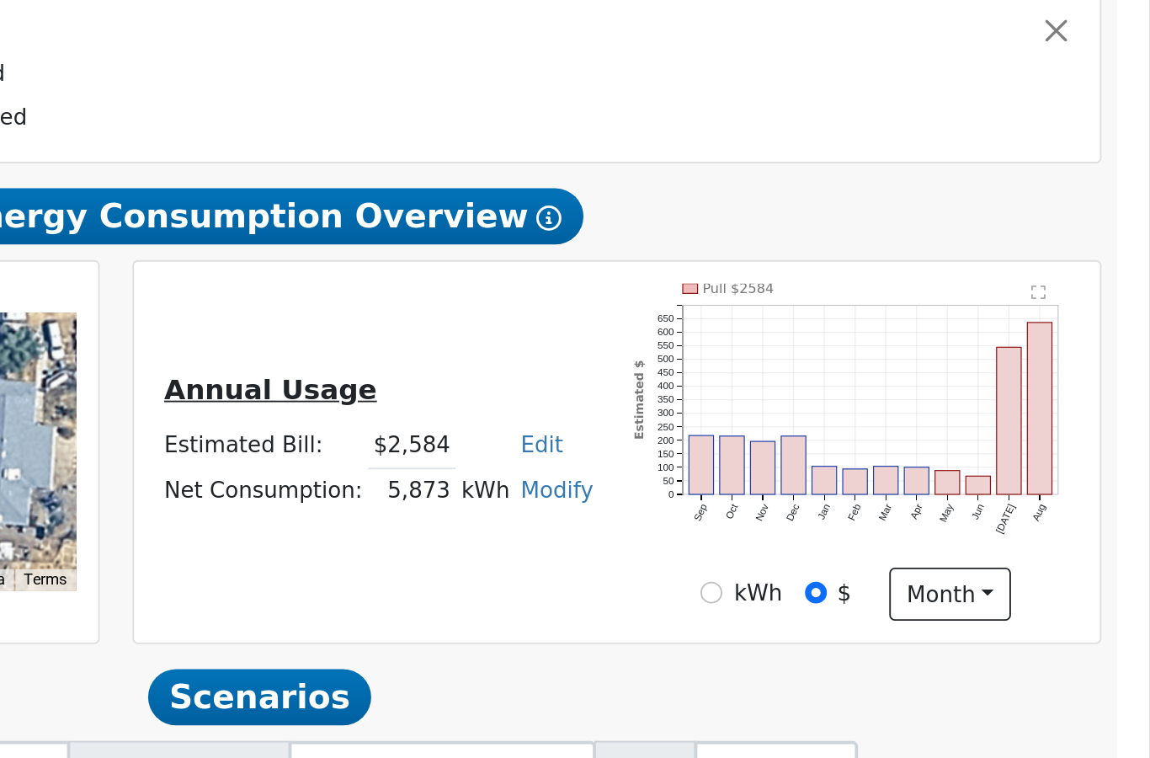
click at [908, 603] on input "kWh" at bounding box center [914, 609] width 12 height 12
radio input "true"
radio input "false"
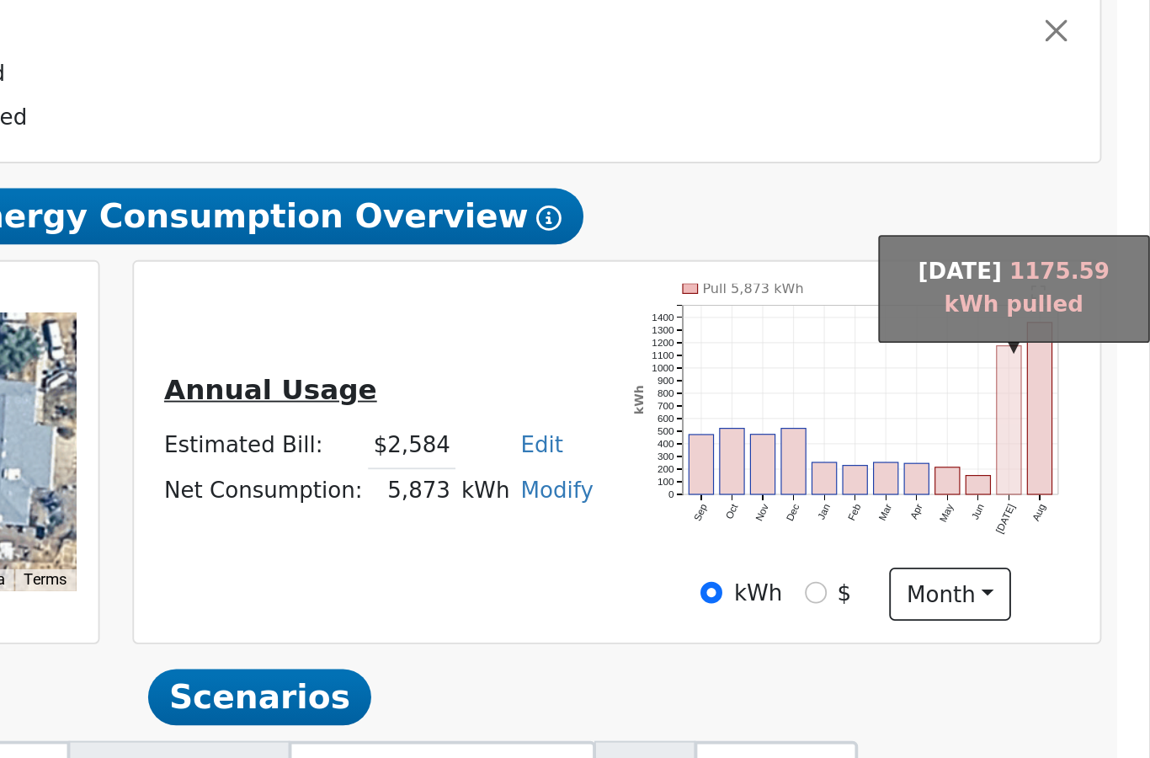
click at [1067, 475] on rect "onclick=""" at bounding box center [1073, 515] width 13 height 80
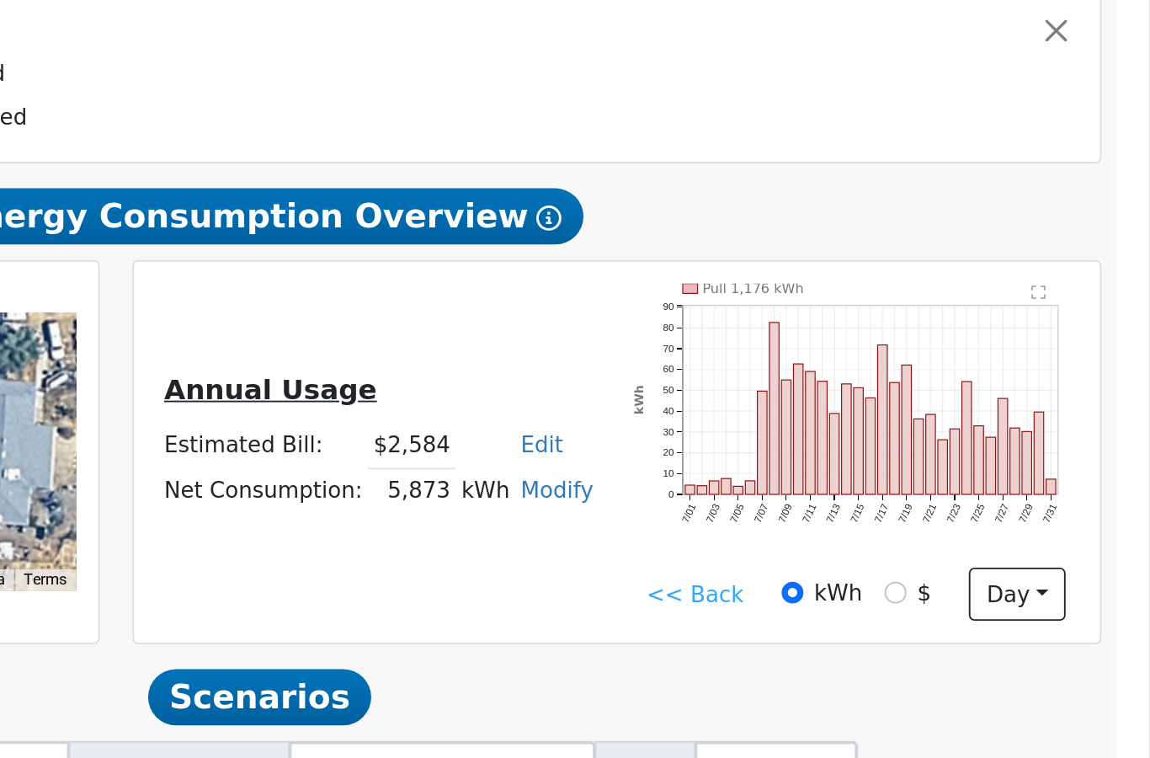
click at [878, 601] on link "<< Back" at bounding box center [904, 610] width 52 height 18
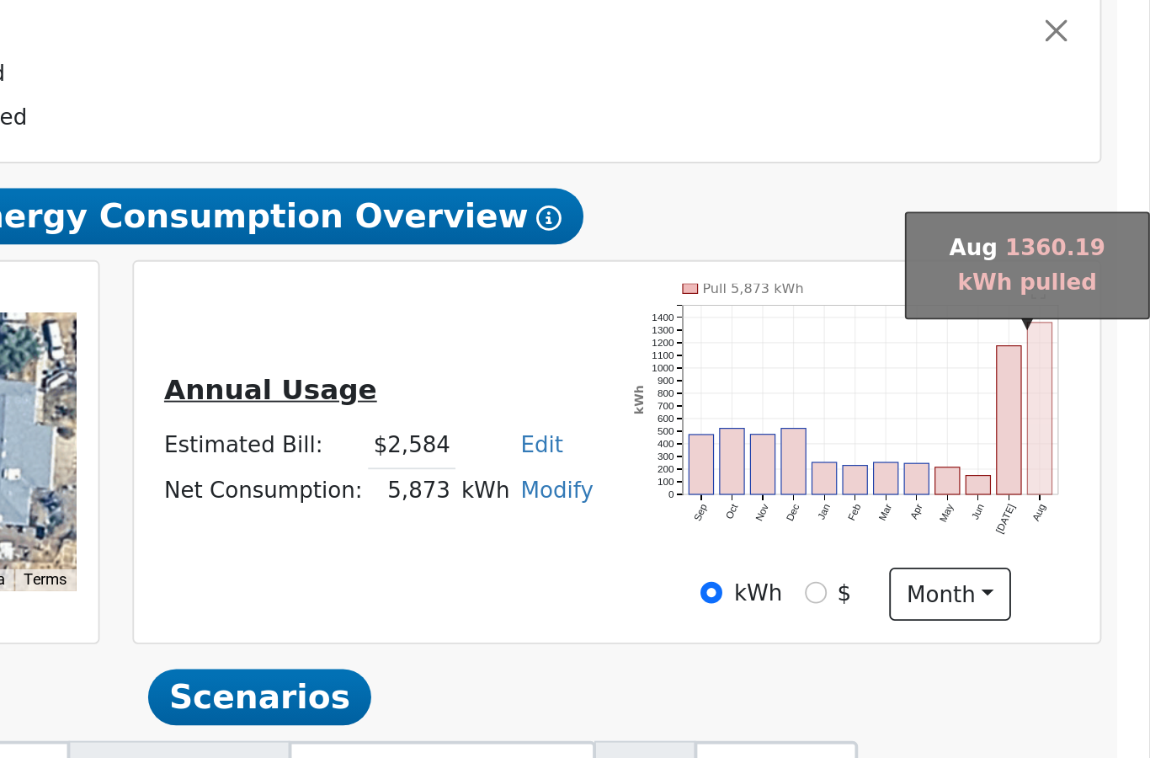
click at [1084, 463] on rect "onclick=""" at bounding box center [1090, 509] width 13 height 93
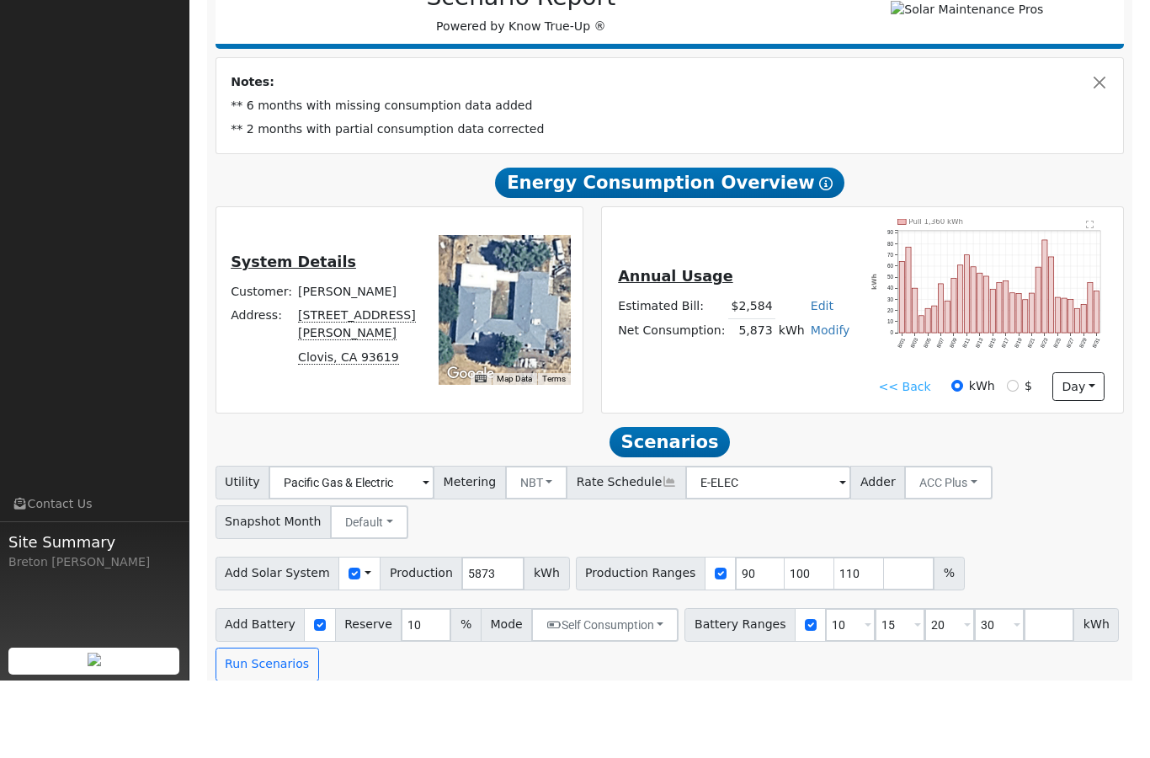
scroll to position [219, 0]
